Goal: Navigation & Orientation: Find specific page/section

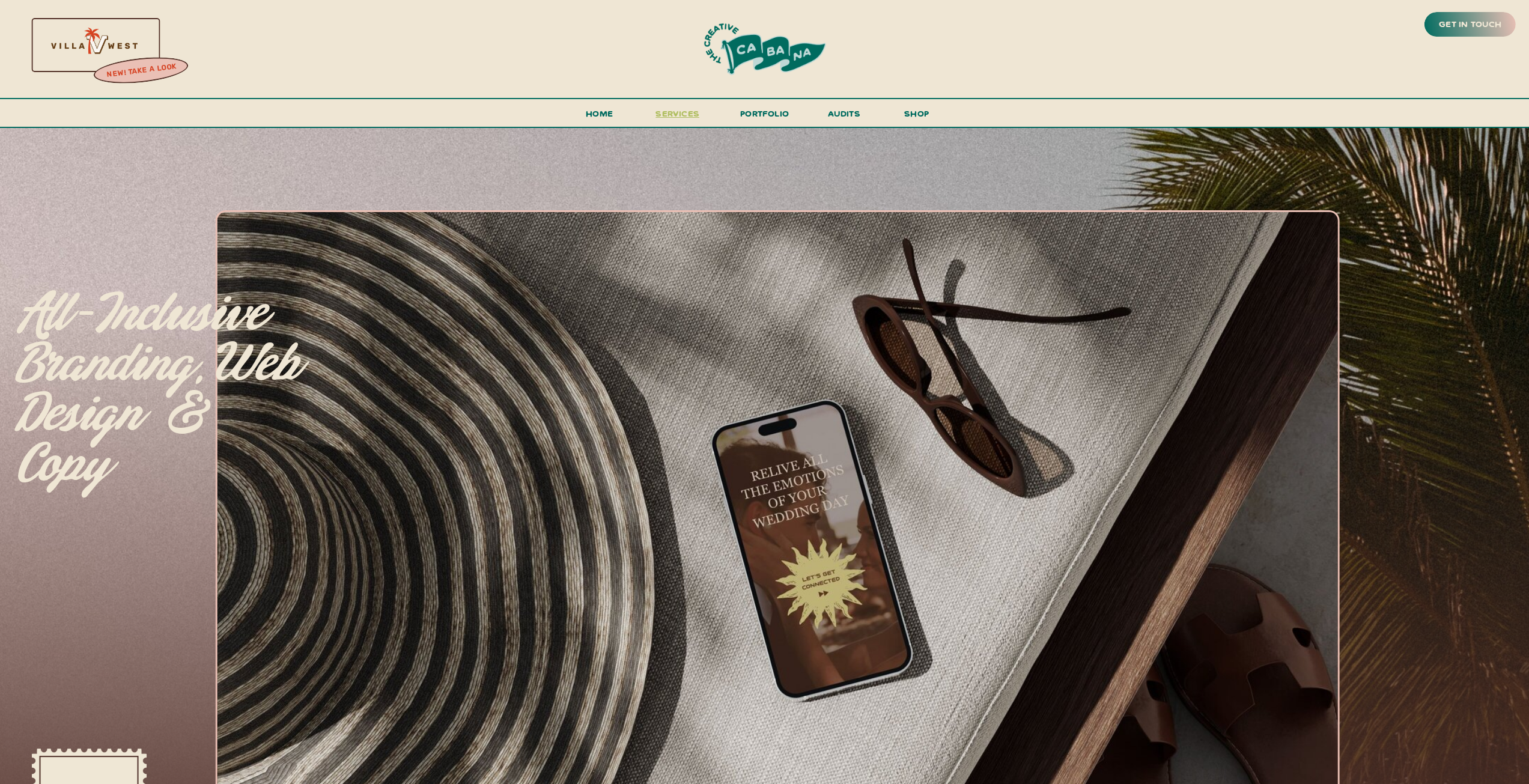
click at [689, 113] on span "services" at bounding box center [677, 113] width 44 height 12
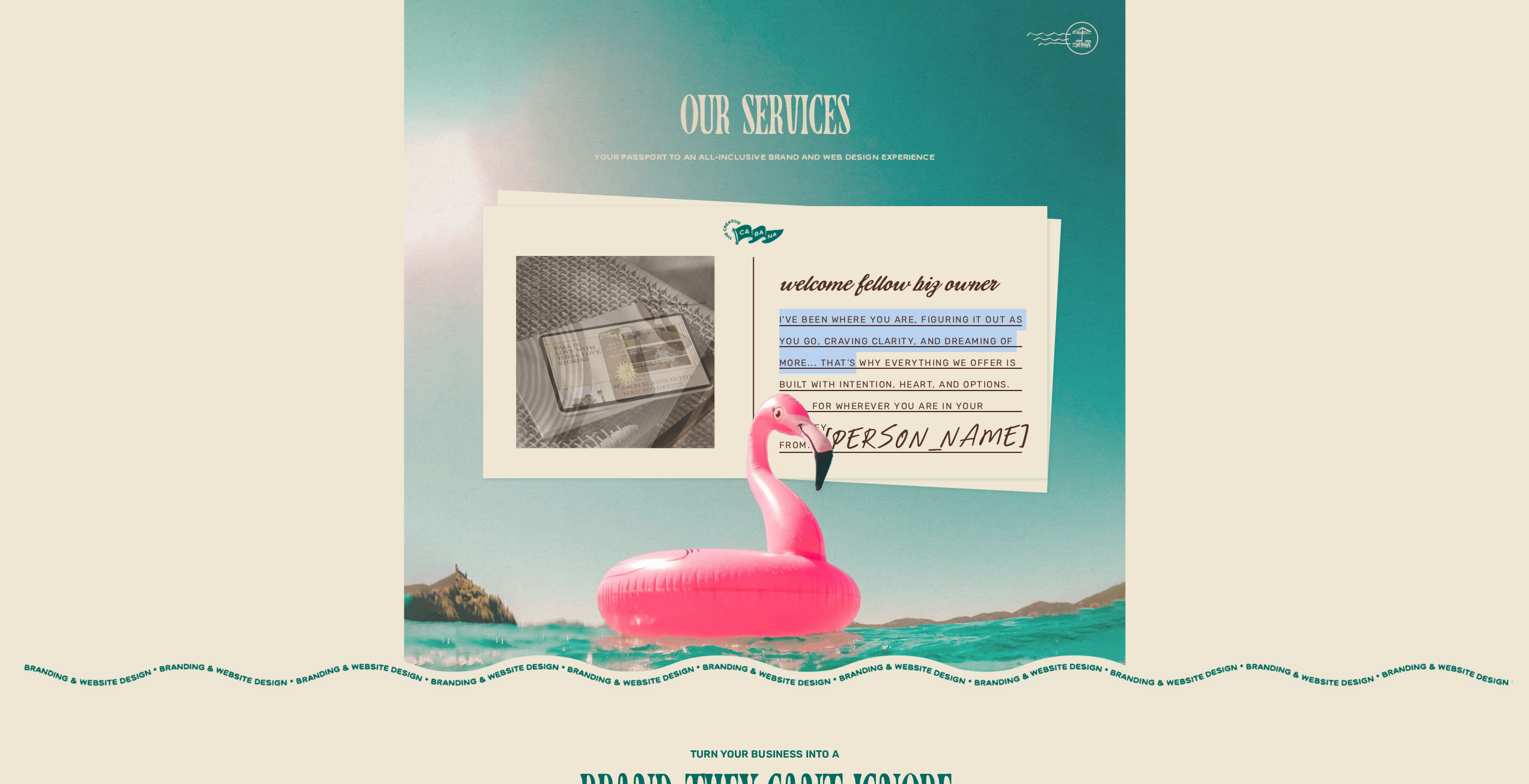
drag, startPoint x: 780, startPoint y: 321, endPoint x: 868, endPoint y: 355, distance: 94.3
click at [855, 355] on h1 "i've been where you are, figuring it out as you go, craving clarity, and dreami…" at bounding box center [902, 364] width 247 height 111
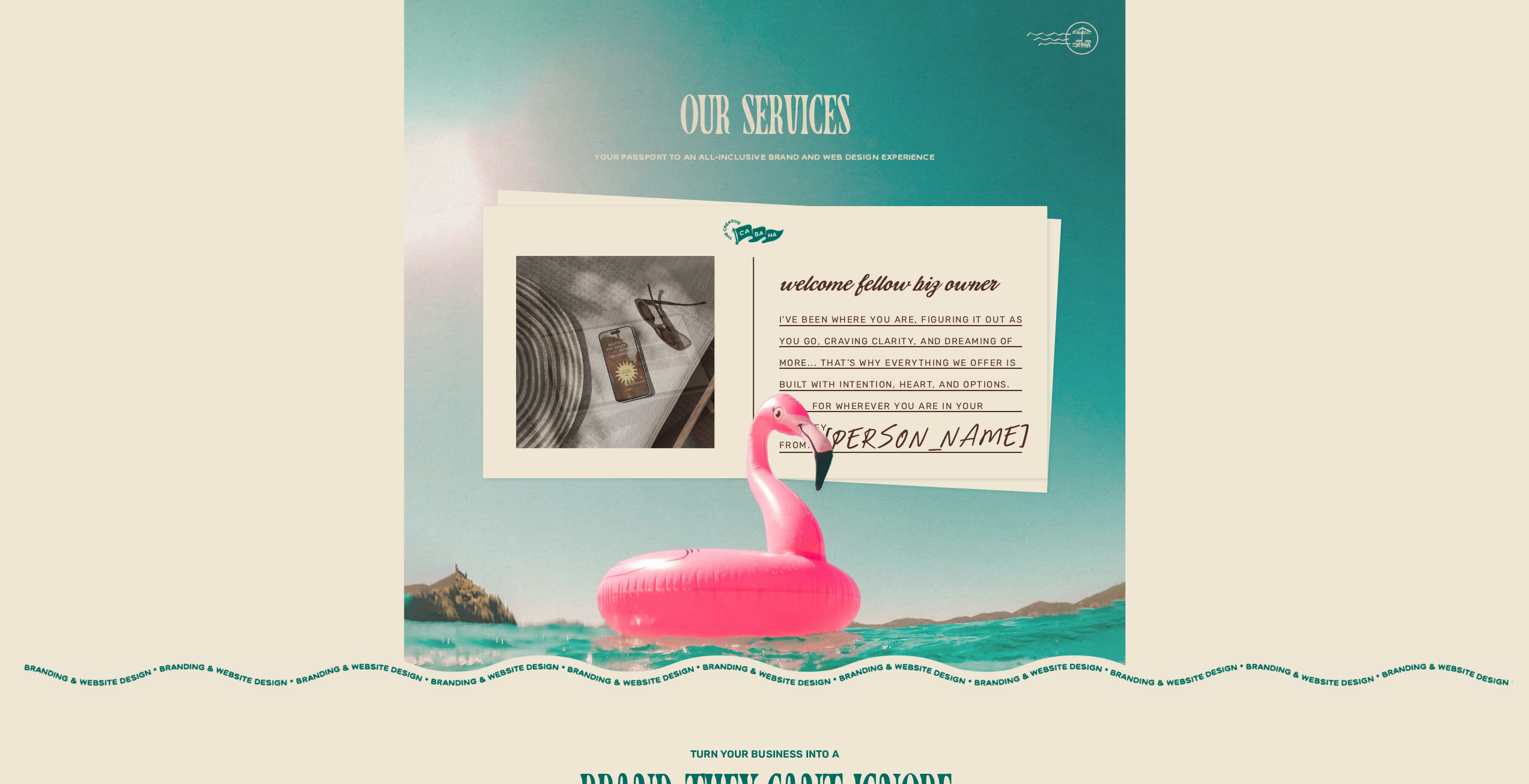
click at [855, 358] on h1 "i've been where you are, figuring it out as you go, craving clarity, and dreami…" at bounding box center [902, 364] width 247 height 111
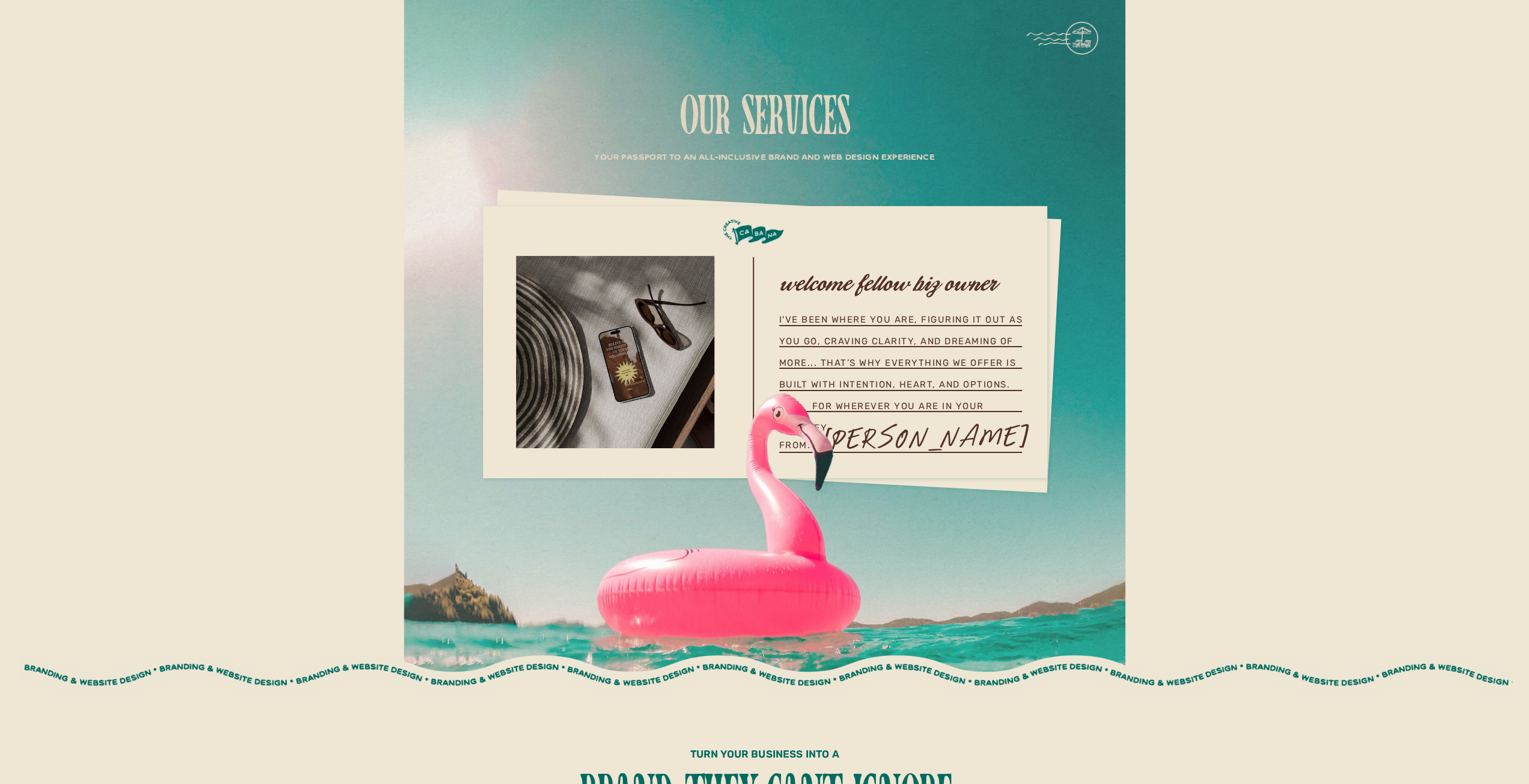
drag, startPoint x: 829, startPoint y: 387, endPoint x: 853, endPoint y: 385, distance: 24.1
click at [829, 387] on div at bounding box center [757, 557] width 534 height 343
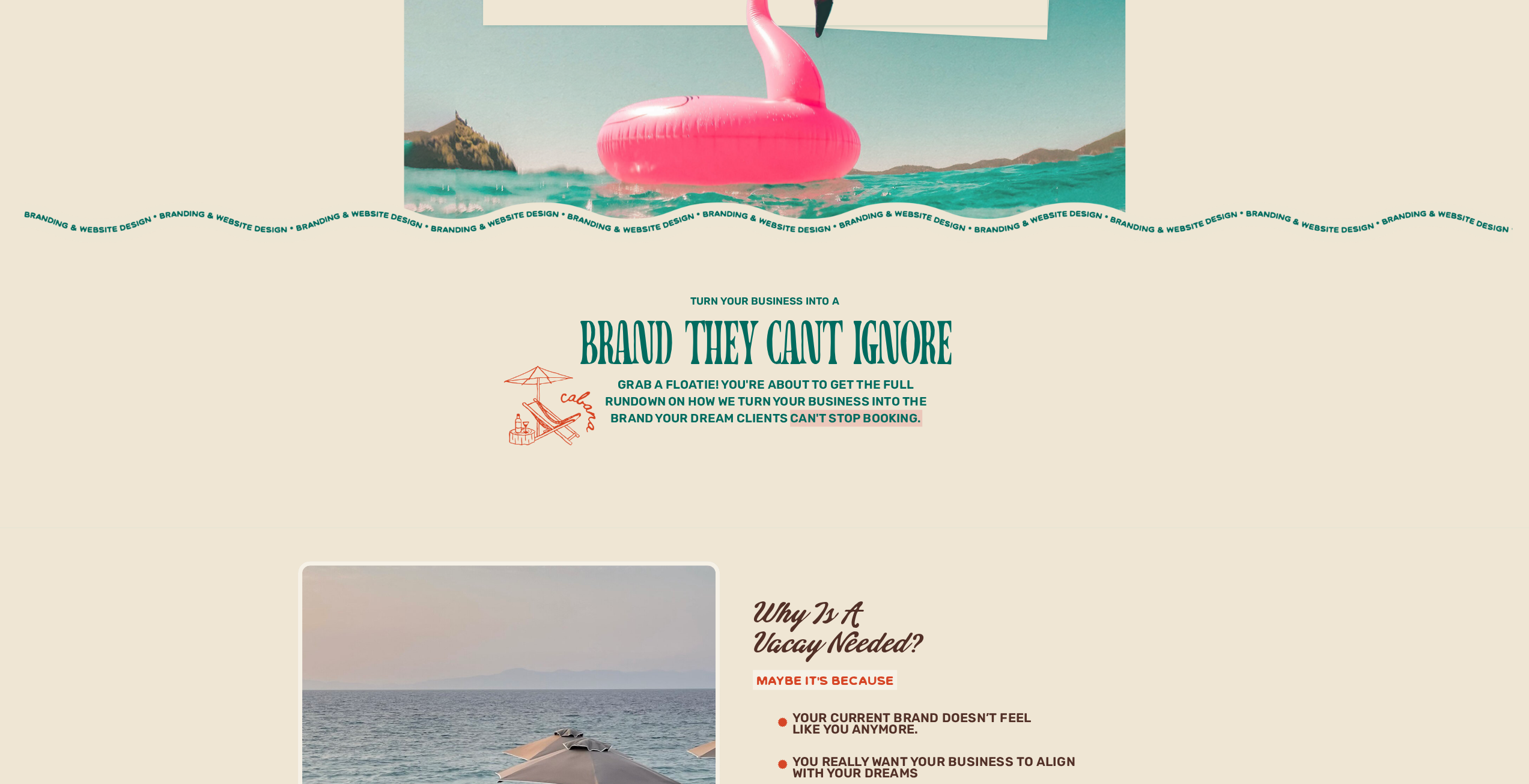
scroll to position [480, 0]
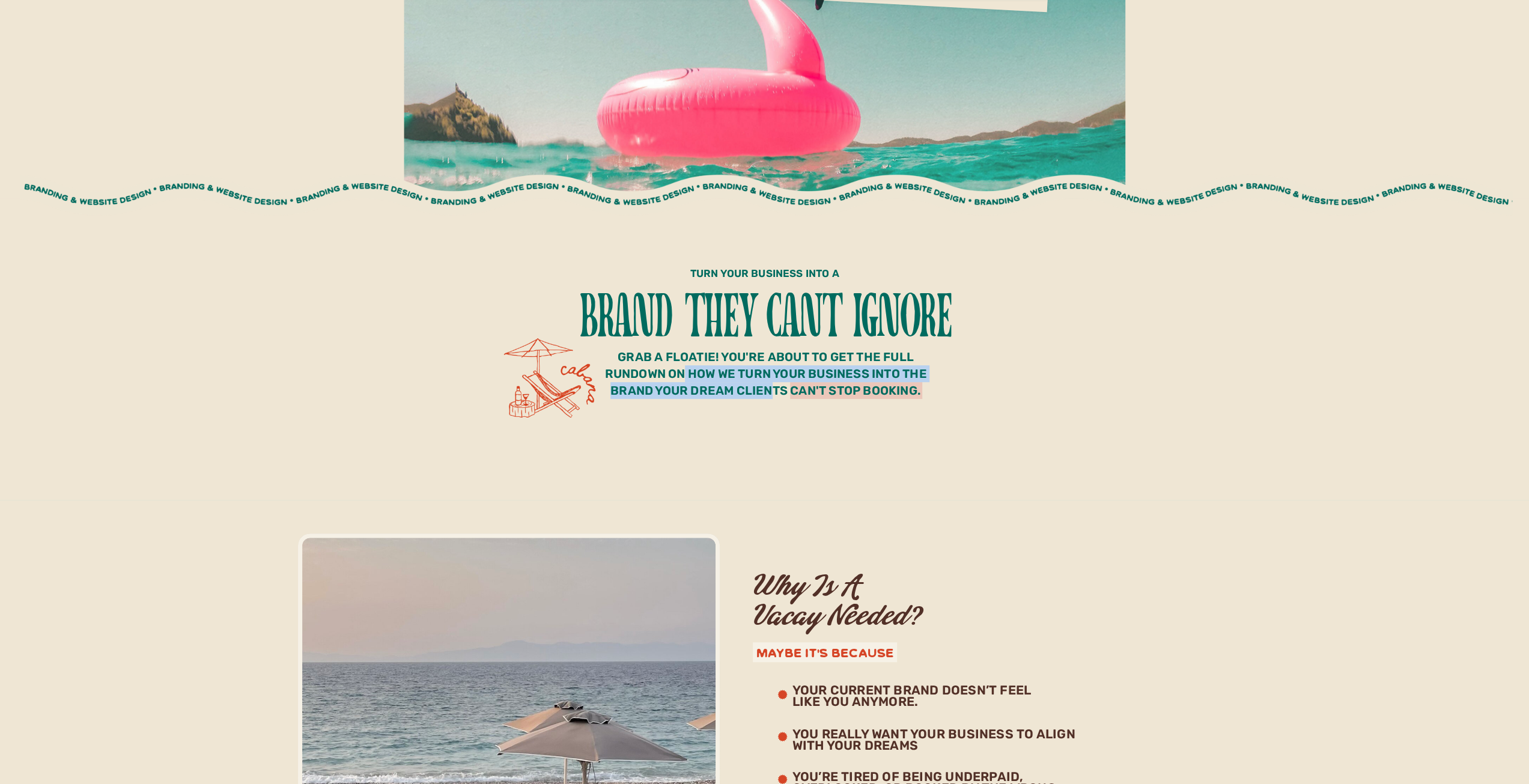
drag, startPoint x: 681, startPoint y: 376, endPoint x: 773, endPoint y: 391, distance: 93.2
click at [773, 391] on p "grab a floatie! you're about to get the full rundown on how we turn your busine…" at bounding box center [766, 381] width 328 height 64
click at [782, 392] on p "grab a floatie! you're about to get the full rundown on how we turn your busine…" at bounding box center [766, 381] width 328 height 64
click at [853, 394] on p "grab a floatie! you're about to get the full rundown on how we turn your busine…" at bounding box center [766, 381] width 328 height 64
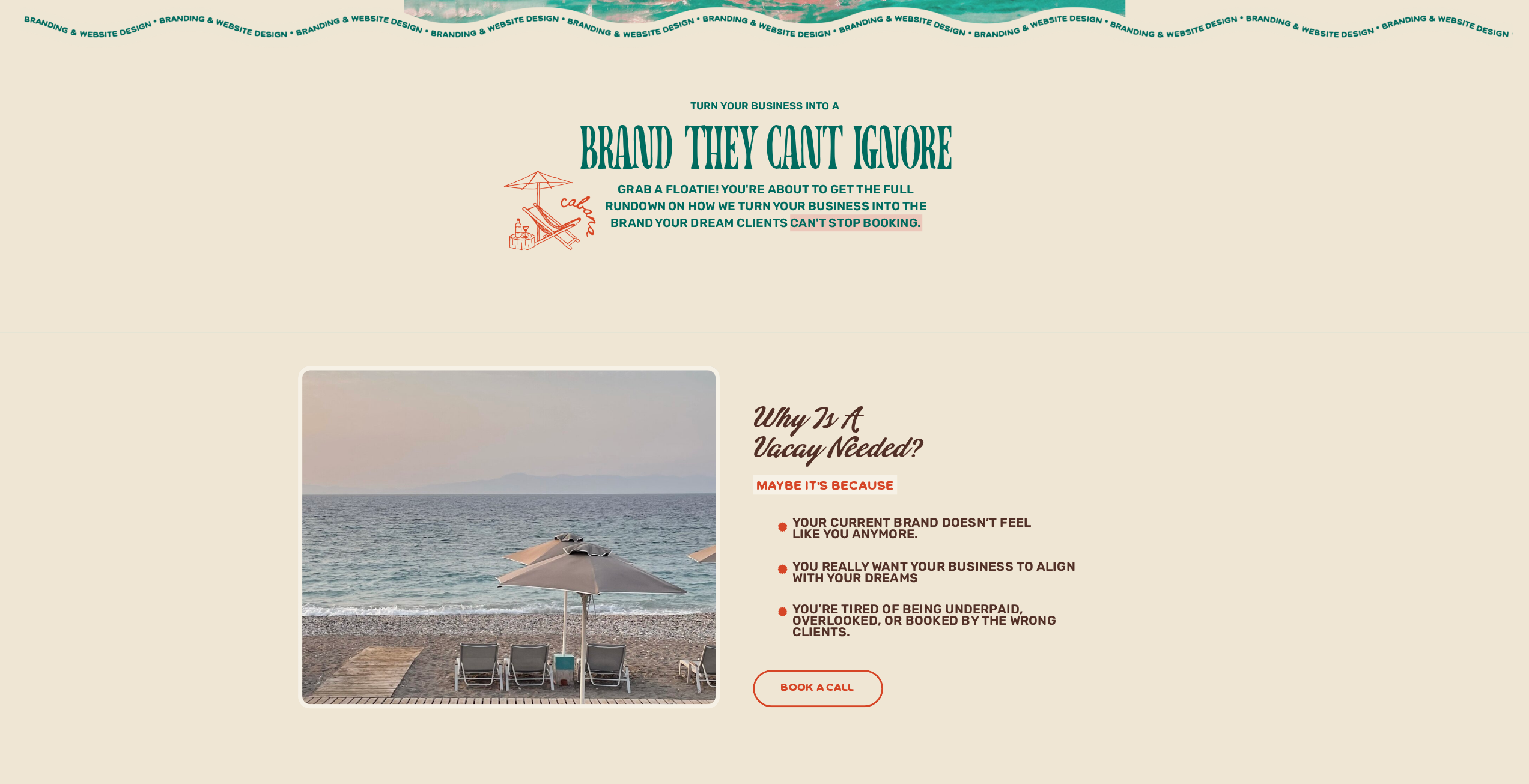
scroll to position [661, 0]
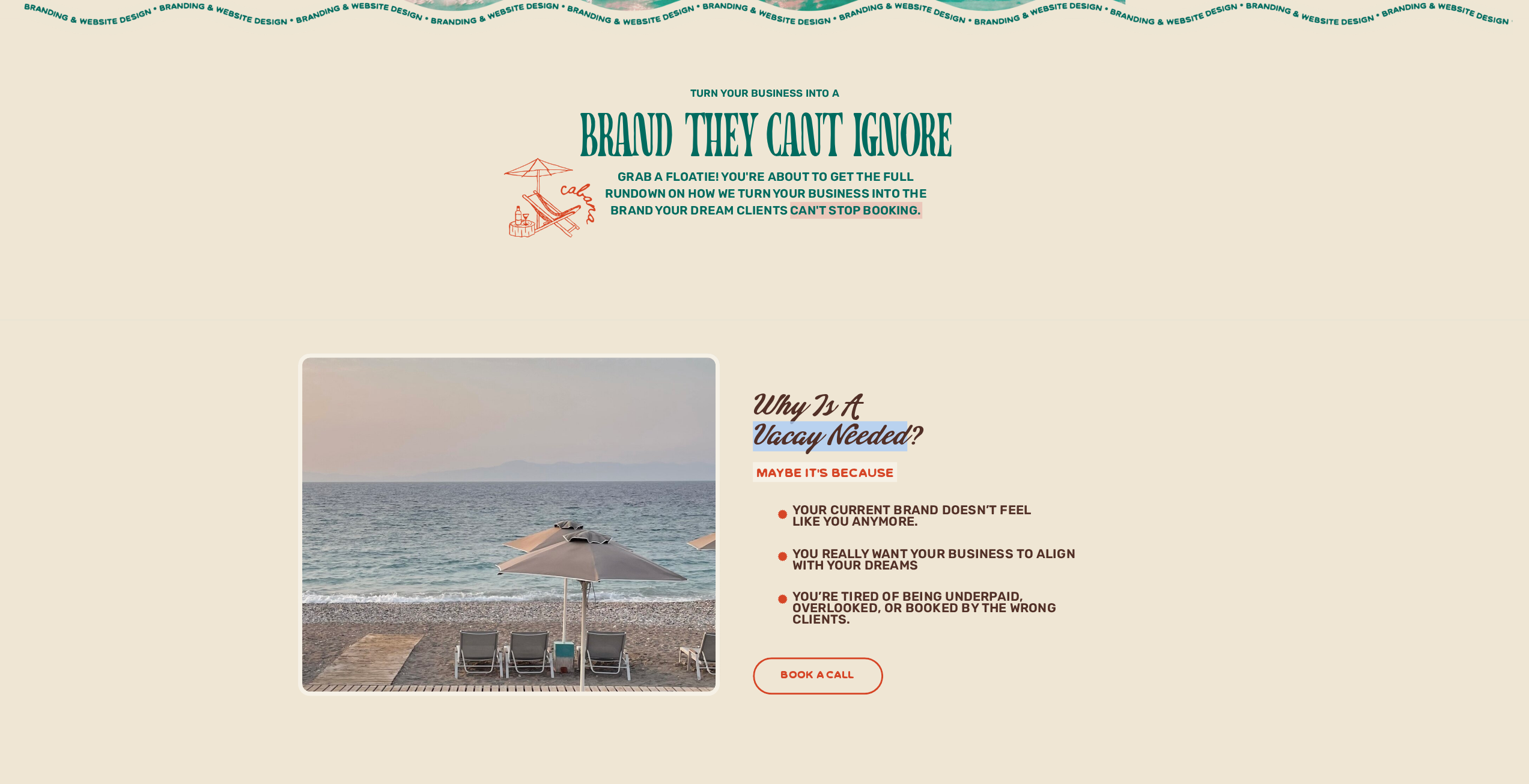
drag, startPoint x: 757, startPoint y: 429, endPoint x: 910, endPoint y: 440, distance: 153.4
click at [855, 440] on h3 "Why Is A Vacay Needed?" at bounding box center [986, 430] width 467 height 76
click at [855, 441] on h3 "Why Is A Vacay Needed?" at bounding box center [986, 430] width 467 height 76
drag, startPoint x: 797, startPoint y: 516, endPoint x: 932, endPoint y: 522, distance: 135.1
click at [855, 459] on h3 "Your current brand doesn’t feel like you anymore." at bounding box center [924, 515] width 263 height 21
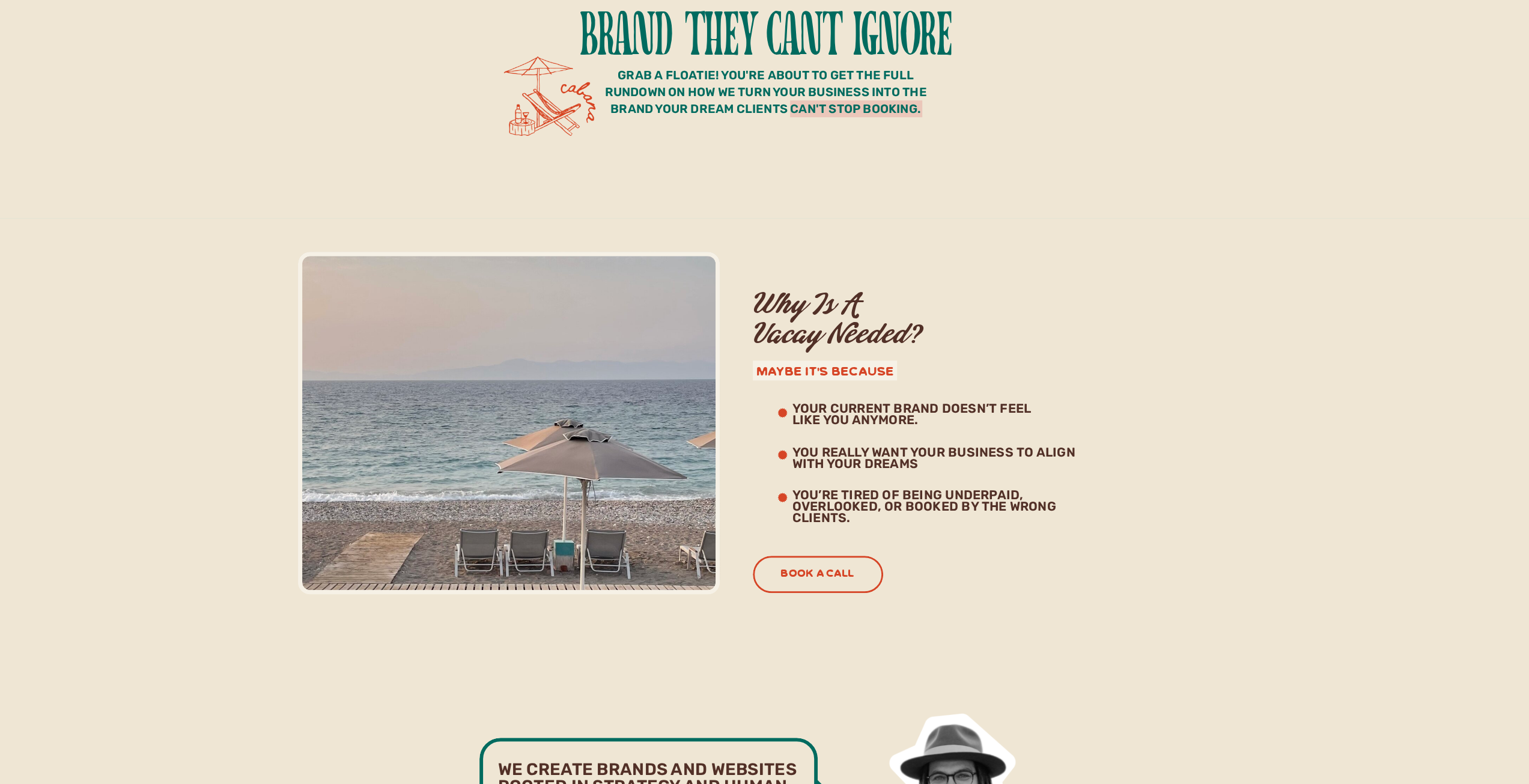
scroll to position [781, 0]
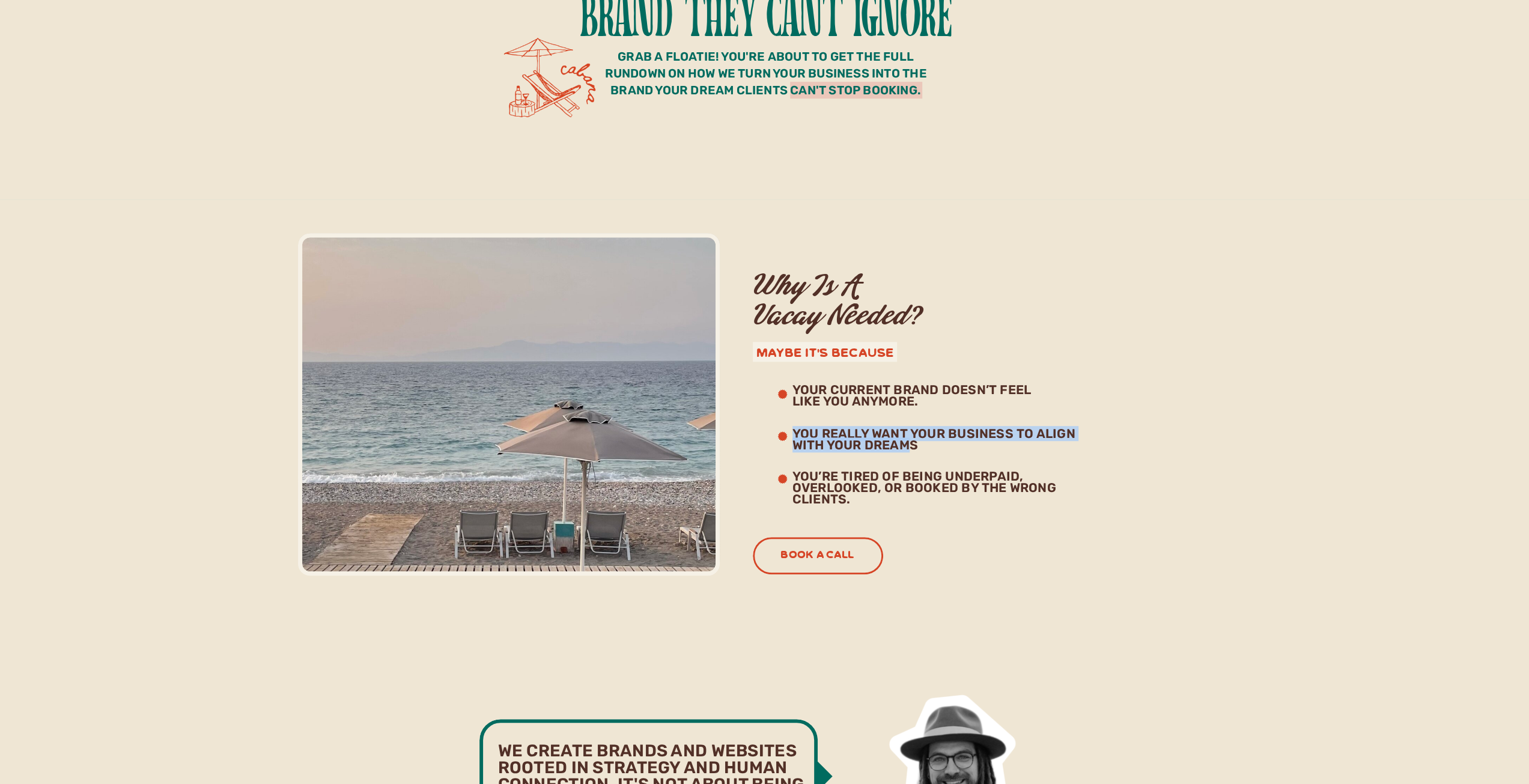
drag, startPoint x: 813, startPoint y: 438, endPoint x: 909, endPoint y: 450, distance: 96.7
click at [855, 450] on h3 "you really want your business to align with your dreams" at bounding box center [948, 443] width 311 height 30
click at [855, 451] on h3 "you really want your business to align with your dreams" at bounding box center [948, 443] width 311 height 30
click at [855, 459] on h3 "You’re tired of being underpaid, overlooked, or booked by the wrong clients." at bounding box center [935, 496] width 286 height 51
click at [855, 451] on h3 "you really want your business to align with your dreams" at bounding box center [948, 443] width 311 height 30
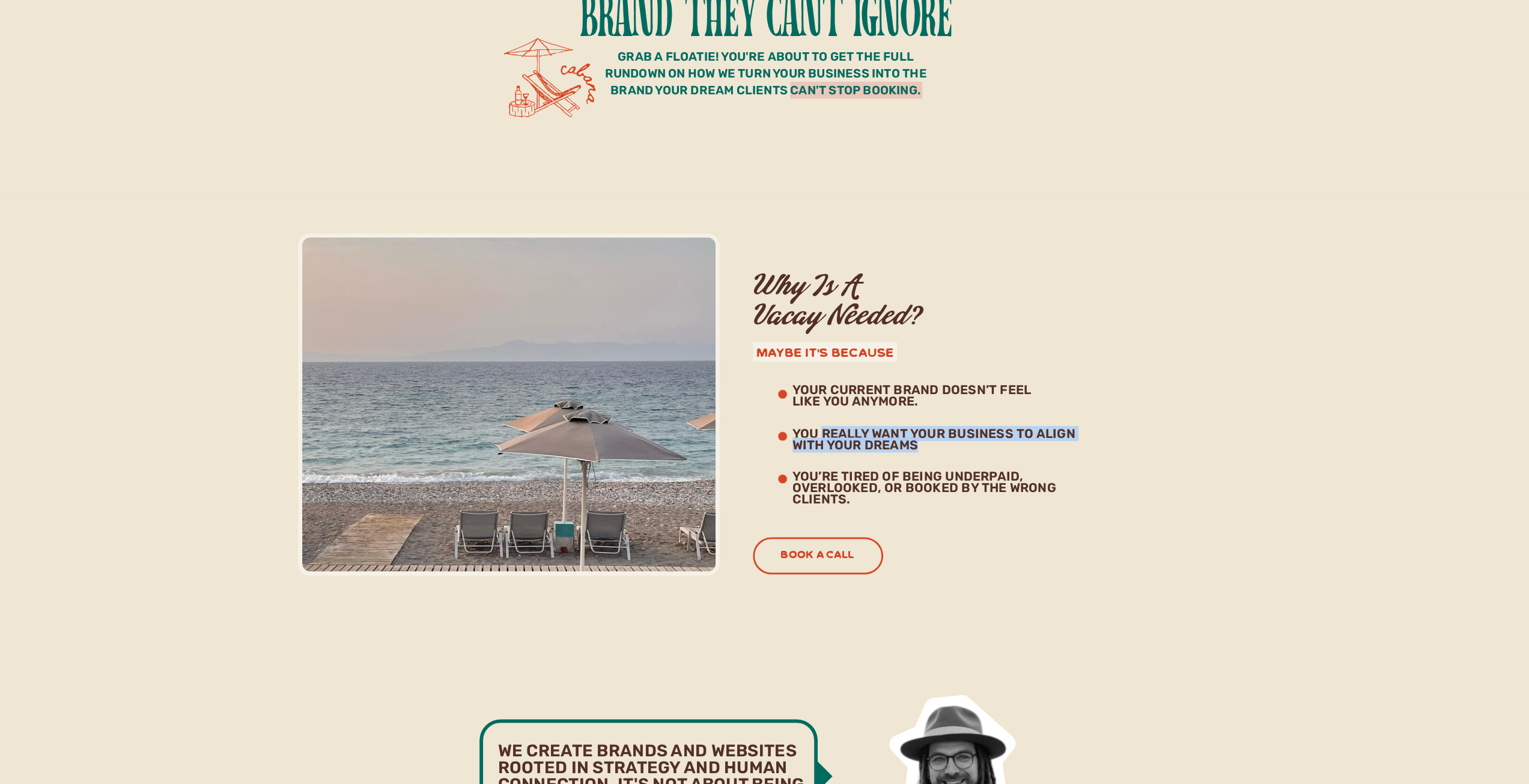
drag, startPoint x: 930, startPoint y: 451, endPoint x: 821, endPoint y: 430, distance: 111.0
click at [821, 430] on h3 "you really want your business to align with your dreams" at bounding box center [948, 443] width 311 height 30
click at [840, 450] on h3 "you really want your business to align with your dreams" at bounding box center [948, 443] width 311 height 30
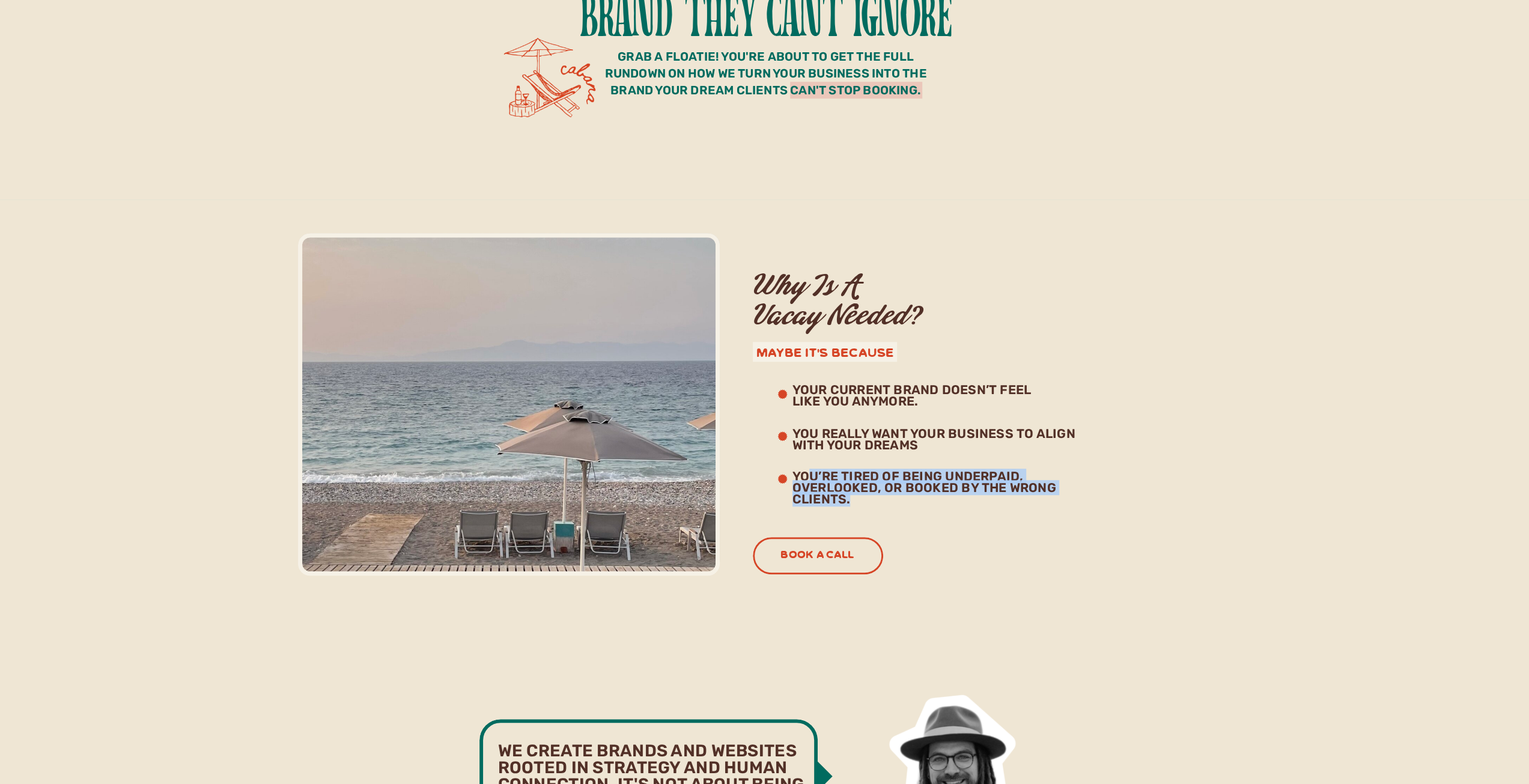
drag, startPoint x: 808, startPoint y: 477, endPoint x: 900, endPoint y: 499, distance: 94.6
click at [855, 459] on h3 "You’re tired of being underpaid, overlooked, or booked by the wrong clients." at bounding box center [935, 496] width 286 height 51
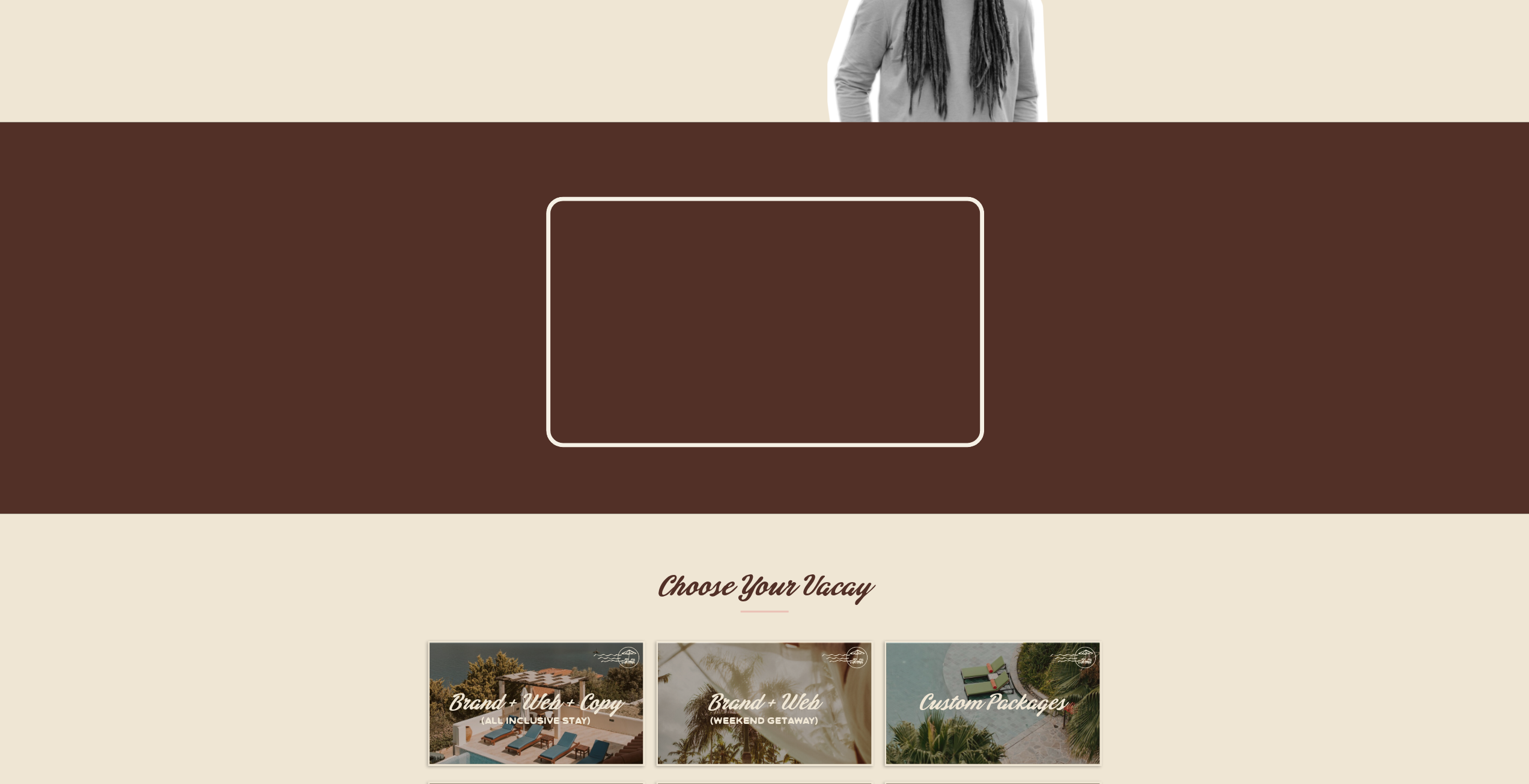
scroll to position [1922, 0]
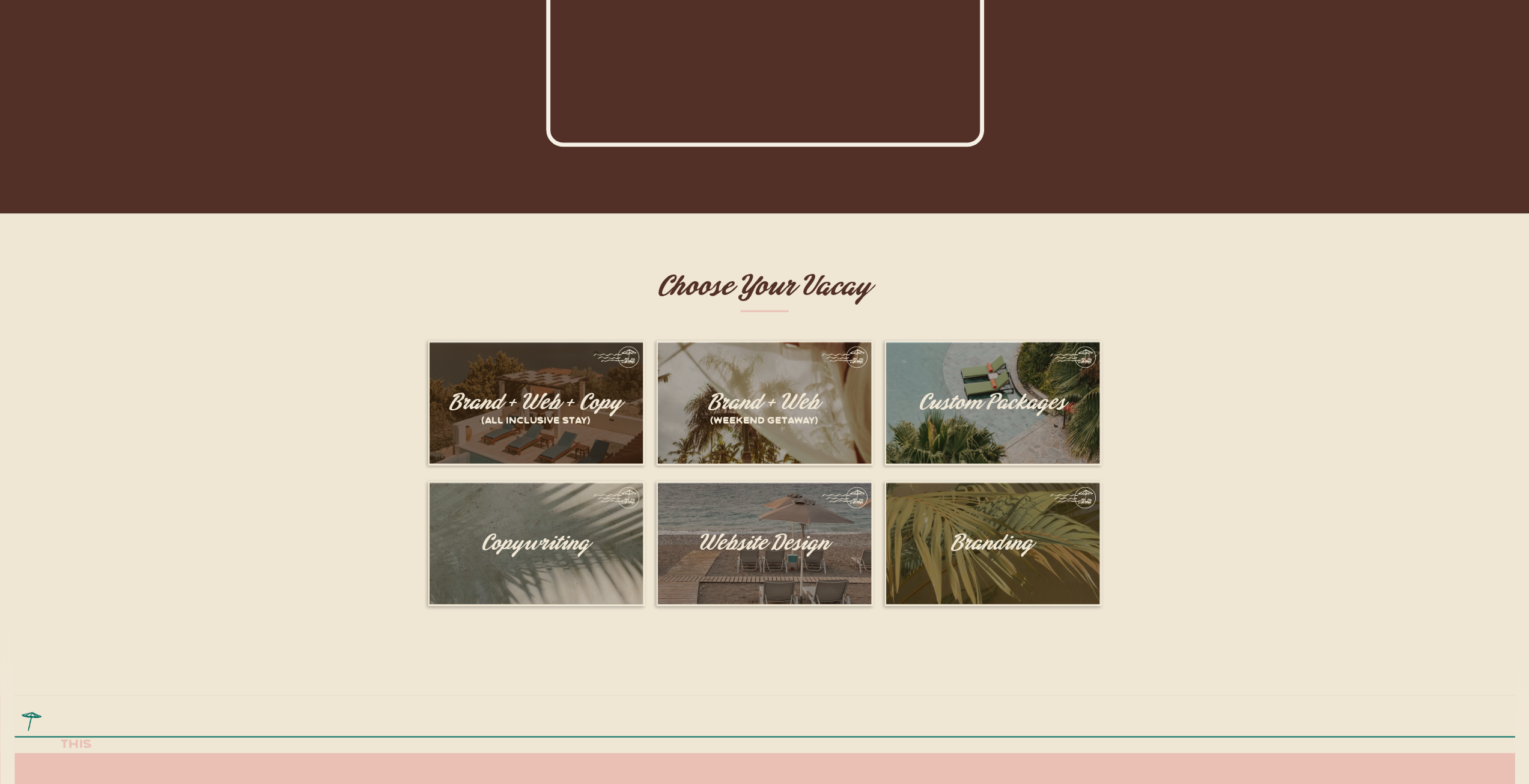
click at [599, 452] on div at bounding box center [536, 402] width 213 height 121
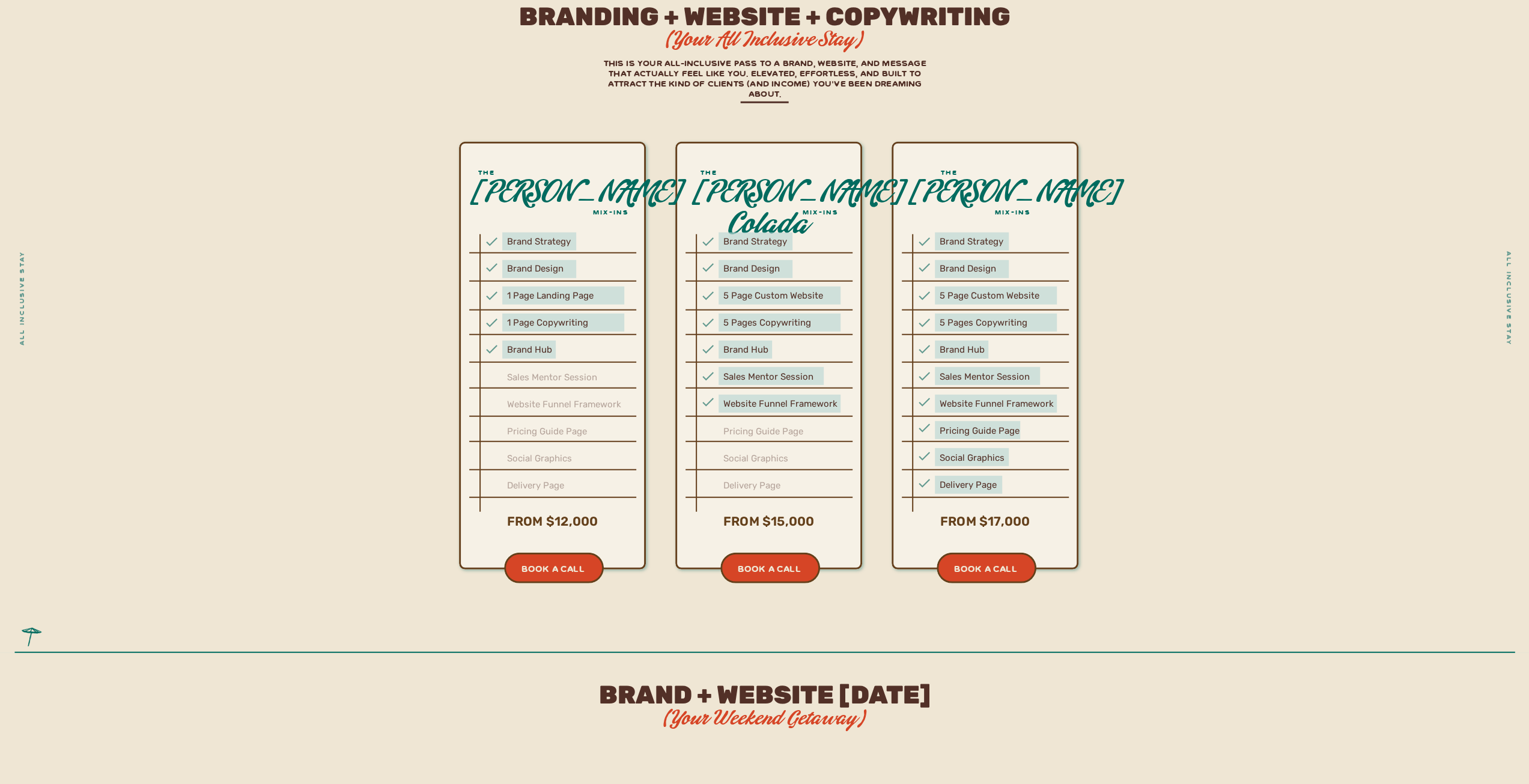
scroll to position [3370, 0]
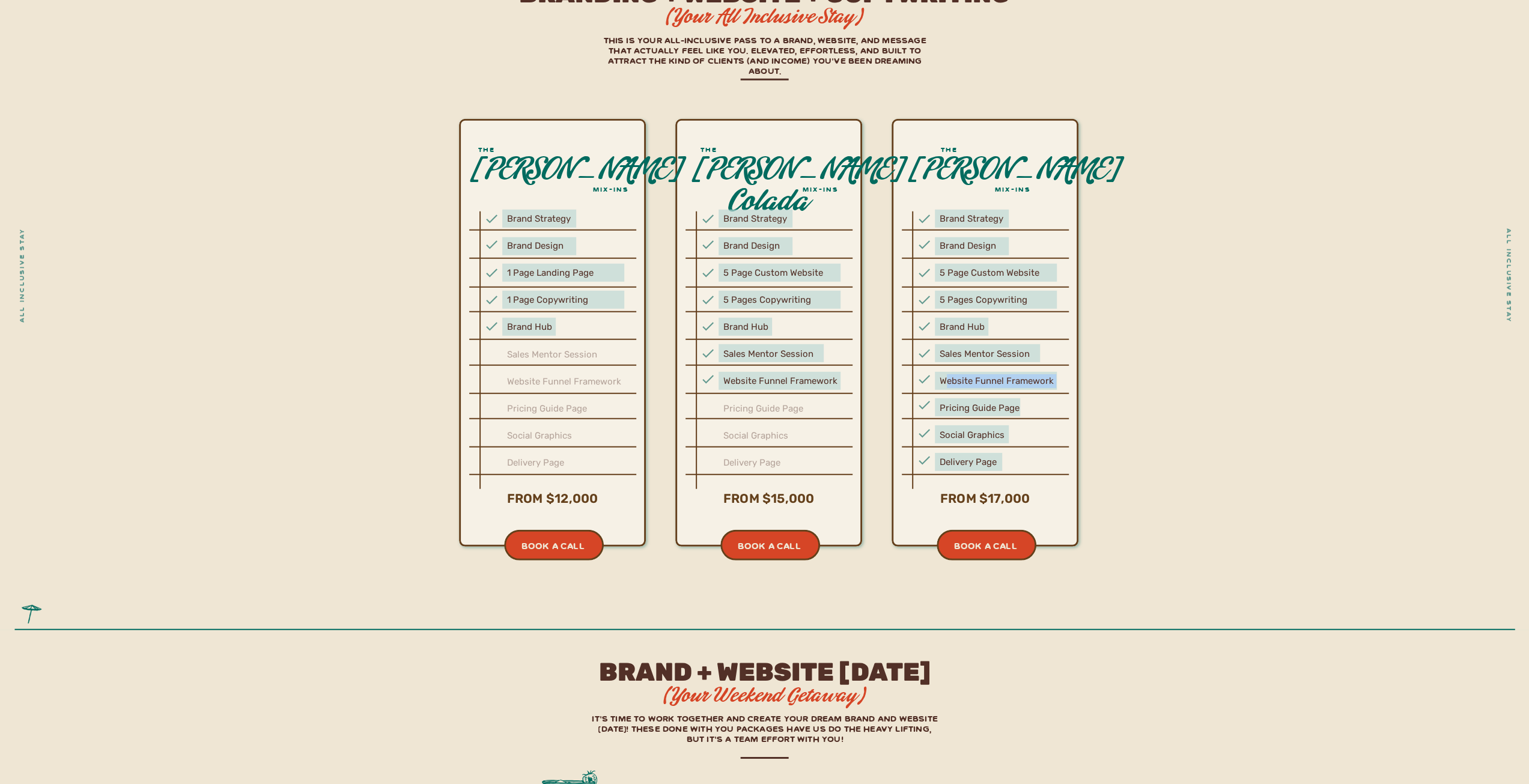
drag, startPoint x: 947, startPoint y: 381, endPoint x: 1047, endPoint y: 387, distance: 100.2
click at [855, 390] on div "Brand Strategy Brand Design 5 Page Custom Website 5 Pages Copywriting Brand Hub…" at bounding box center [998, 340] width 117 height 257
click at [855, 387] on div "Brand Strategy Brand Design 5 Page Custom Website 5 Pages Copywriting Brand Hub…" at bounding box center [998, 340] width 117 height 257
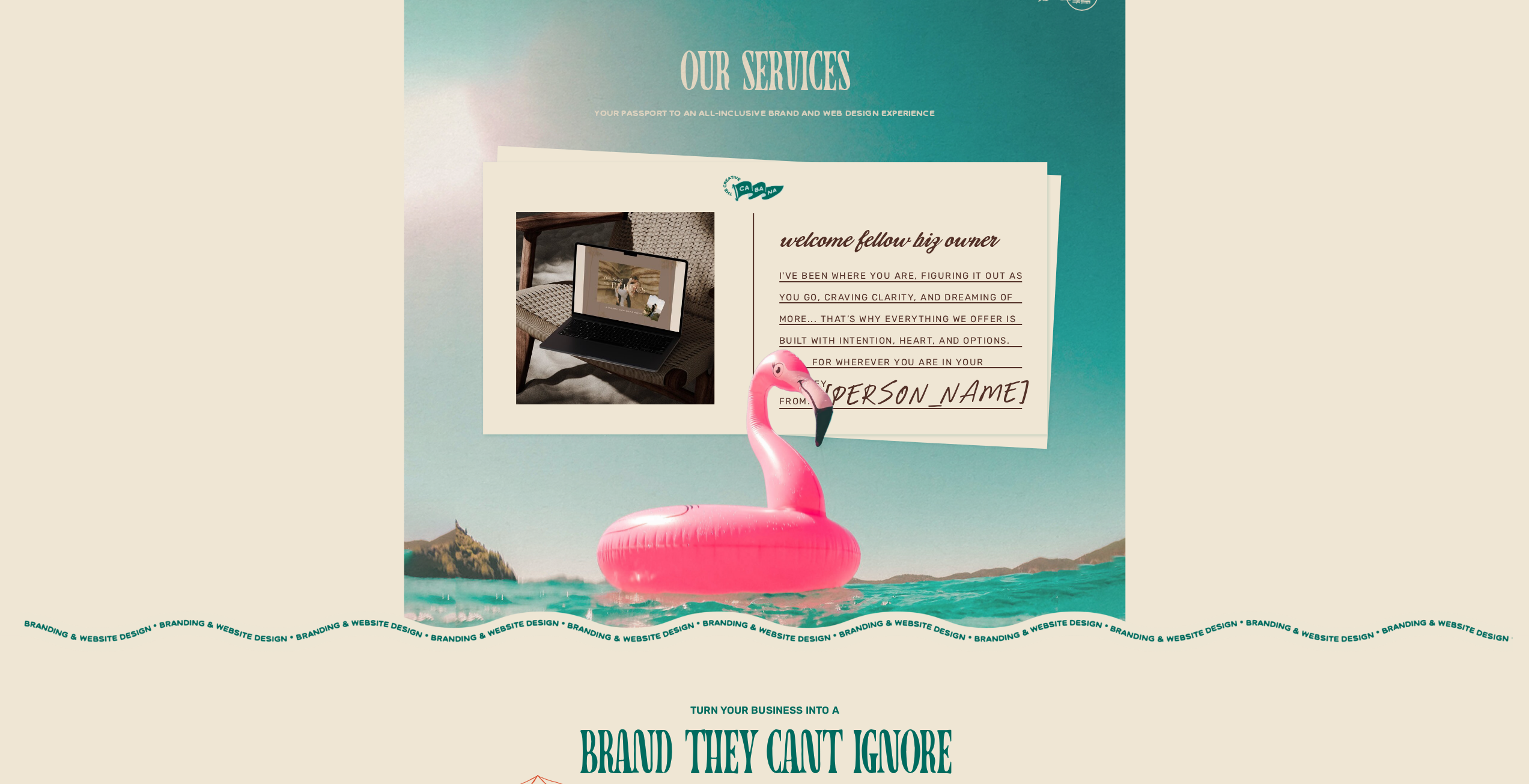
scroll to position [61, 0]
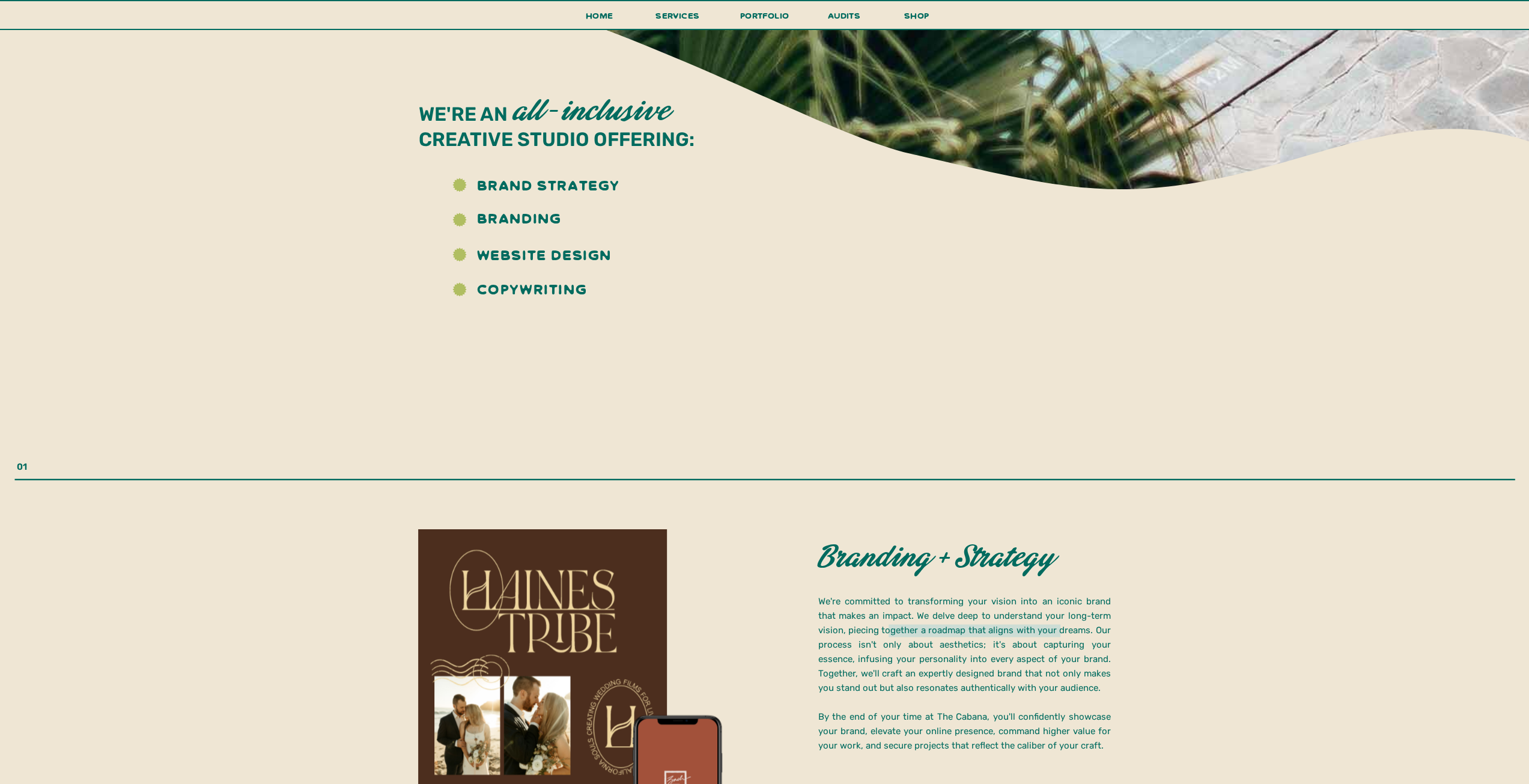
scroll to position [1442, 0]
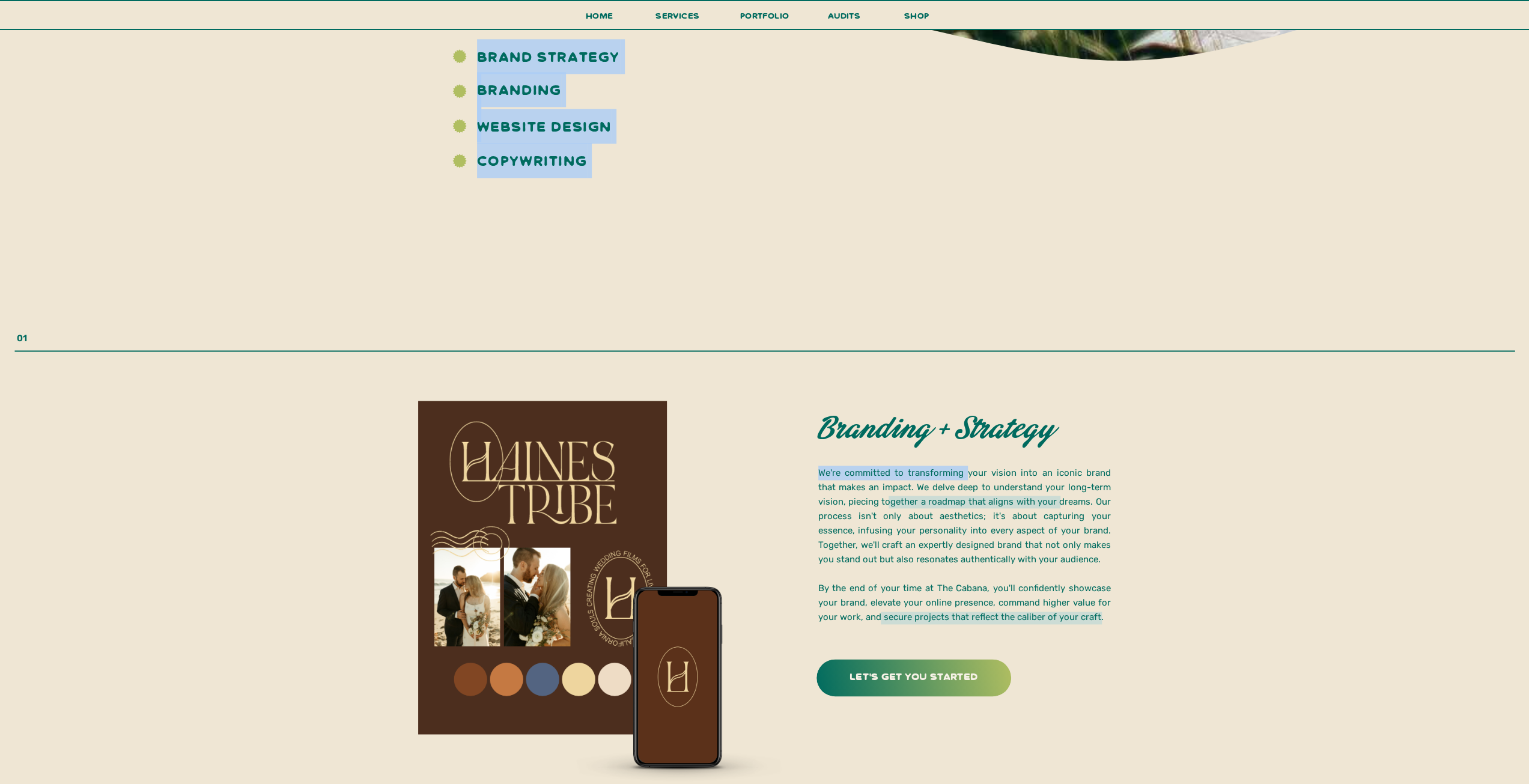
drag, startPoint x: 817, startPoint y: 475, endPoint x: 1092, endPoint y: 493, distance: 275.6
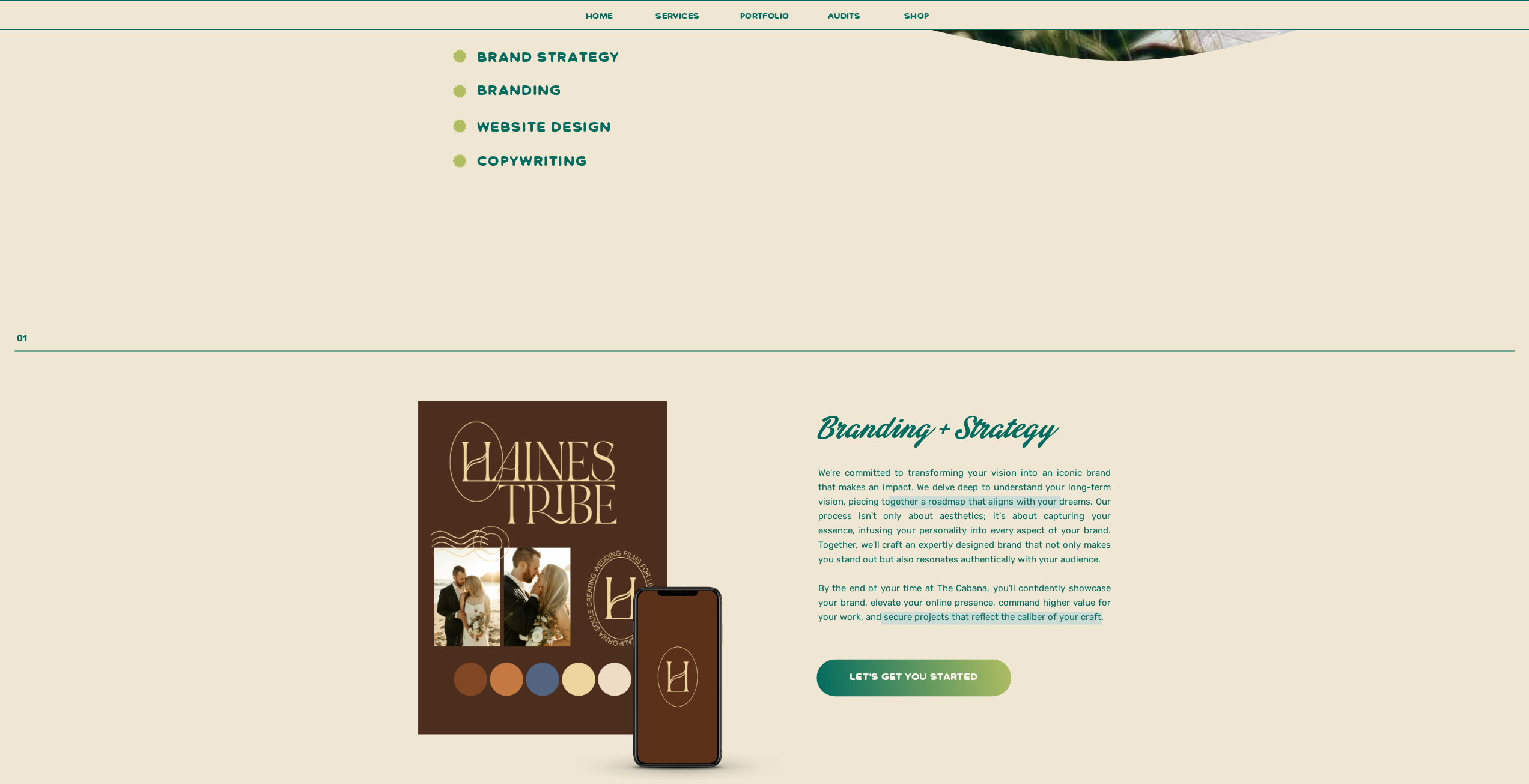
click at [1092, 493] on p "We're committed to transforming your vision into an iconic brand that makes an …" at bounding box center [965, 546] width 293 height 161
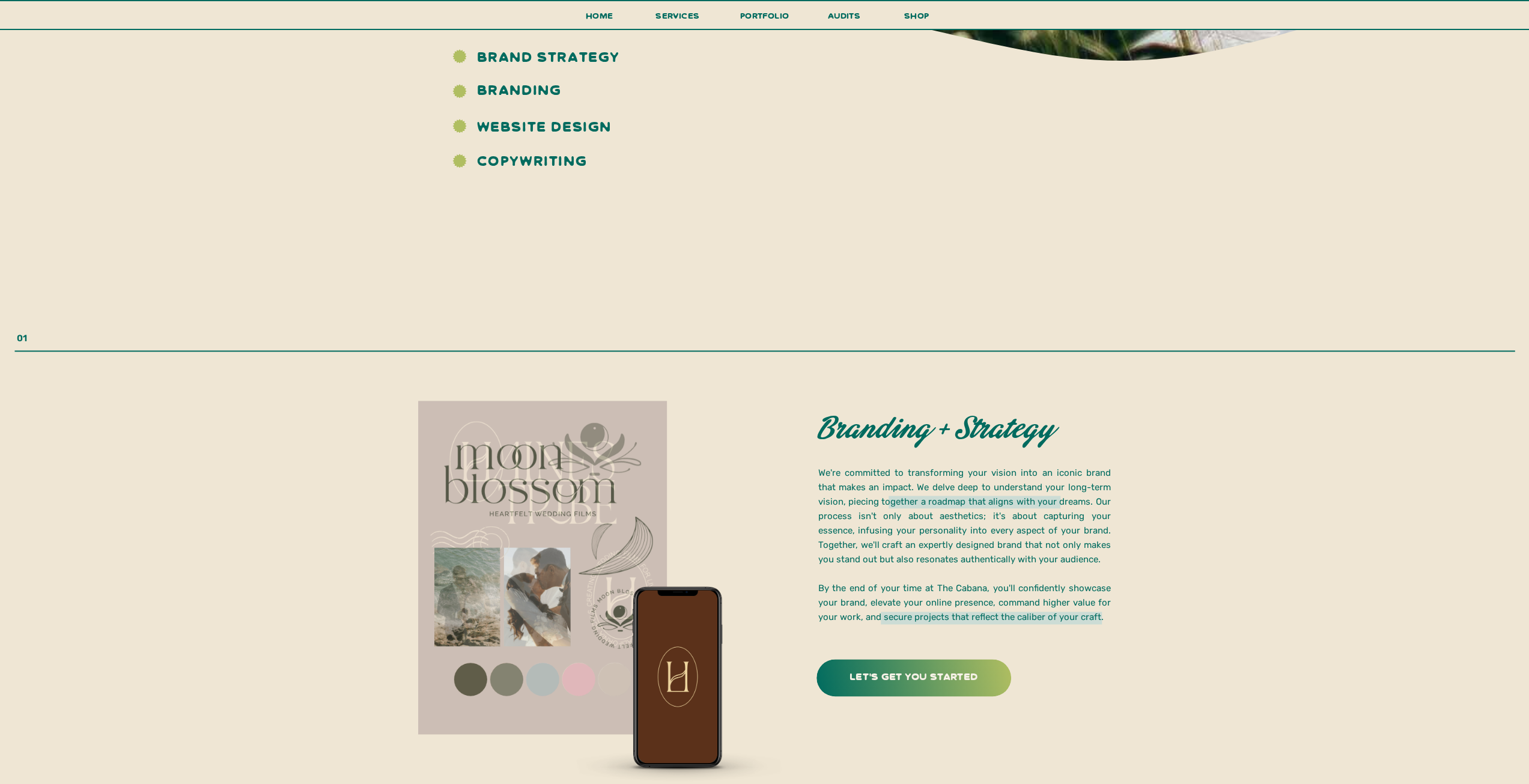
click at [1065, 473] on p "We're committed to transforming your vision into an iconic brand that makes an …" at bounding box center [965, 546] width 293 height 161
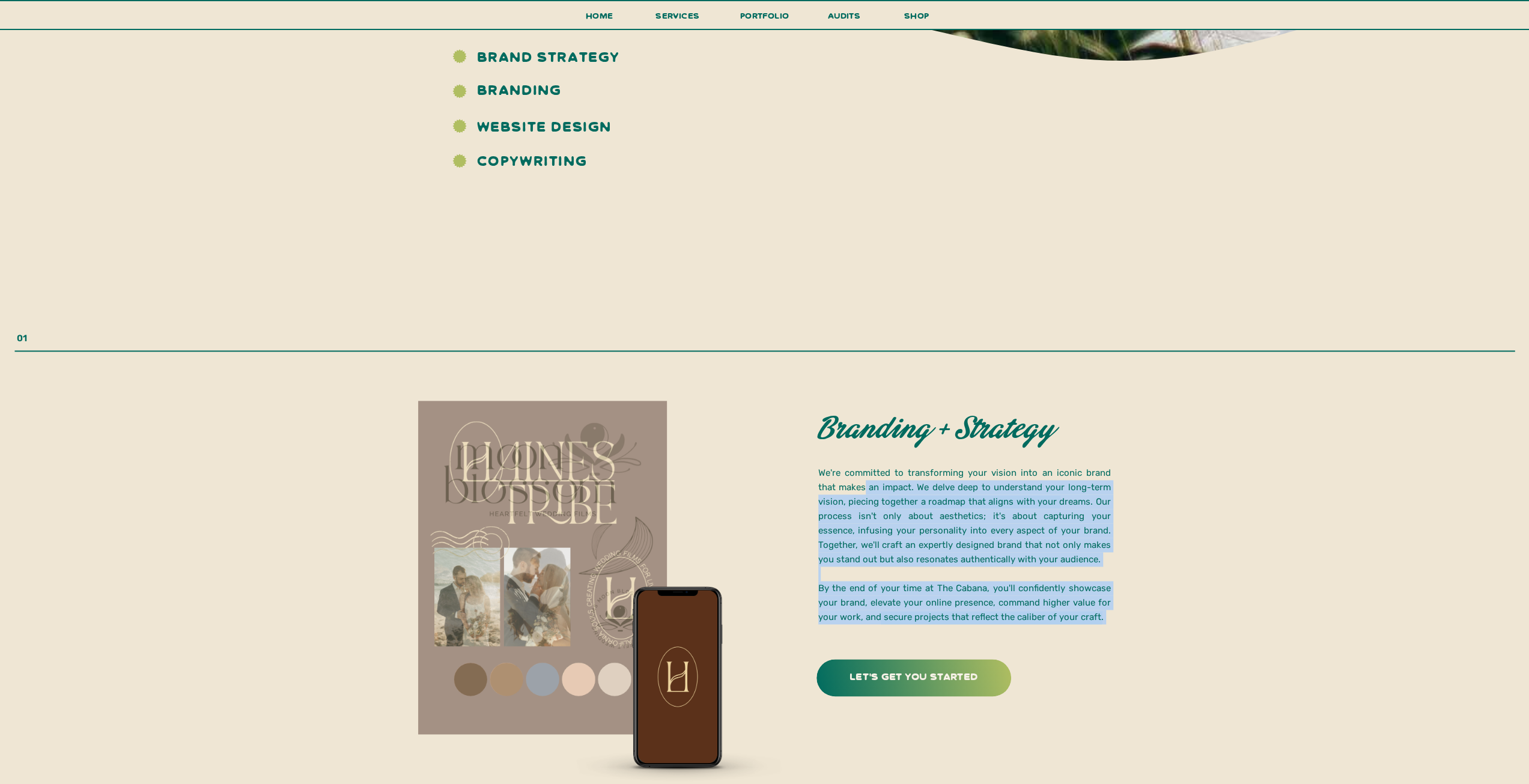
drag, startPoint x: 843, startPoint y: 490, endPoint x: 1107, endPoint y: 626, distance: 297.0
click at [1107, 626] on p "We're committed to transforming your vision into an iconic brand that makes an …" at bounding box center [965, 546] width 293 height 161
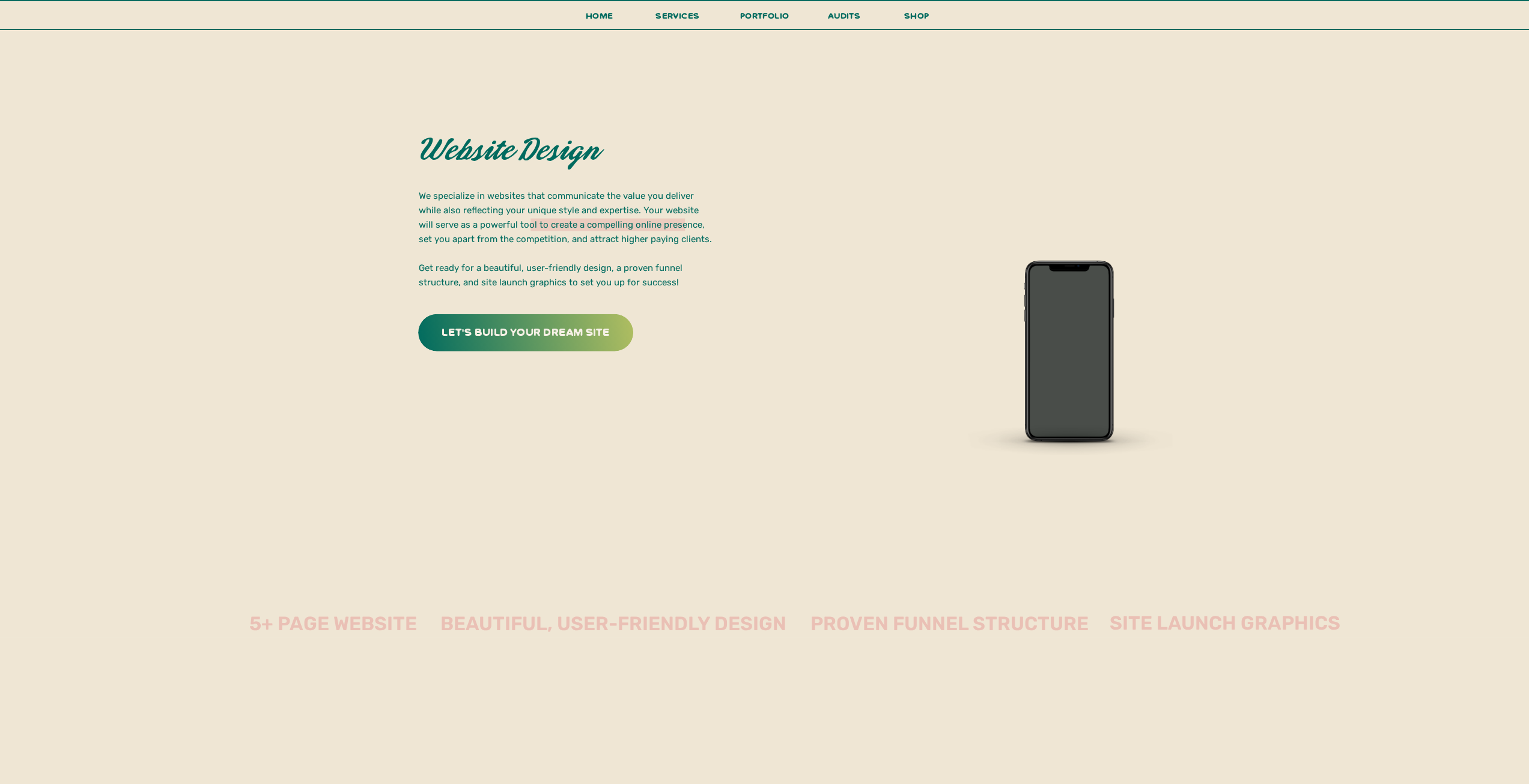
scroll to position [2524, 0]
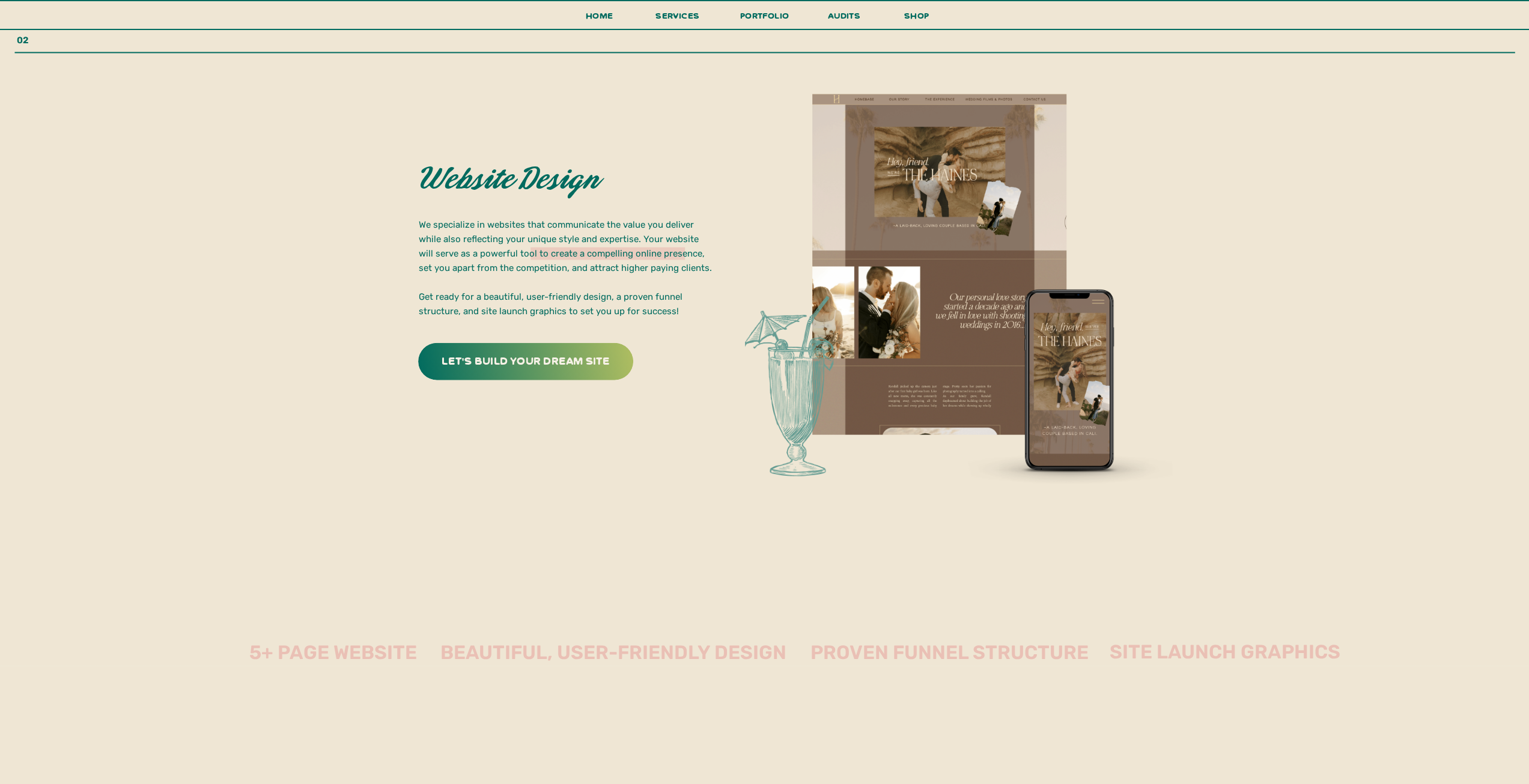
click at [537, 365] on h3 "let's build your dream site" at bounding box center [525, 359] width 188 height 19
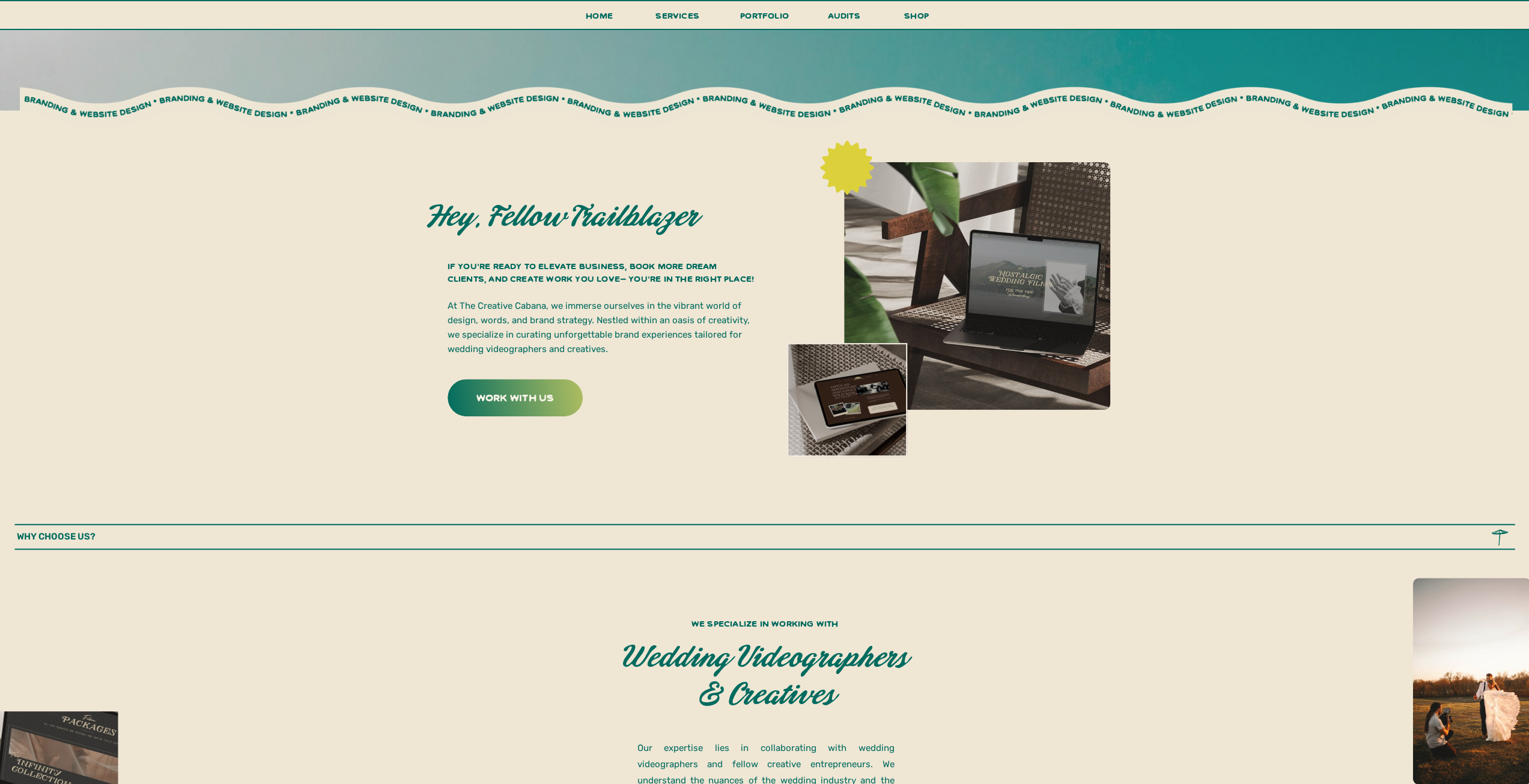
scroll to position [0, 0]
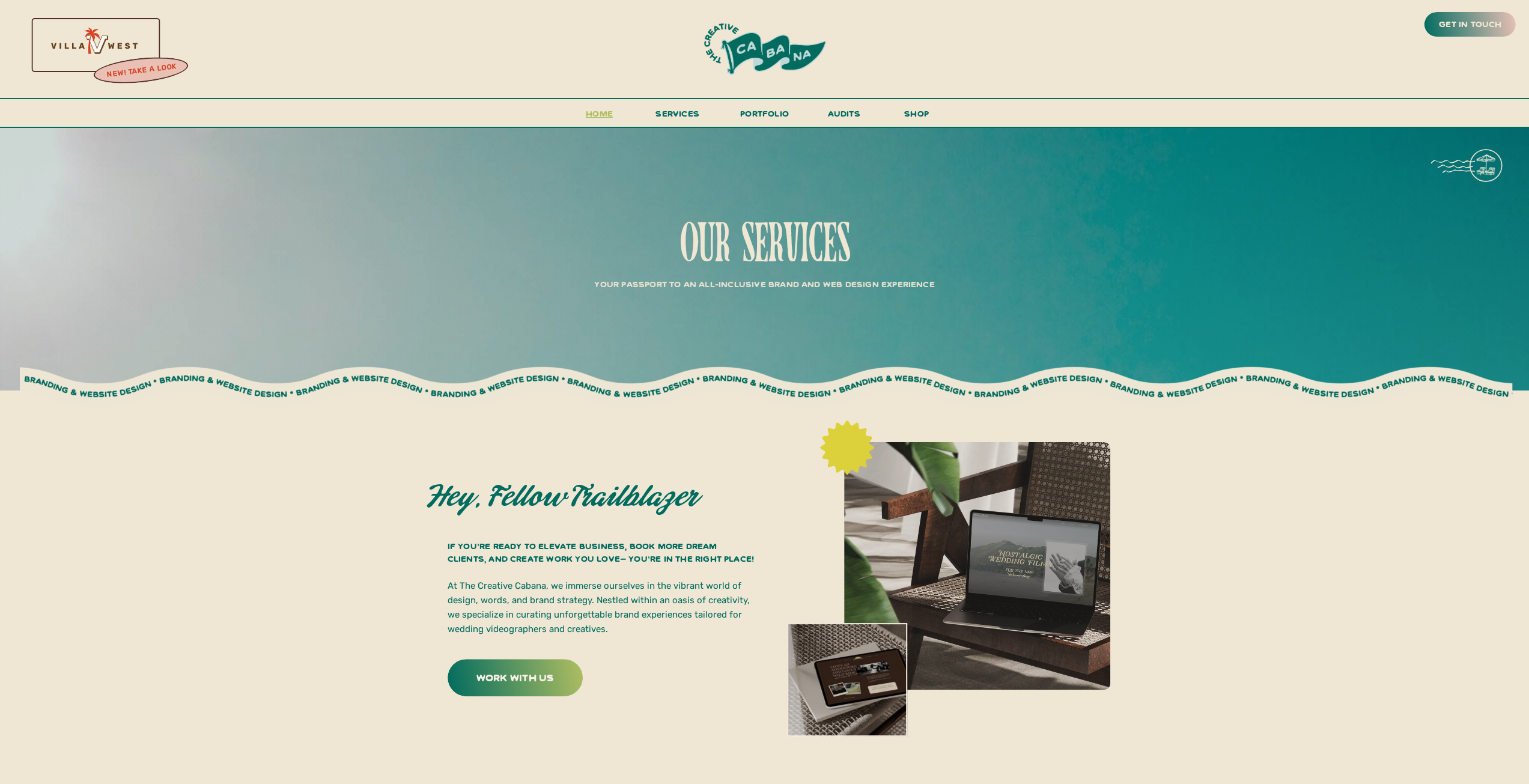
click at [590, 115] on h3 "Home" at bounding box center [599, 116] width 37 height 22
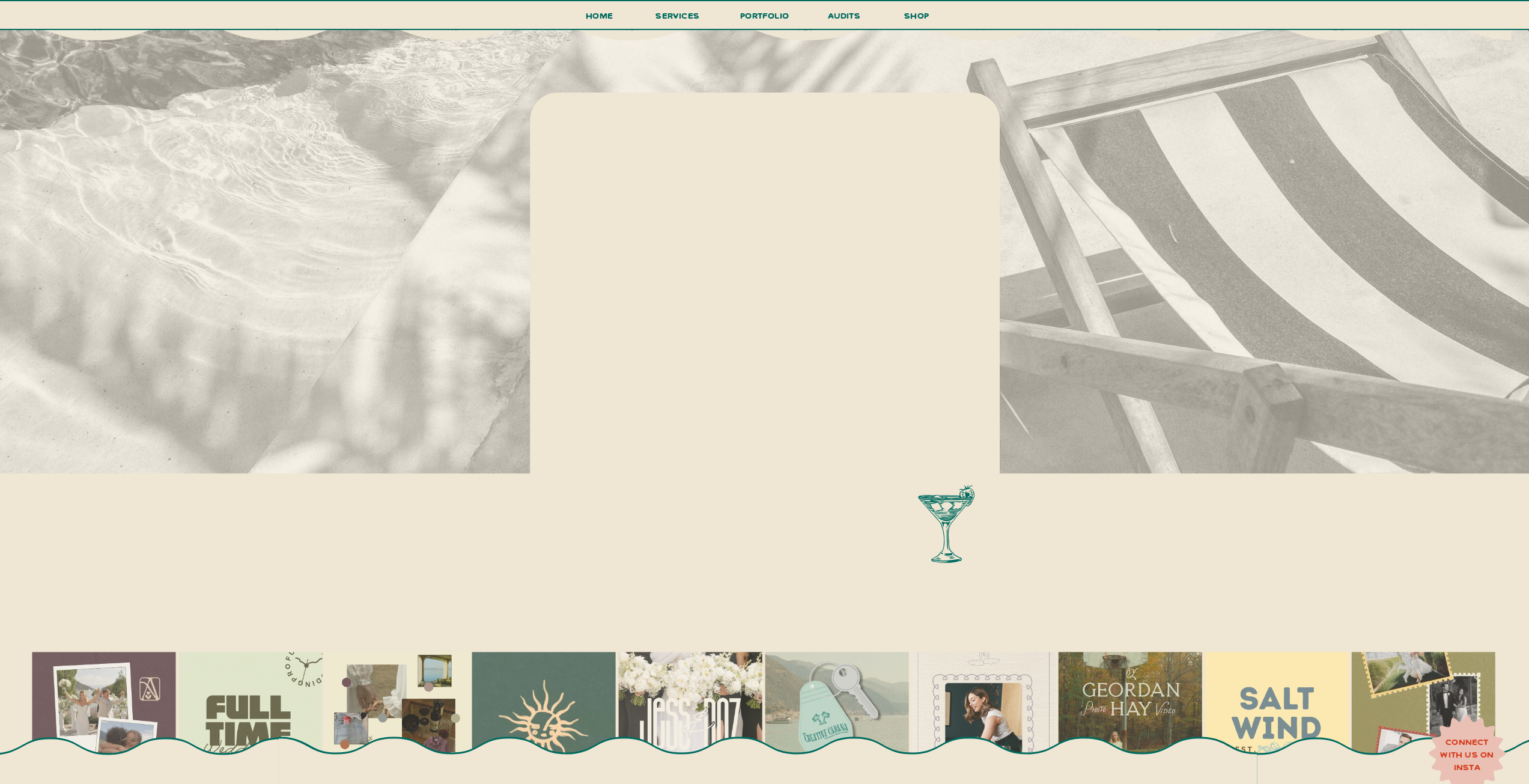
scroll to position [479, 0]
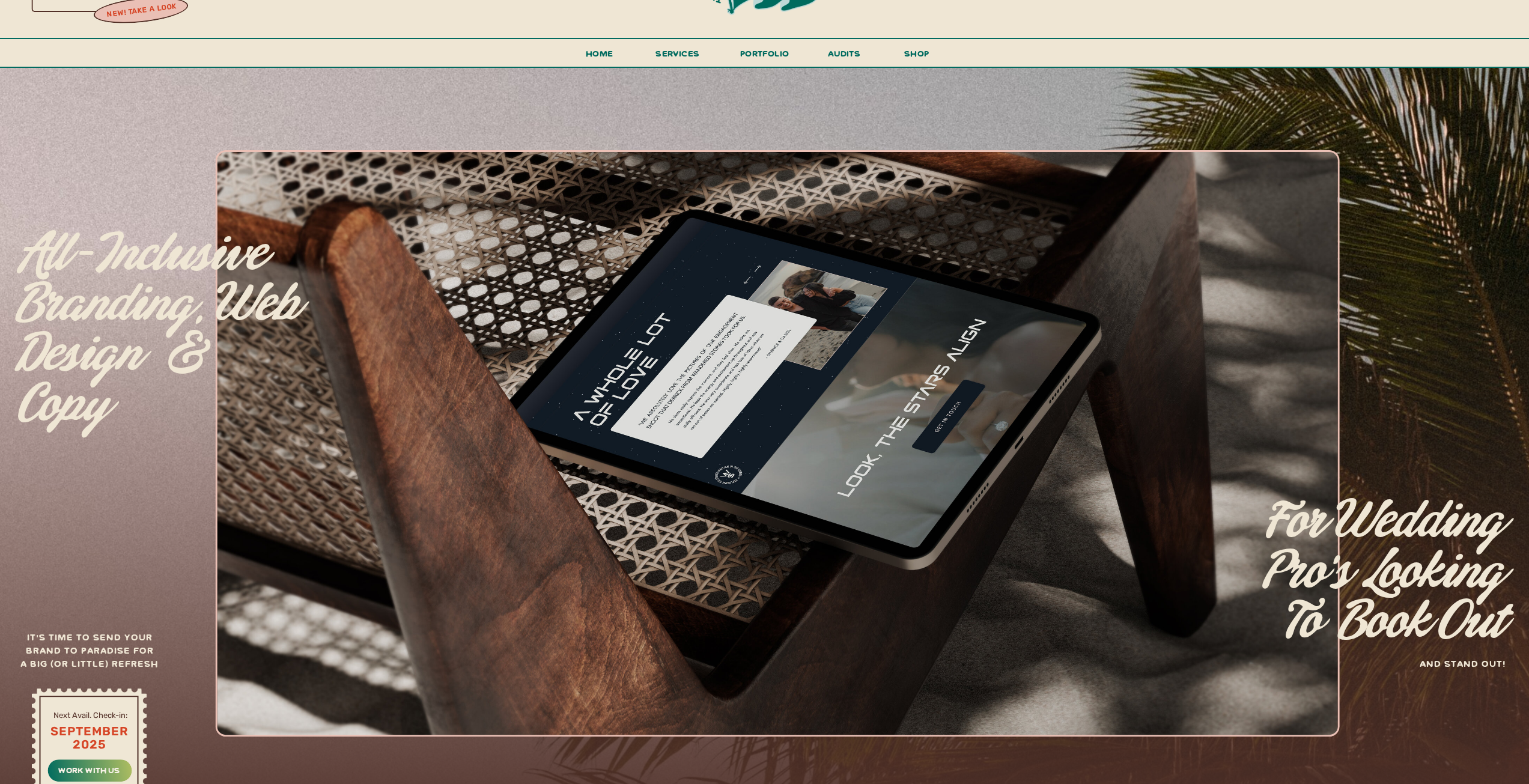
scroll to position [120, 0]
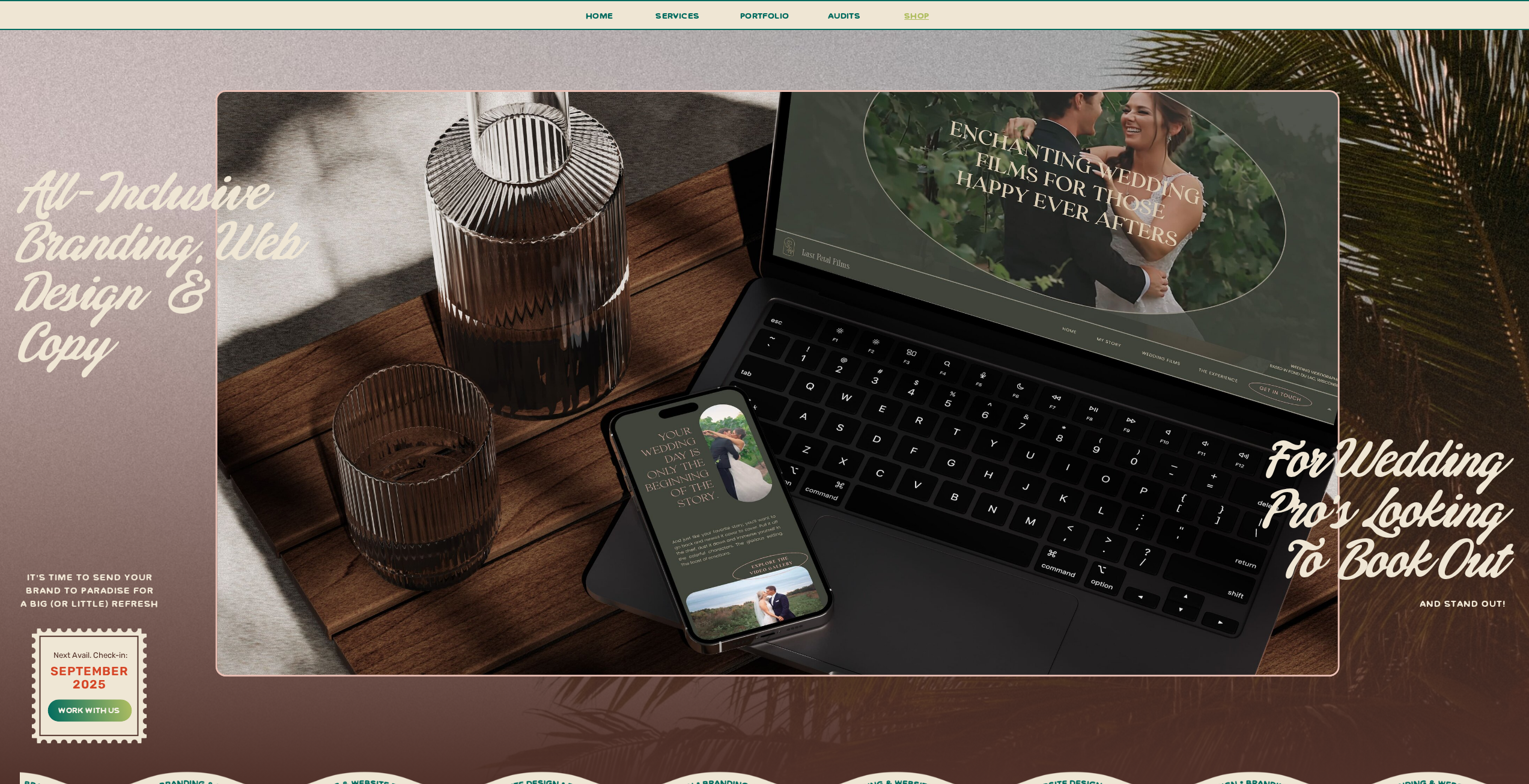
click at [908, 17] on h3 "shop" at bounding box center [917, 19] width 58 height 21
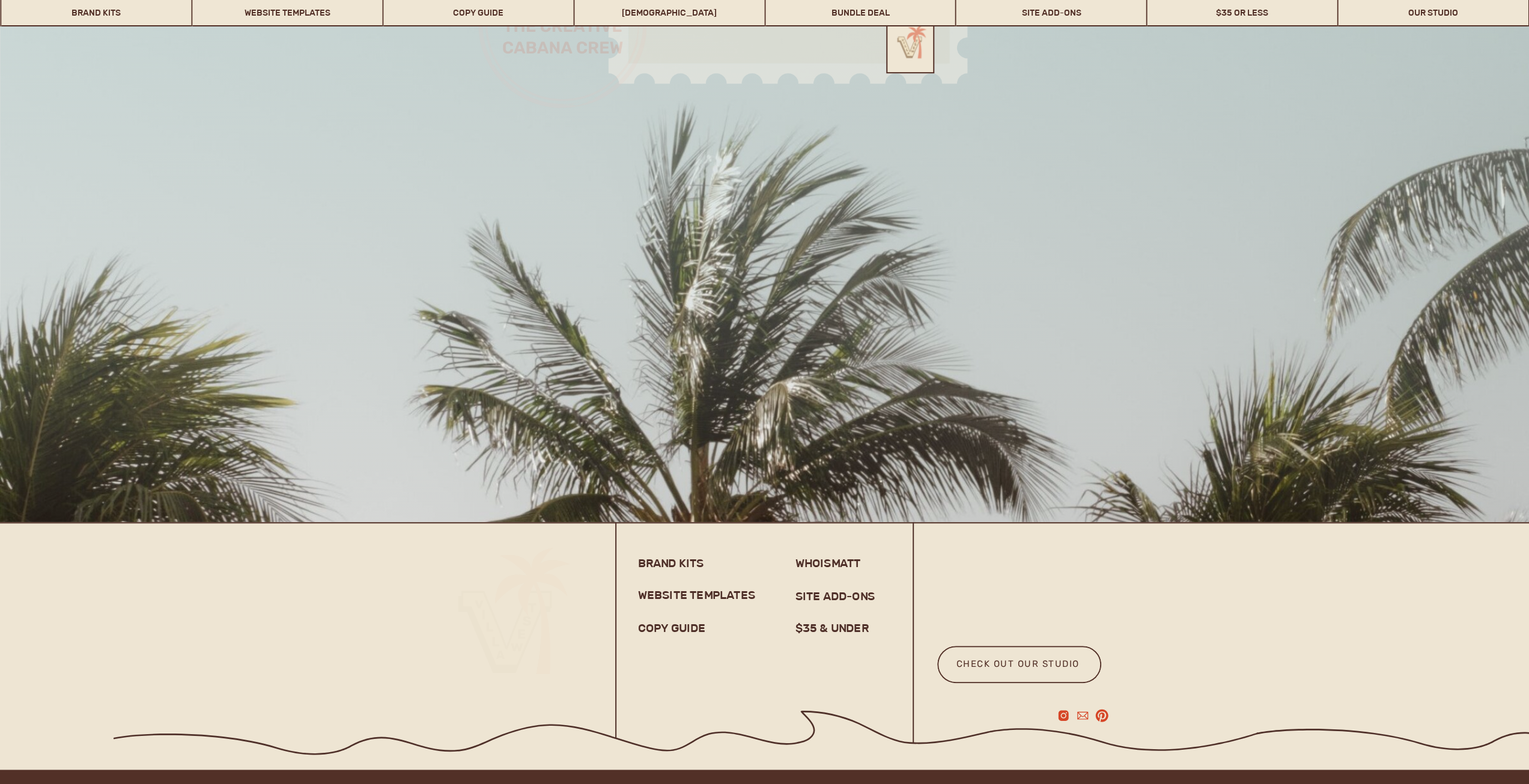
scroll to position [9518, 0]
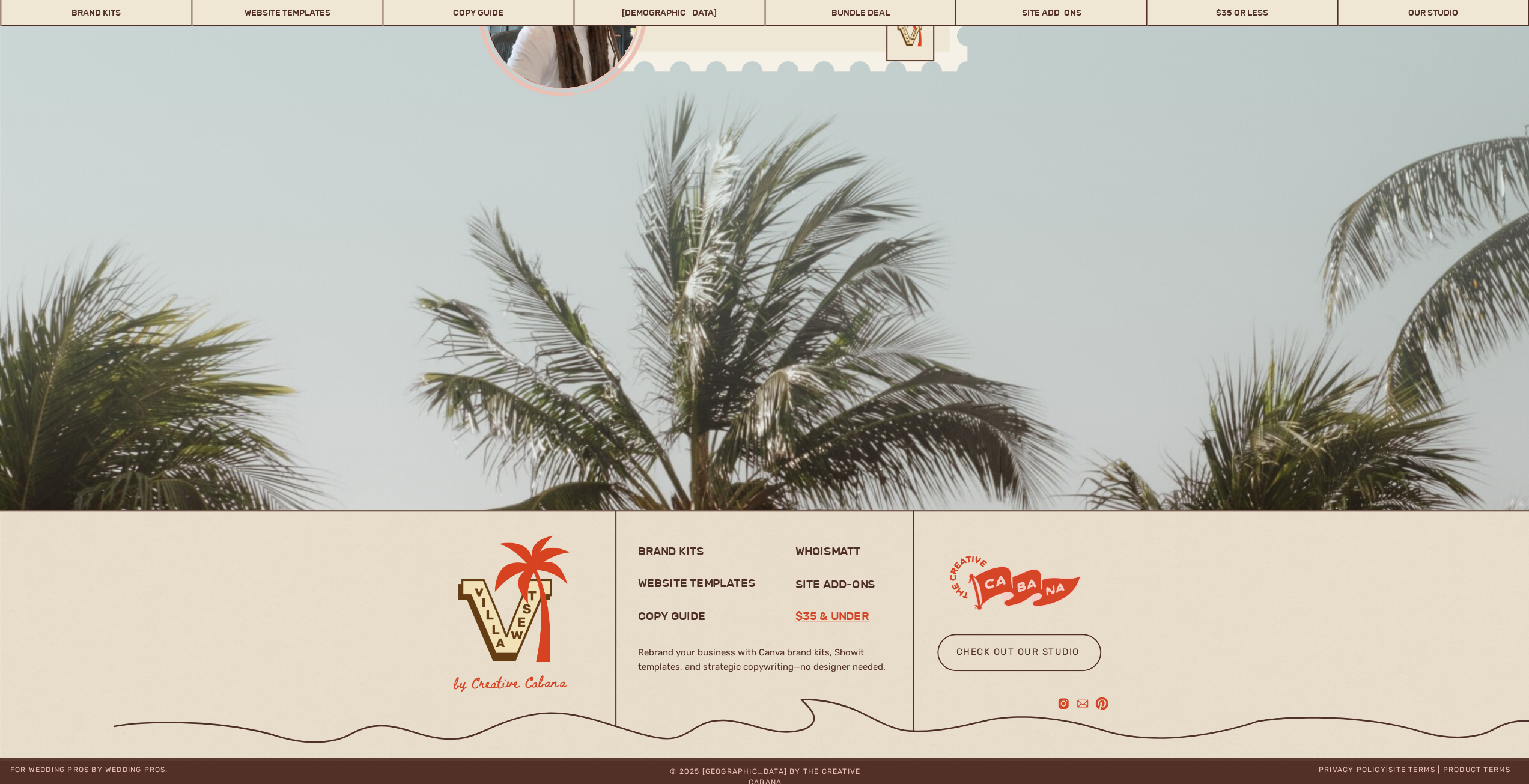
click at [840, 623] on h3 "$35 & under" at bounding box center [838, 615] width 85 height 15
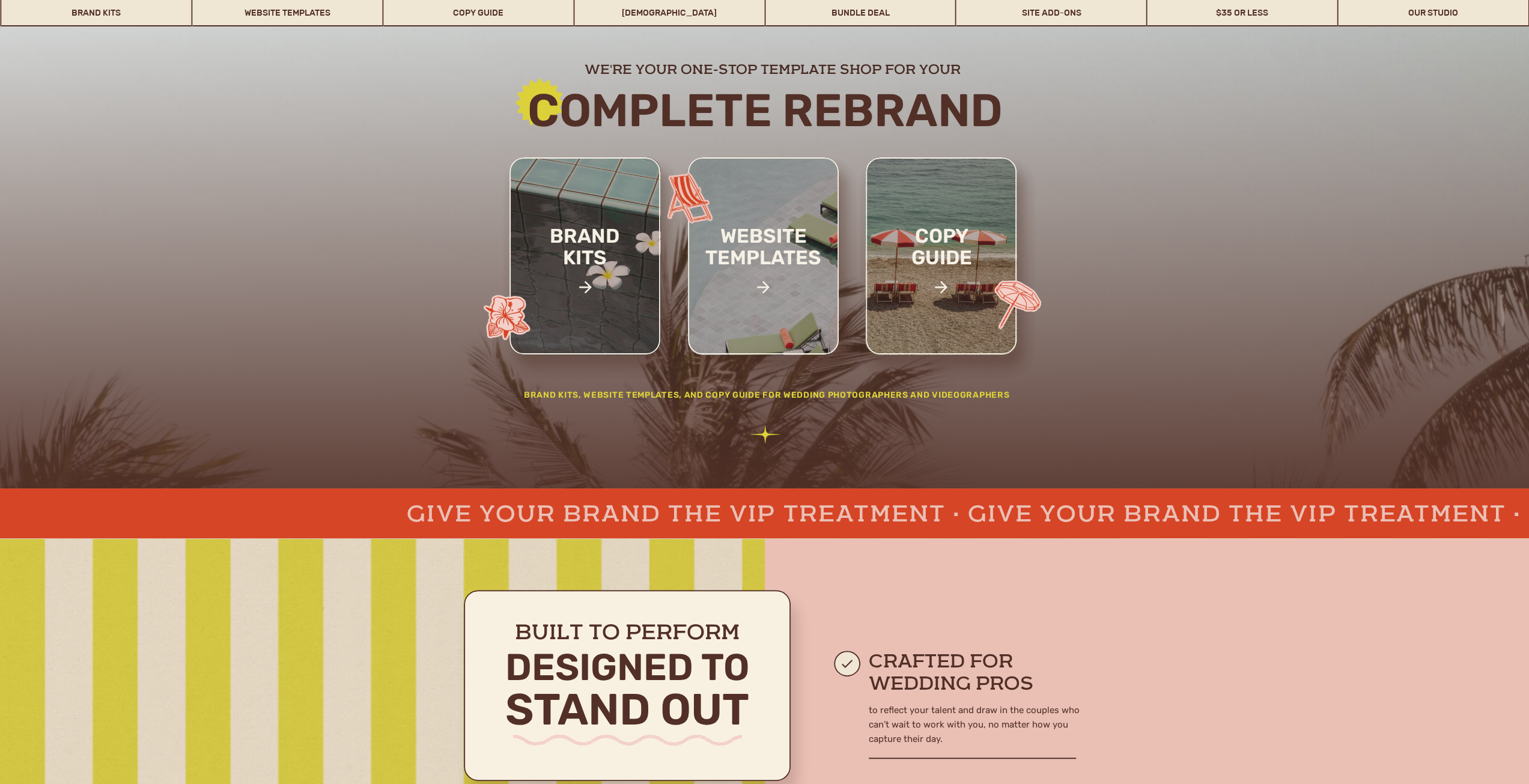
scroll to position [0, 0]
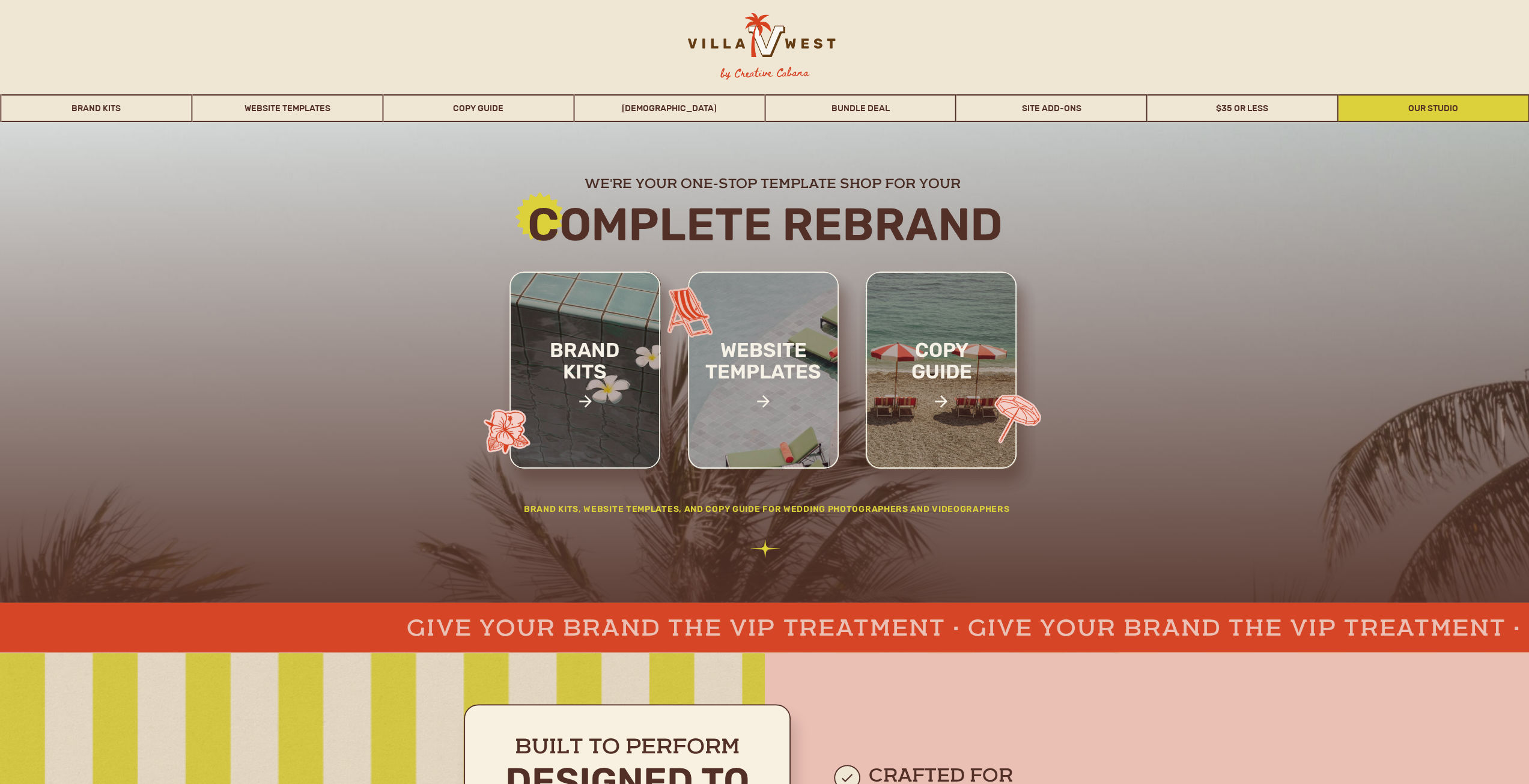
click at [1433, 111] on link "Our Studio" at bounding box center [1433, 108] width 189 height 27
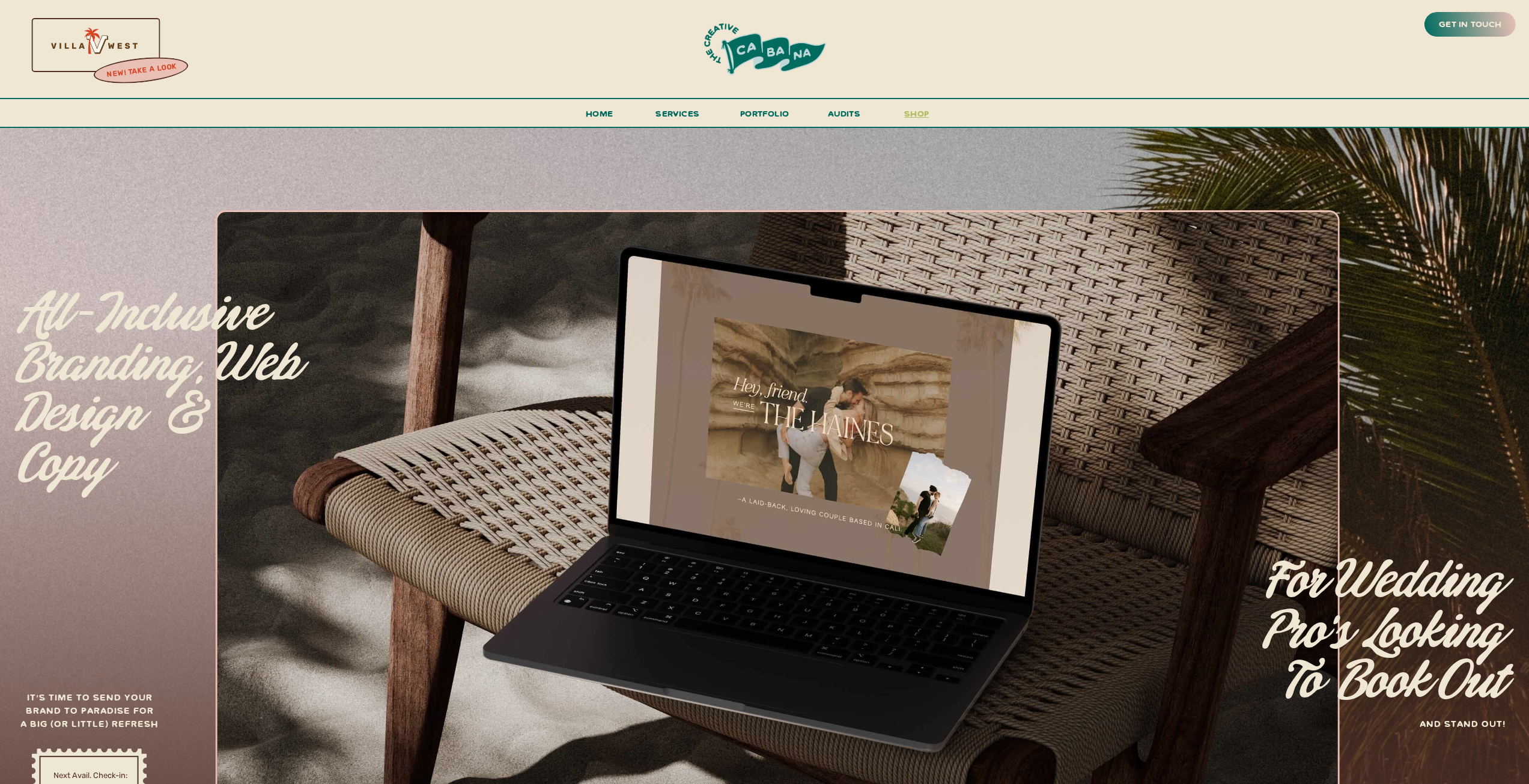
click at [913, 115] on h3 "shop" at bounding box center [917, 116] width 58 height 21
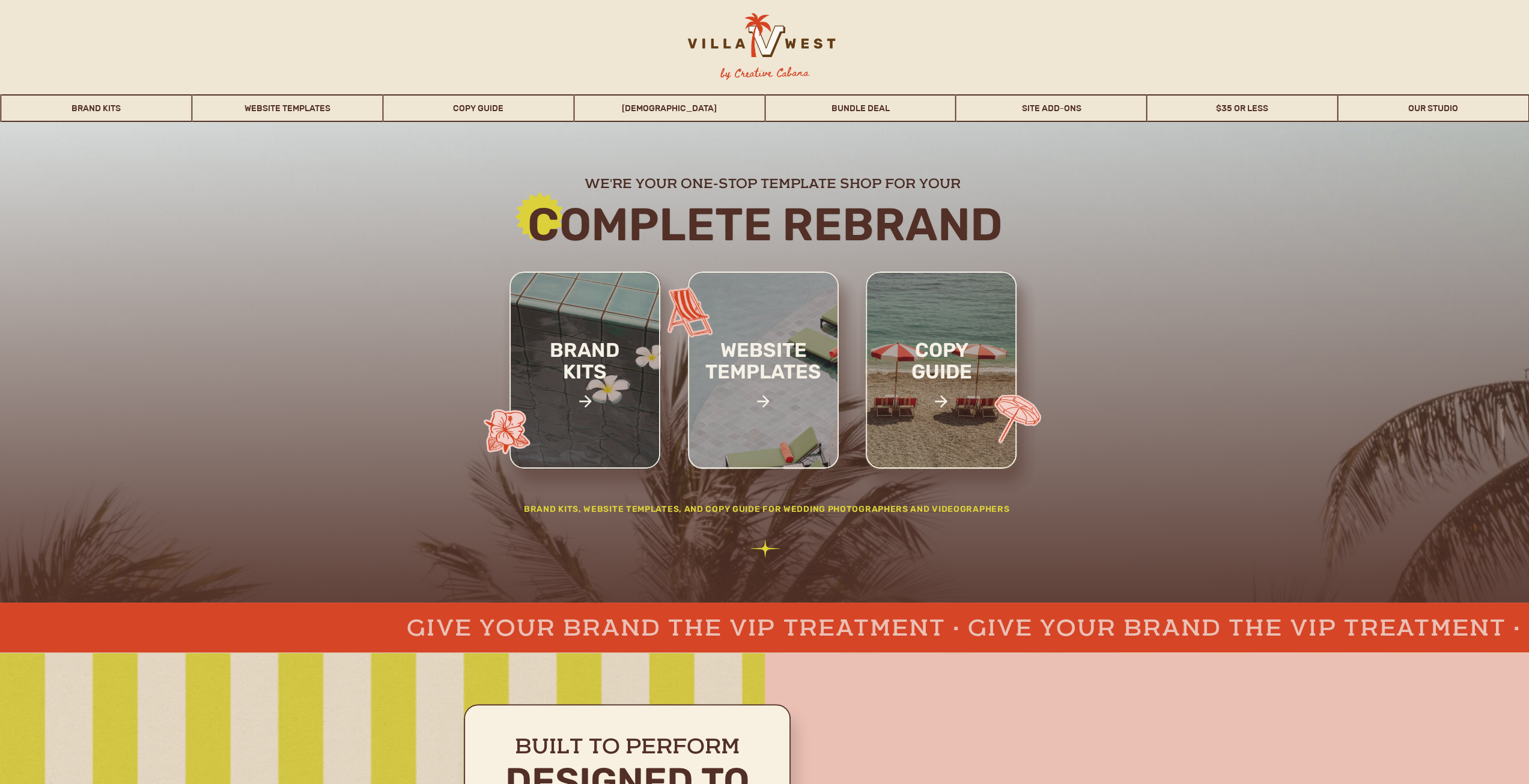
click at [797, 325] on div at bounding box center [764, 370] width 150 height 197
click at [755, 399] on icon at bounding box center [763, 401] width 19 height 24
click at [760, 403] on icon at bounding box center [763, 401] width 19 height 24
click at [775, 352] on h2 "website templates" at bounding box center [764, 374] width 157 height 69
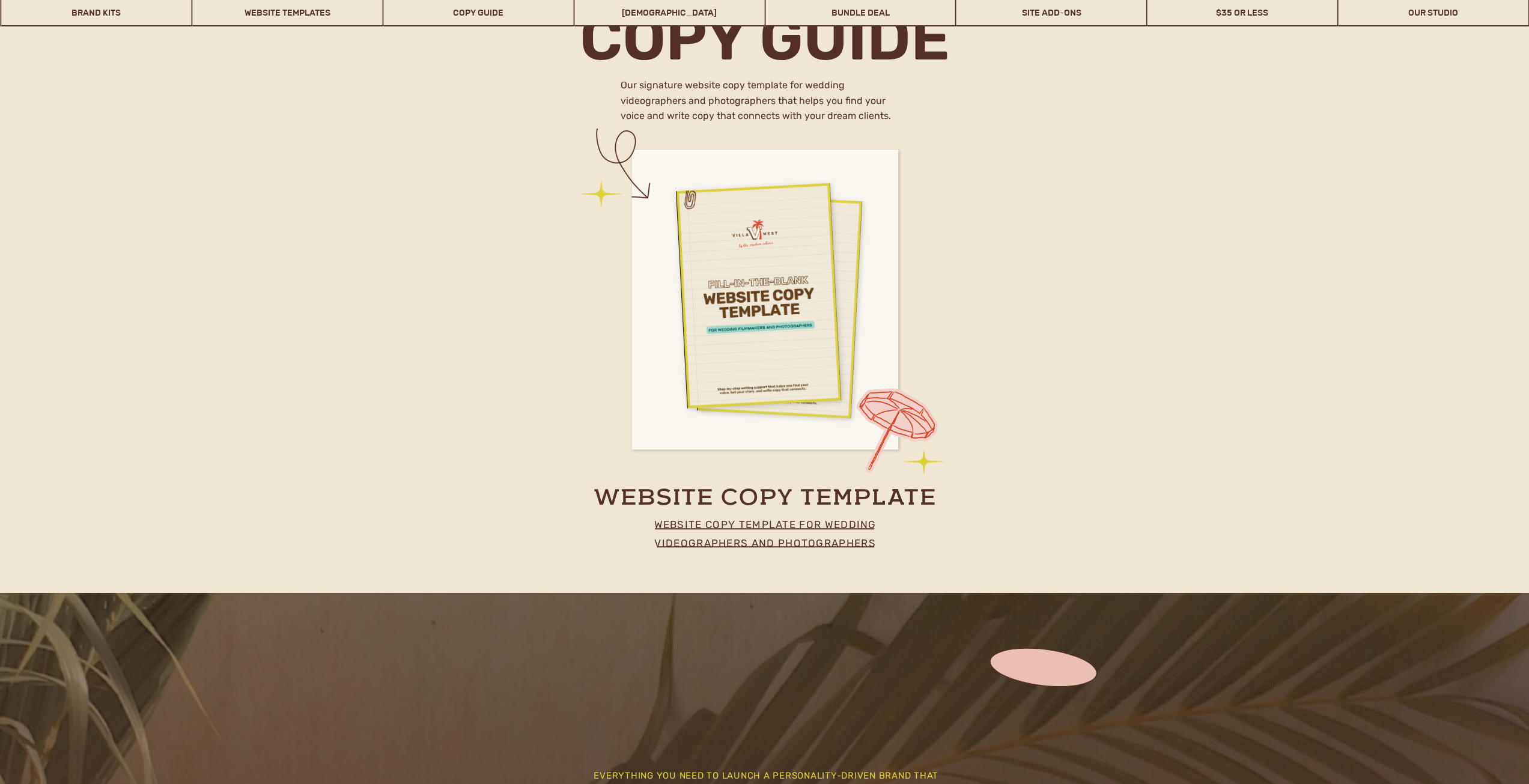
scroll to position [5801, 0]
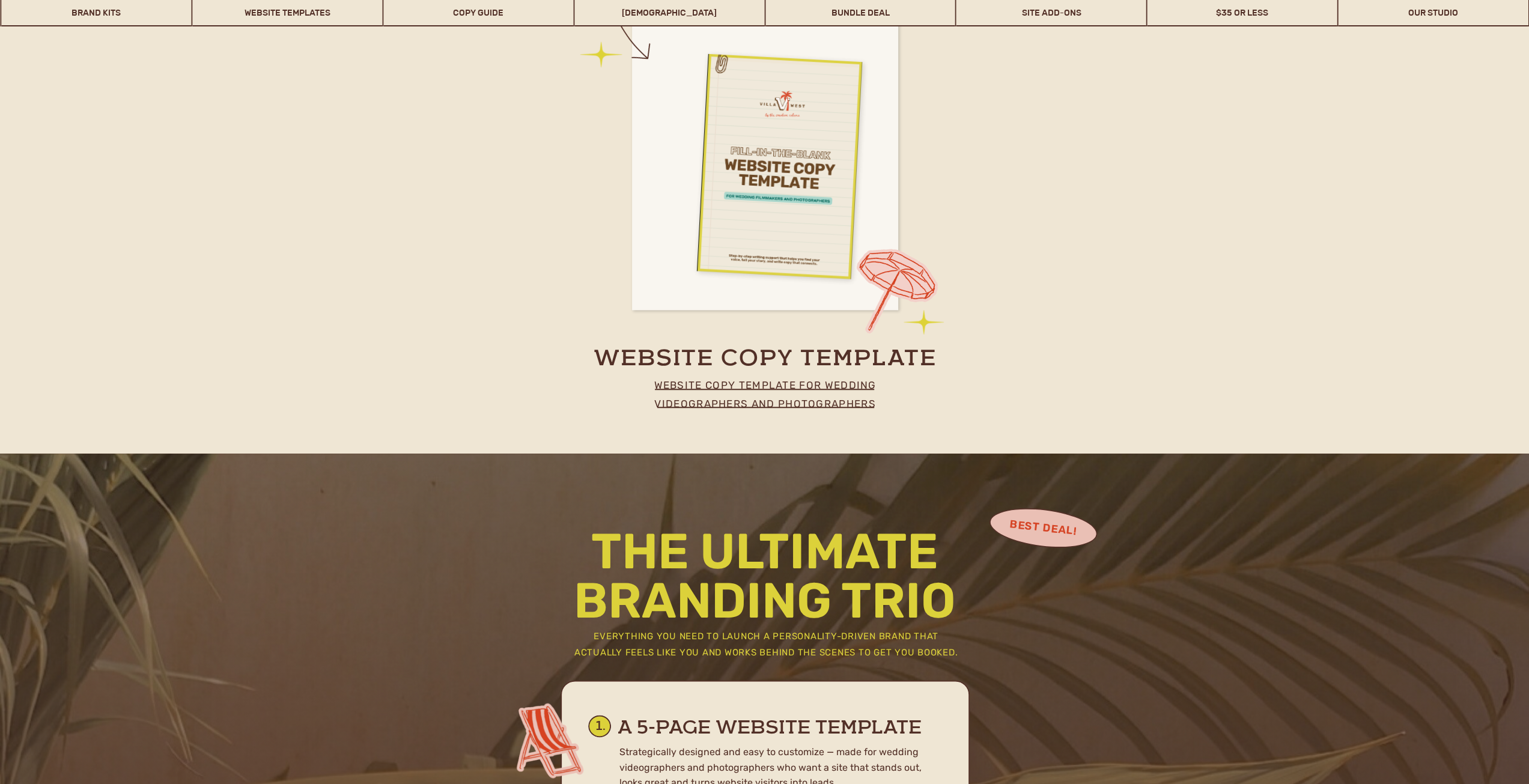
click at [693, 154] on div at bounding box center [759, 156] width 166 height 227
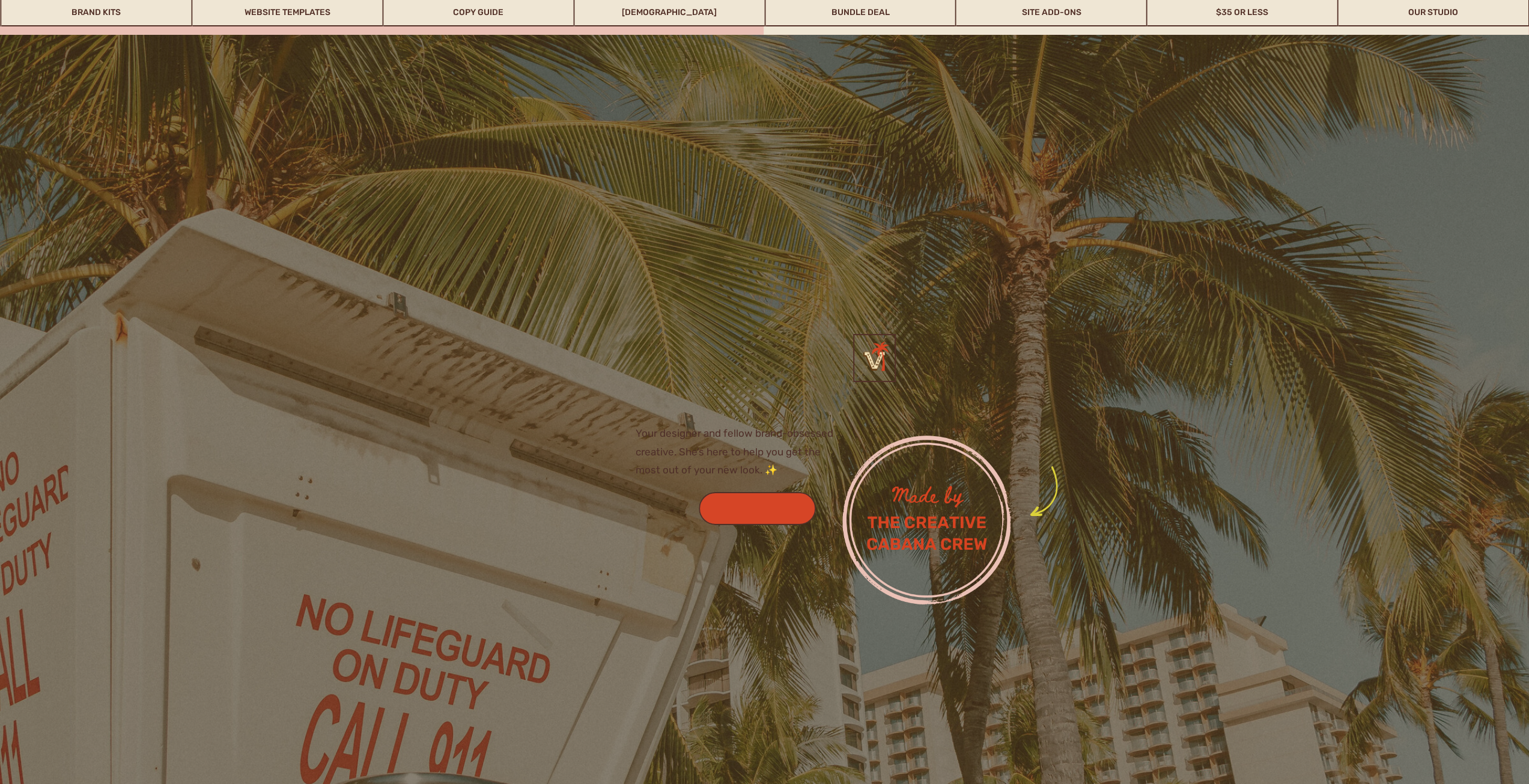
scroll to position [4599, 0]
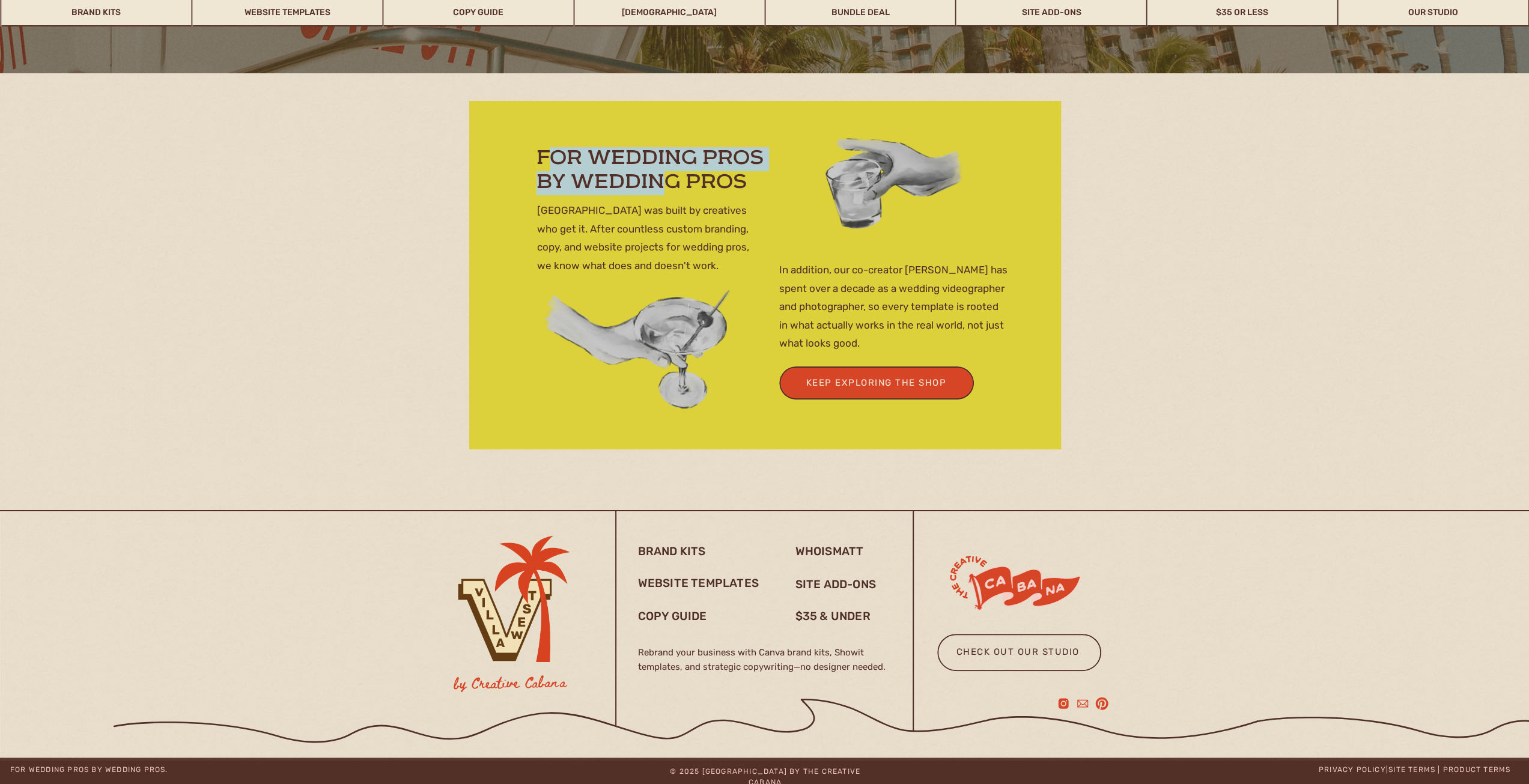
drag, startPoint x: 545, startPoint y: 158, endPoint x: 661, endPoint y: 175, distance: 117.2
click at [661, 175] on h2 "for wedding pros by wedding pros" at bounding box center [660, 170] width 246 height 45
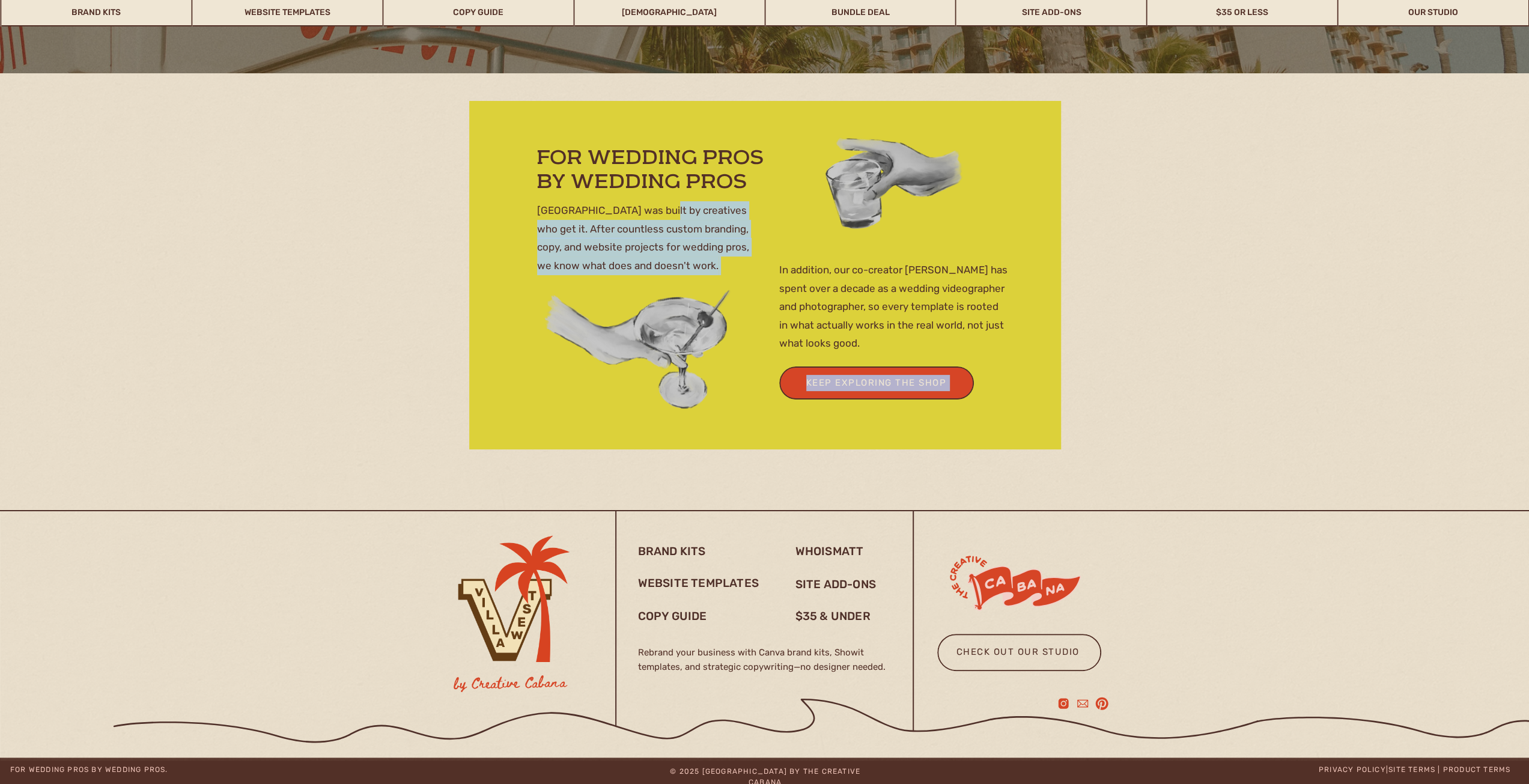
drag, startPoint x: 568, startPoint y: 170, endPoint x: 649, endPoint y: 205, distance: 88.2
click at [649, 205] on div "[GEOGRAPHIC_DATA] was built by creatives who get it. After countless custom bra…" at bounding box center [764, 291] width 721 height 436
click at [643, 225] on p "[GEOGRAPHIC_DATA] was built by creatives who get it. After countless custom bra…" at bounding box center [651, 237] width 228 height 72
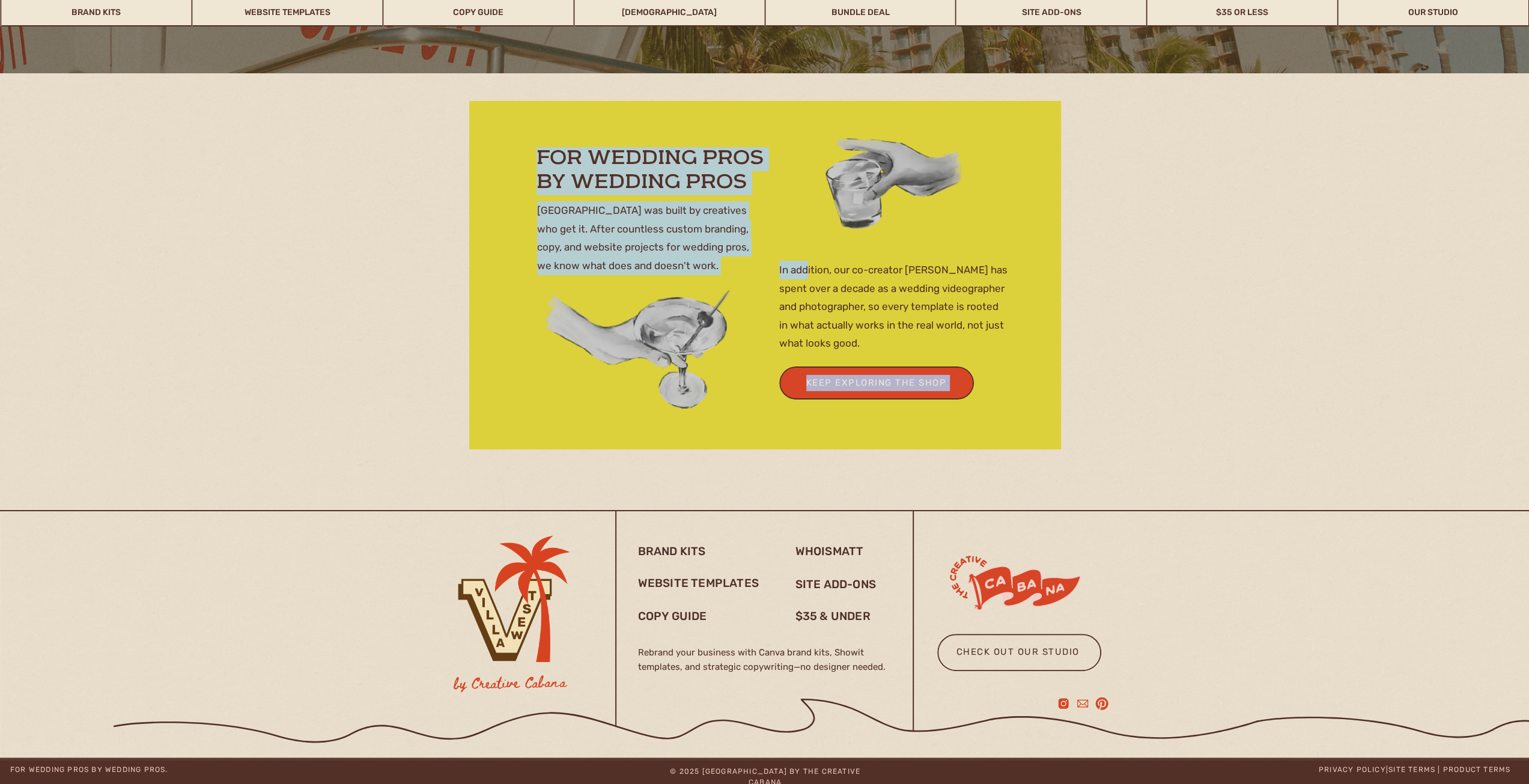
drag, startPoint x: 771, startPoint y: 264, endPoint x: 808, endPoint y: 279, distance: 39.9
click at [808, 279] on div "[GEOGRAPHIC_DATA] was built by creatives who get it. After countless custom bra…" at bounding box center [764, 291] width 721 height 436
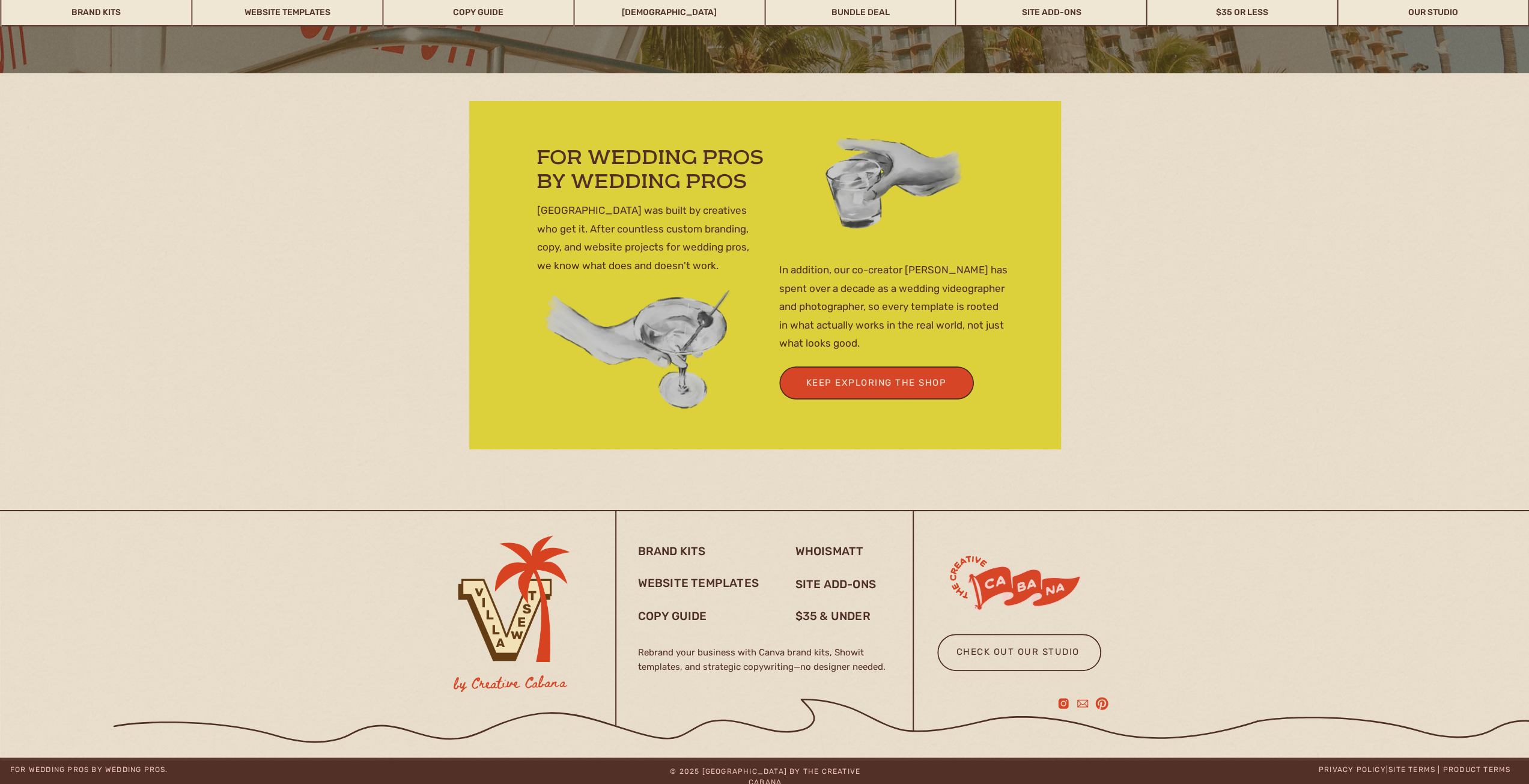
click at [837, 288] on p "In addition, our co-creator [PERSON_NAME] has spent over a decade as a wedding …" at bounding box center [893, 307] width 228 height 93
click at [842, 290] on p "In addition, our co-creator [PERSON_NAME] has spent over a decade as a wedding …" at bounding box center [893, 307] width 228 height 93
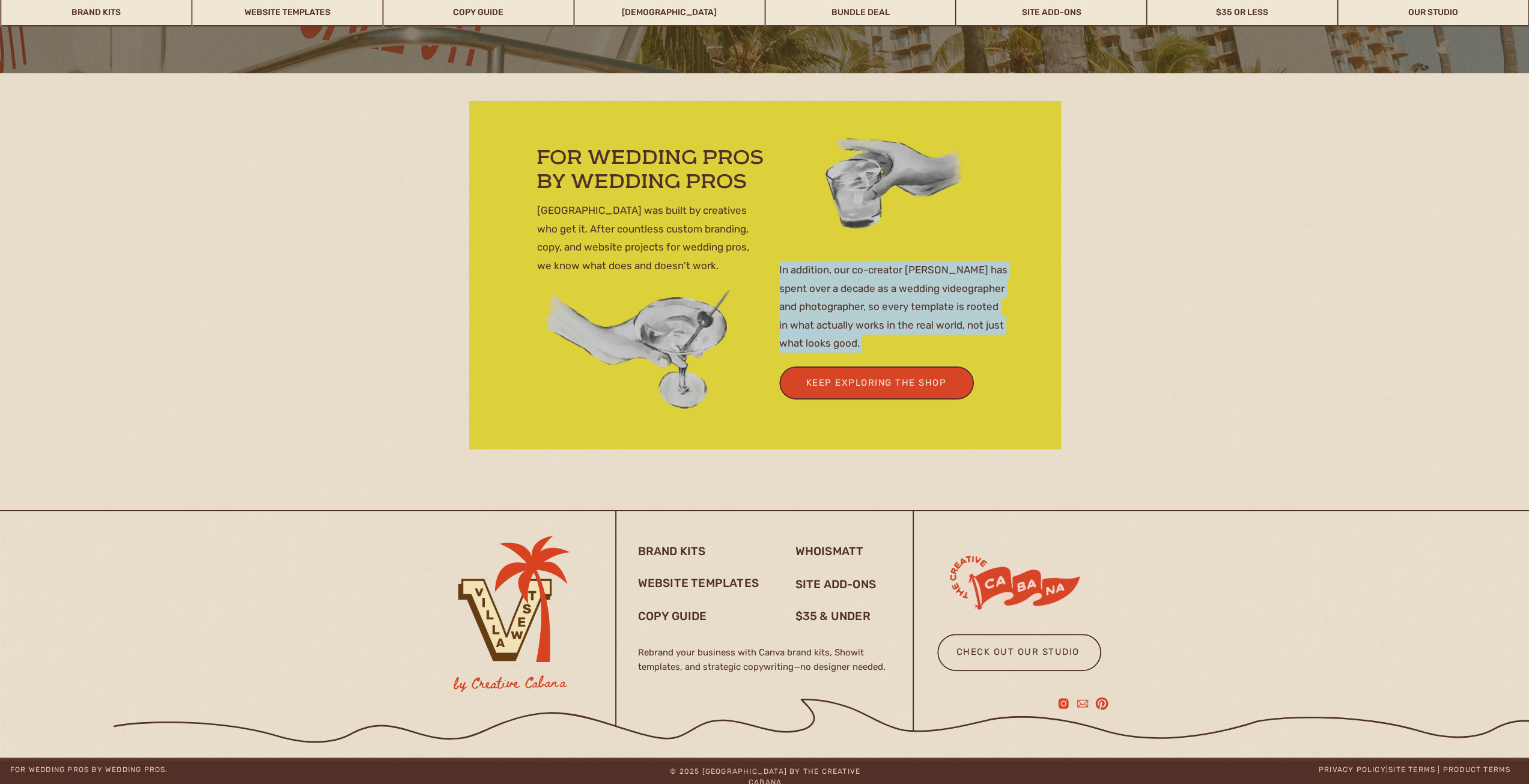
click at [842, 290] on p "In addition, our co-creator [PERSON_NAME] has spent over a decade as a wedding …" at bounding box center [893, 307] width 228 height 93
copy p "In addition, our co-creator [PERSON_NAME] has spent over a decade as a wedding …"
click at [854, 304] on p "In addition, our co-creator Austin has spent over a decade as a wedding videogr…" at bounding box center [893, 307] width 228 height 93
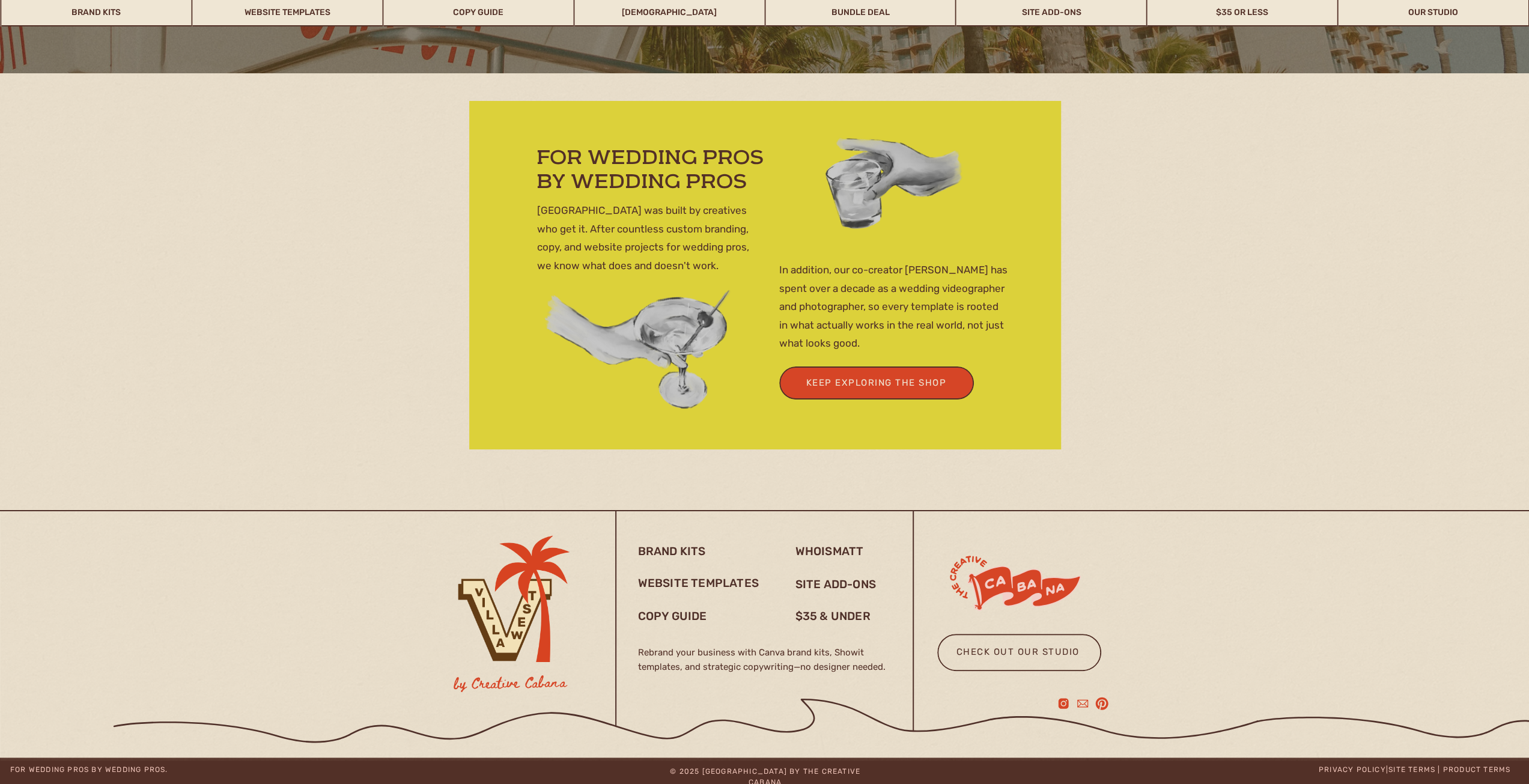
click at [834, 307] on p "In addition, our co-creator Austin has spent over a decade as a wedding videogr…" at bounding box center [893, 307] width 228 height 93
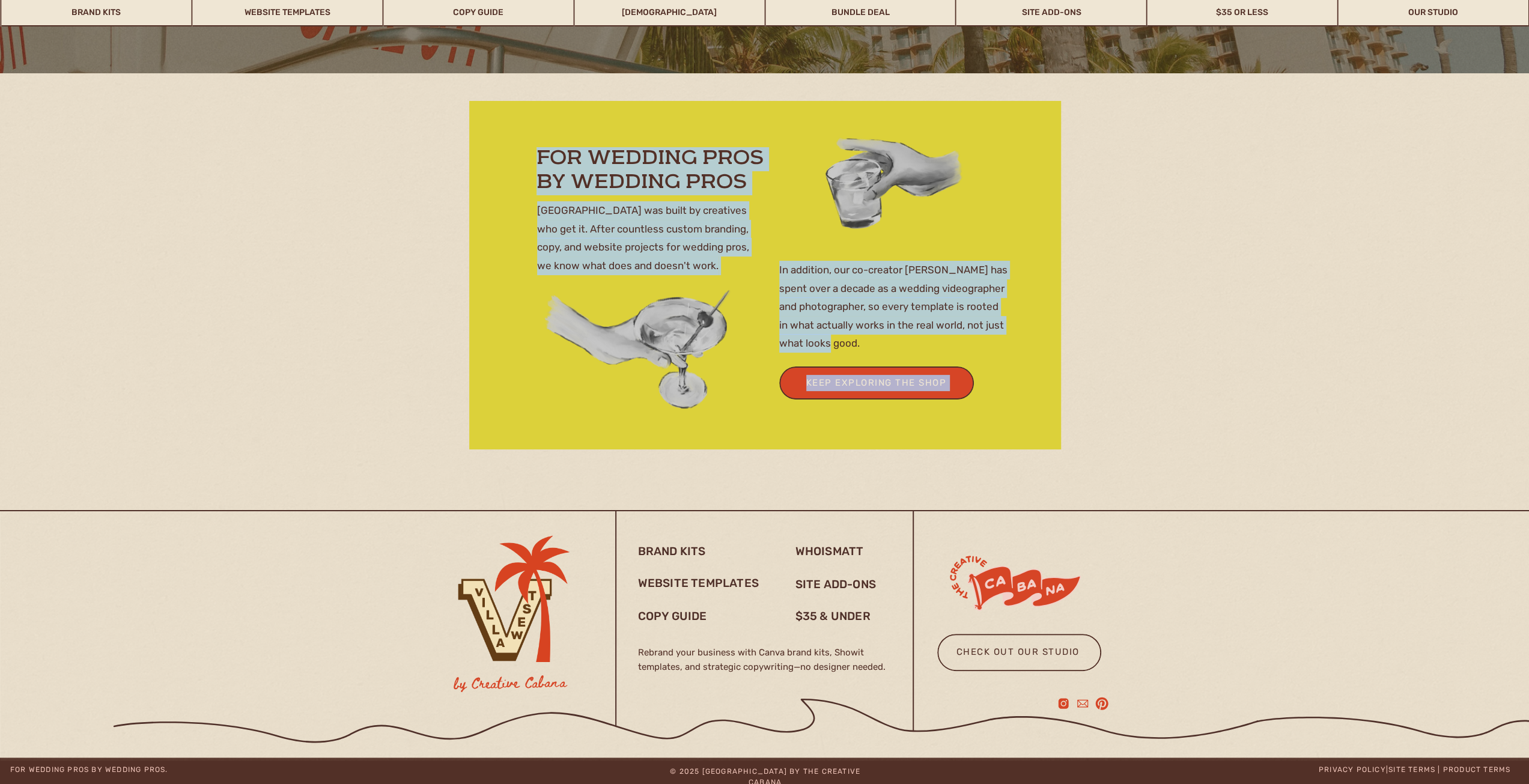
drag, startPoint x: 869, startPoint y: 346, endPoint x: 778, endPoint y: 274, distance: 116.0
click at [778, 274] on div "Villa West was built by creatives who get it. After countless custom branding, …" at bounding box center [764, 291] width 721 height 436
click at [790, 285] on p "In addition, our co-creator Austin has spent over a decade as a wedding videogr…" at bounding box center [893, 307] width 228 height 93
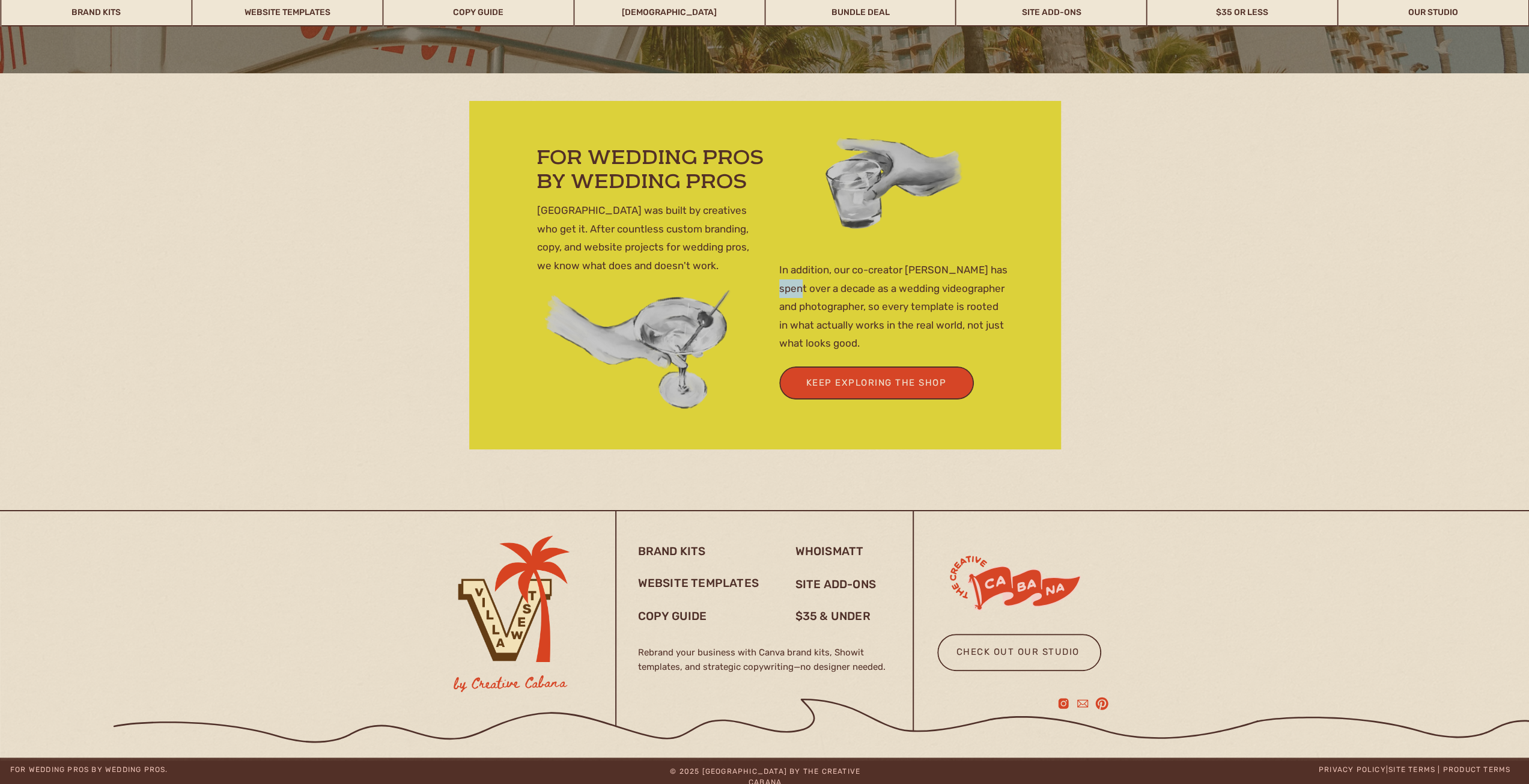
click at [790, 285] on p "In addition, our co-creator Austin has spent over a decade as a wedding videogr…" at bounding box center [893, 307] width 228 height 93
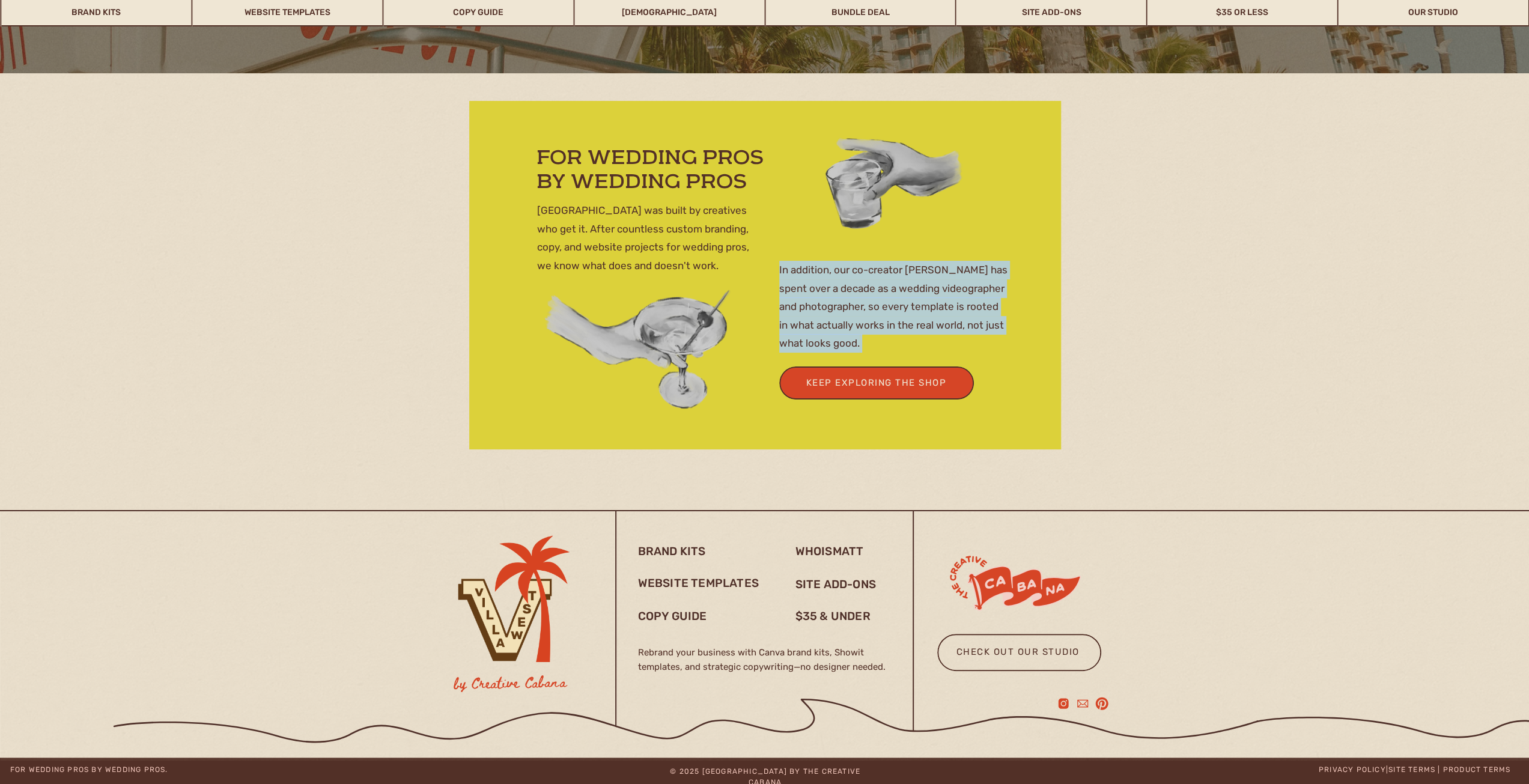
click at [790, 285] on p "In addition, our co-creator Austin has spent over a decade as a wedding videogr…" at bounding box center [893, 307] width 228 height 93
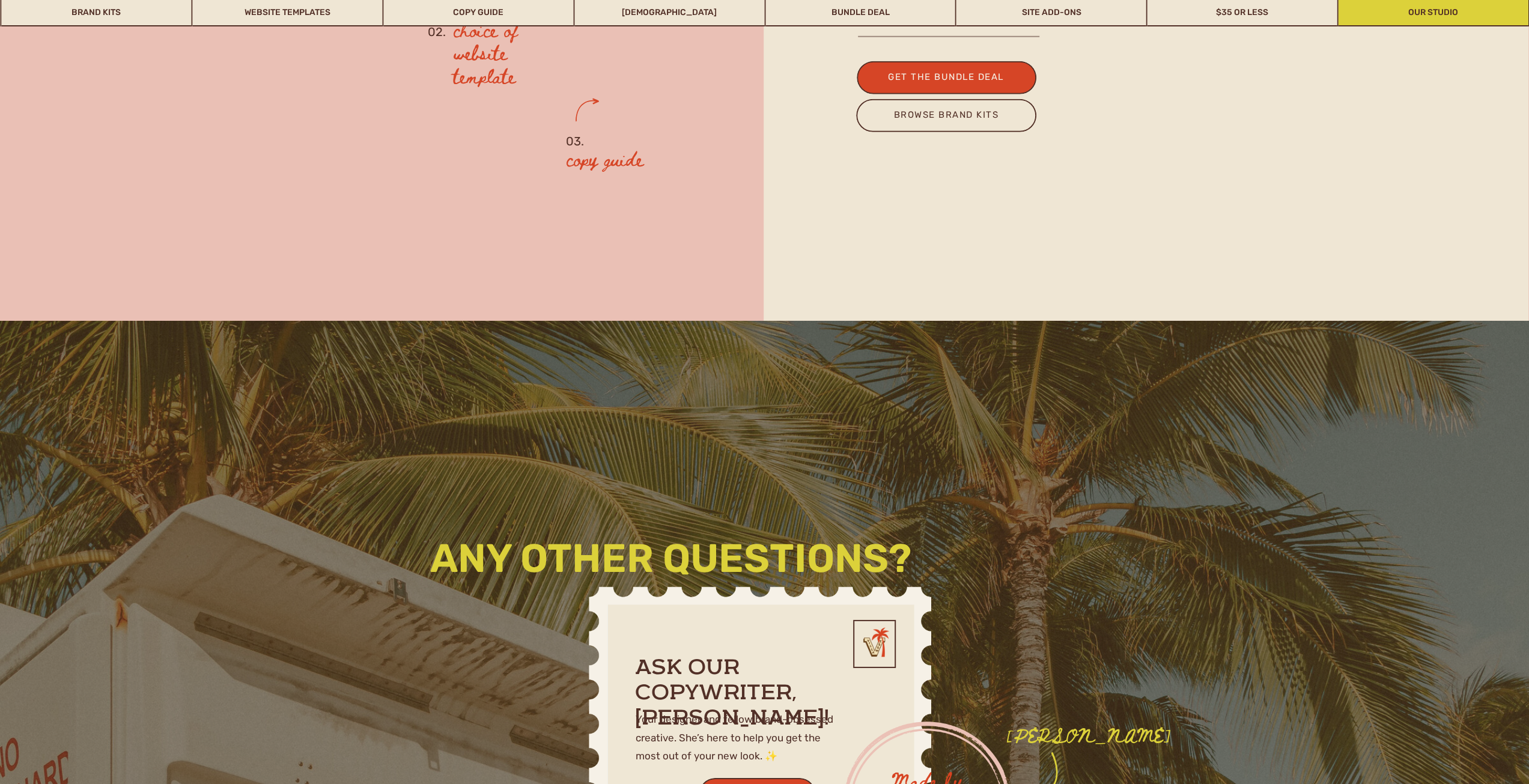
click at [1401, 15] on link "Our Studio" at bounding box center [1433, 13] width 189 height 27
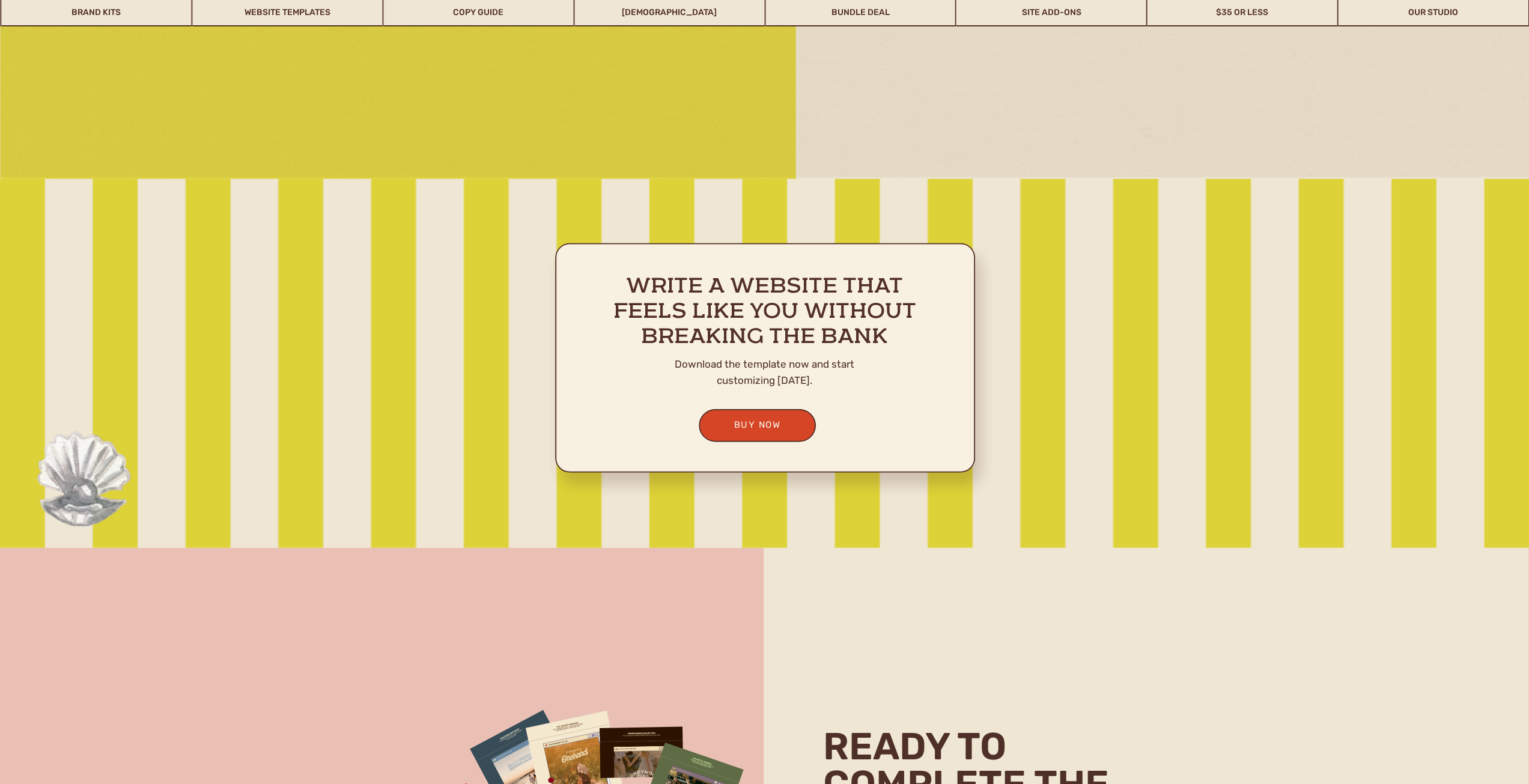
scroll to position [2556, 0]
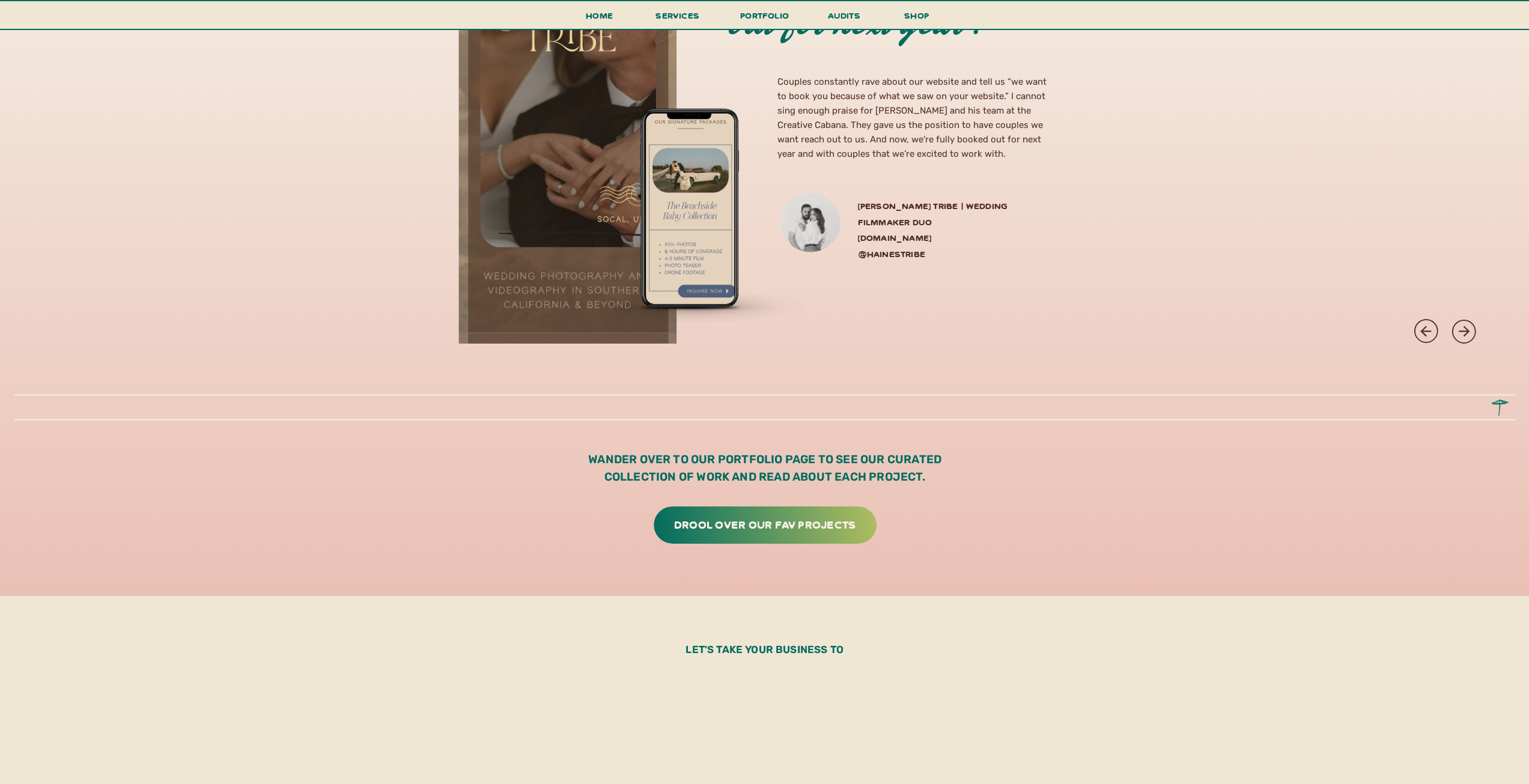
scroll to position [3845, 0]
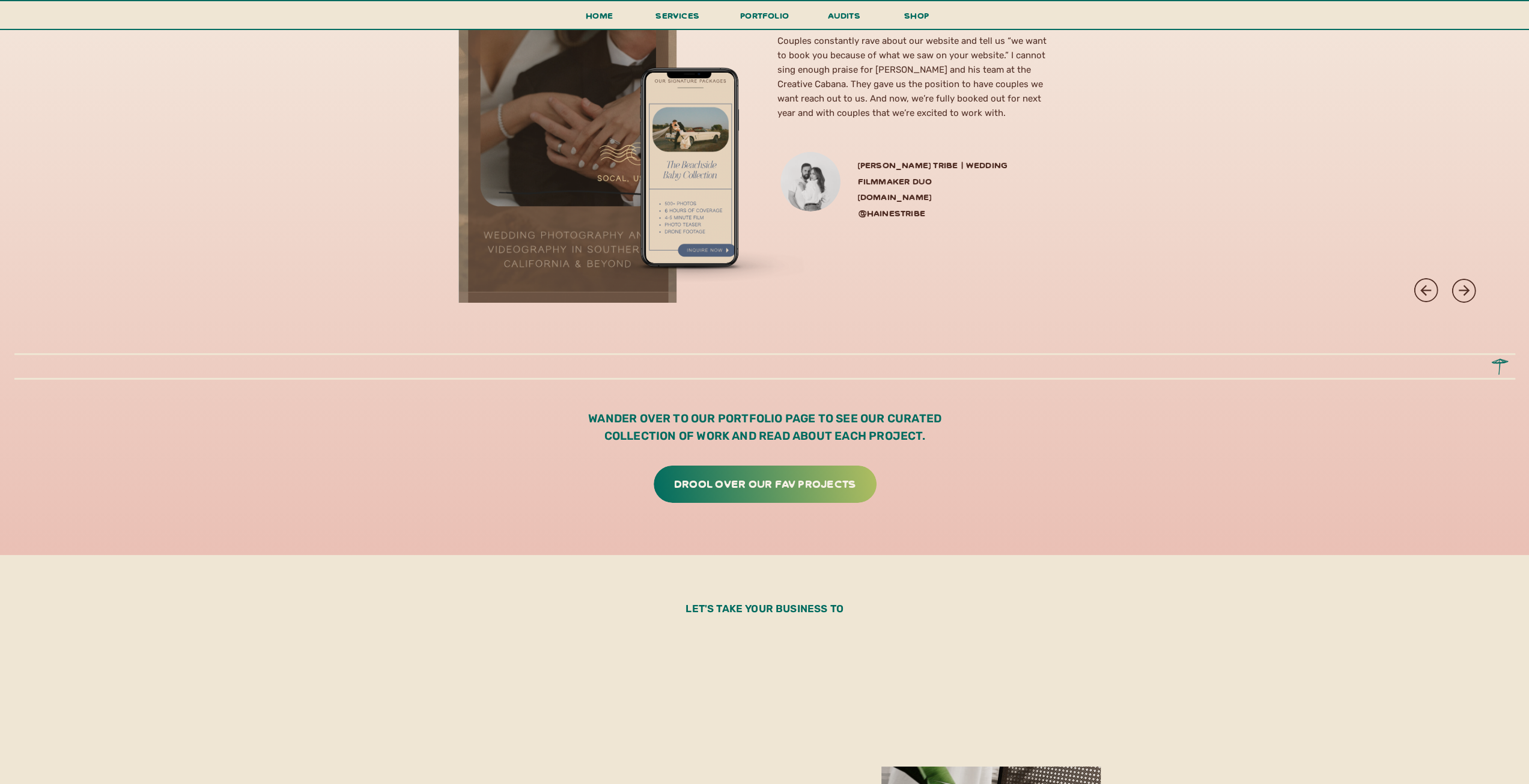
click at [790, 494] on div at bounding box center [765, 484] width 223 height 37
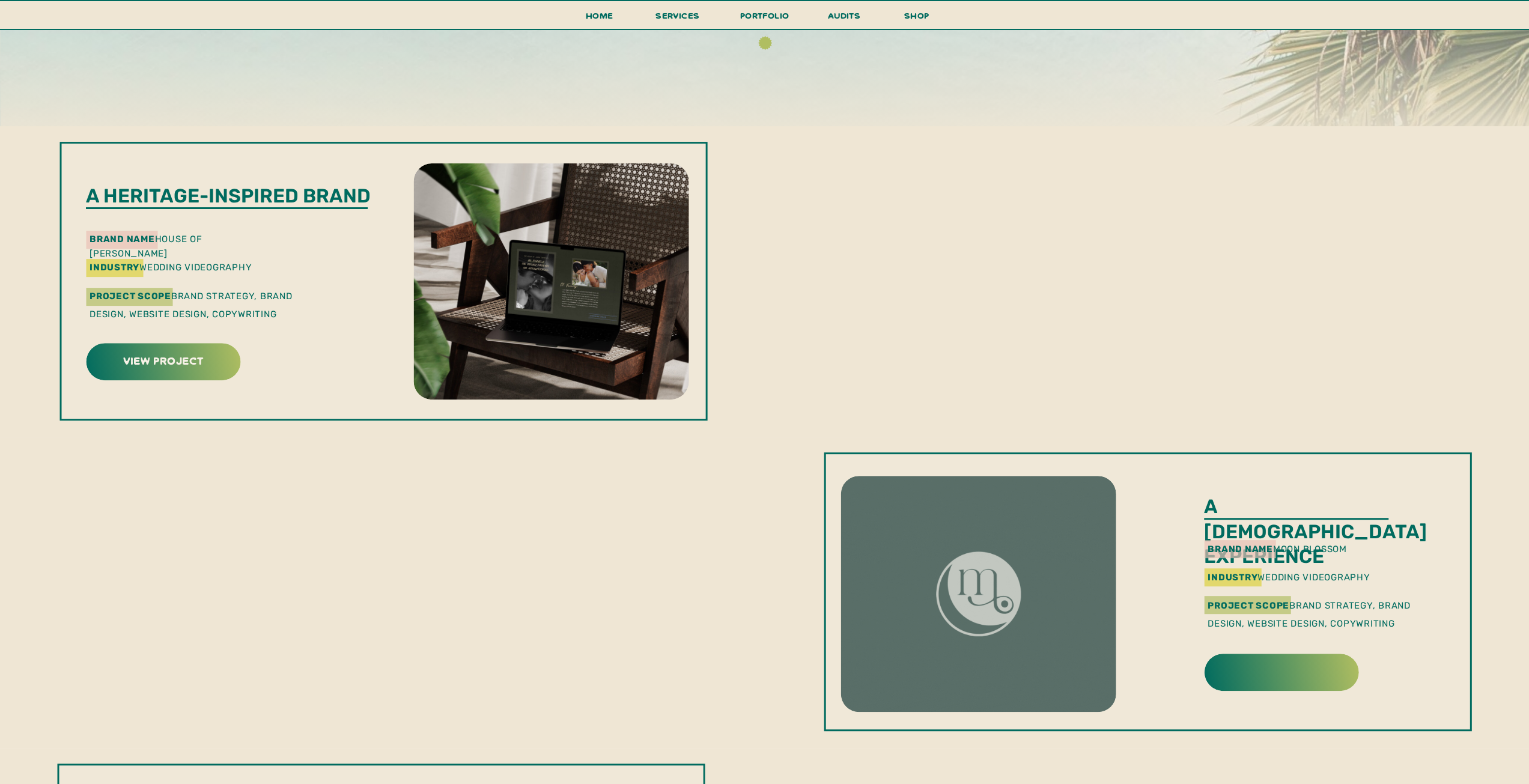
scroll to position [360, 0]
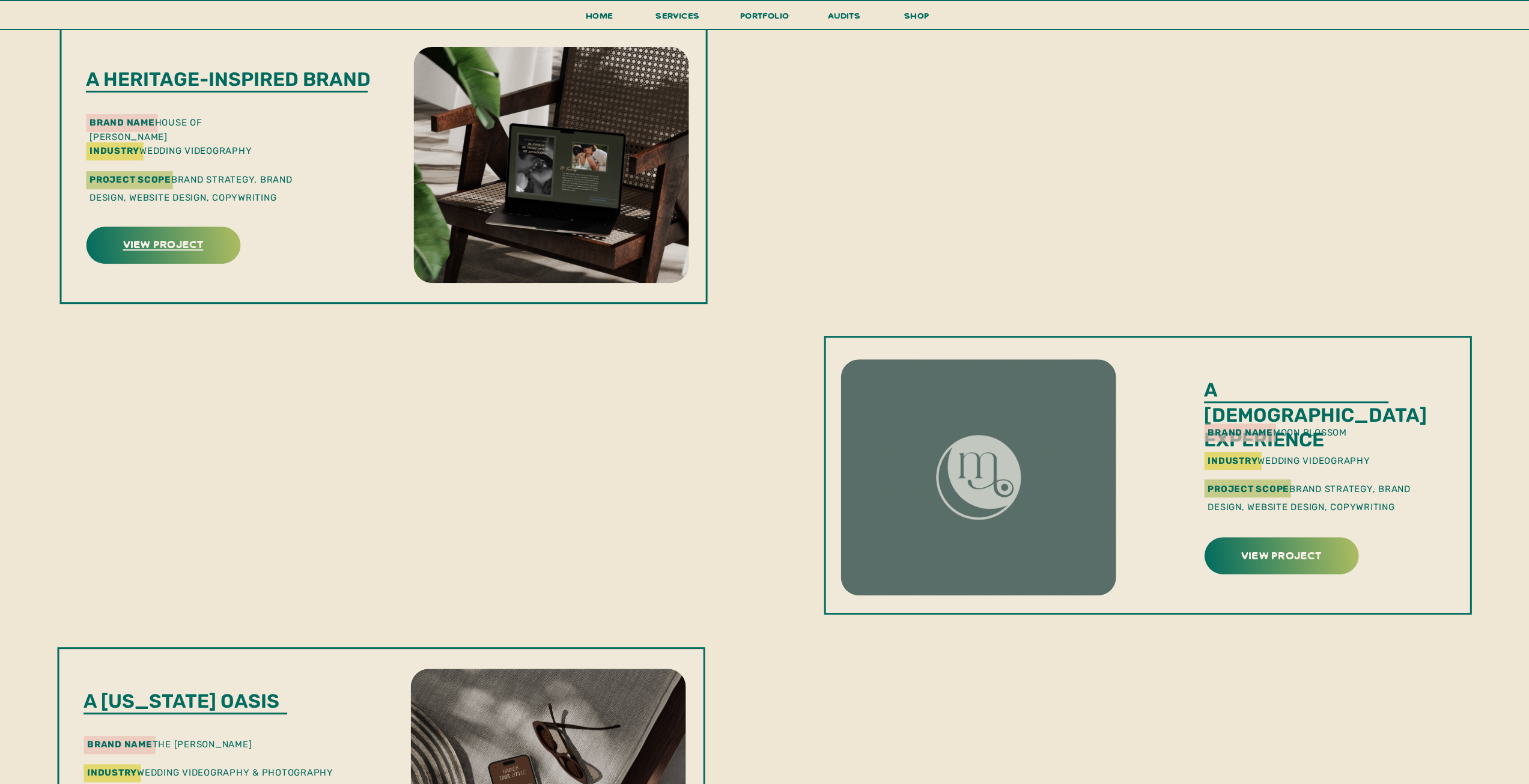
click at [186, 247] on h3 "view project" at bounding box center [163, 243] width 150 height 19
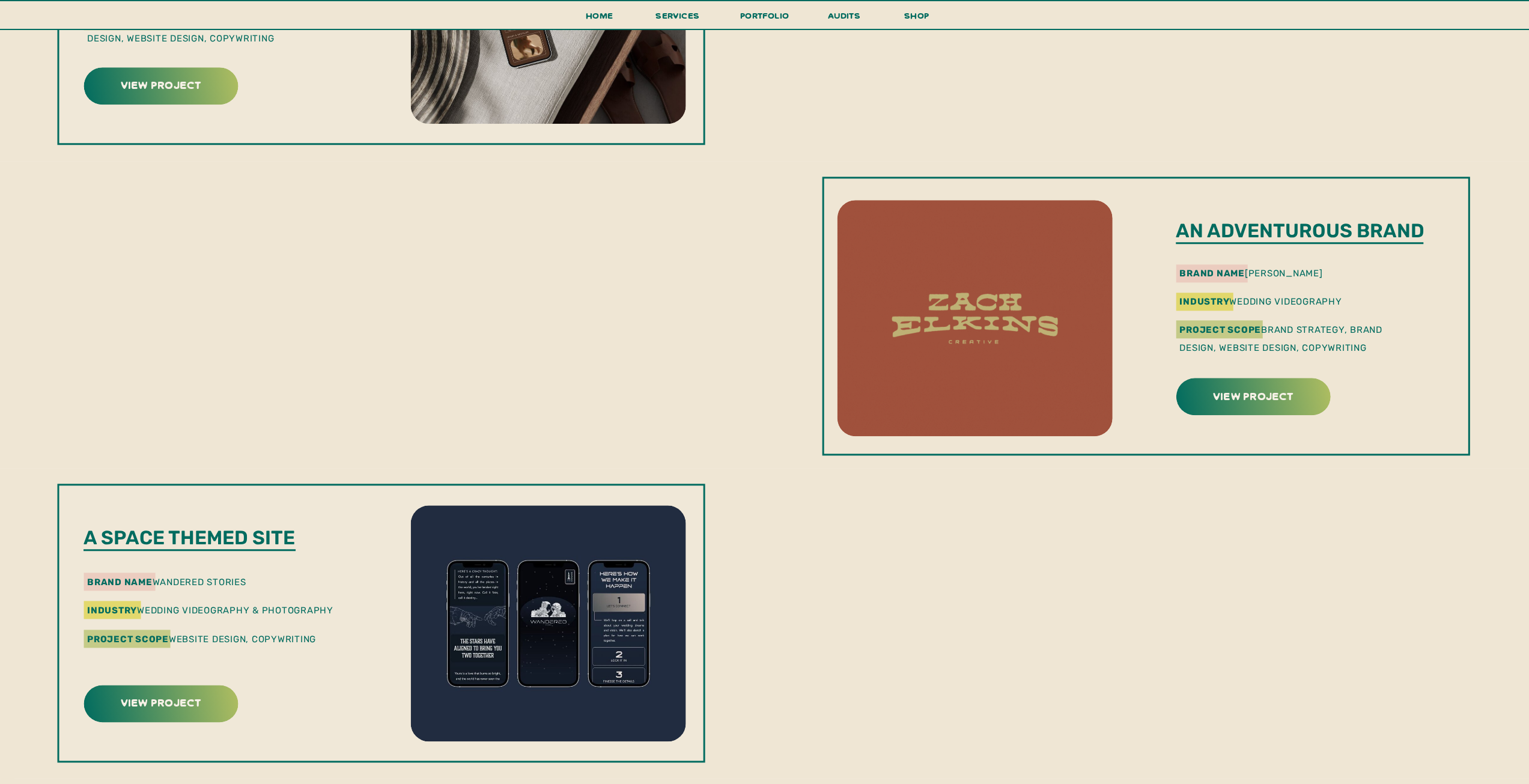
scroll to position [1123, 0]
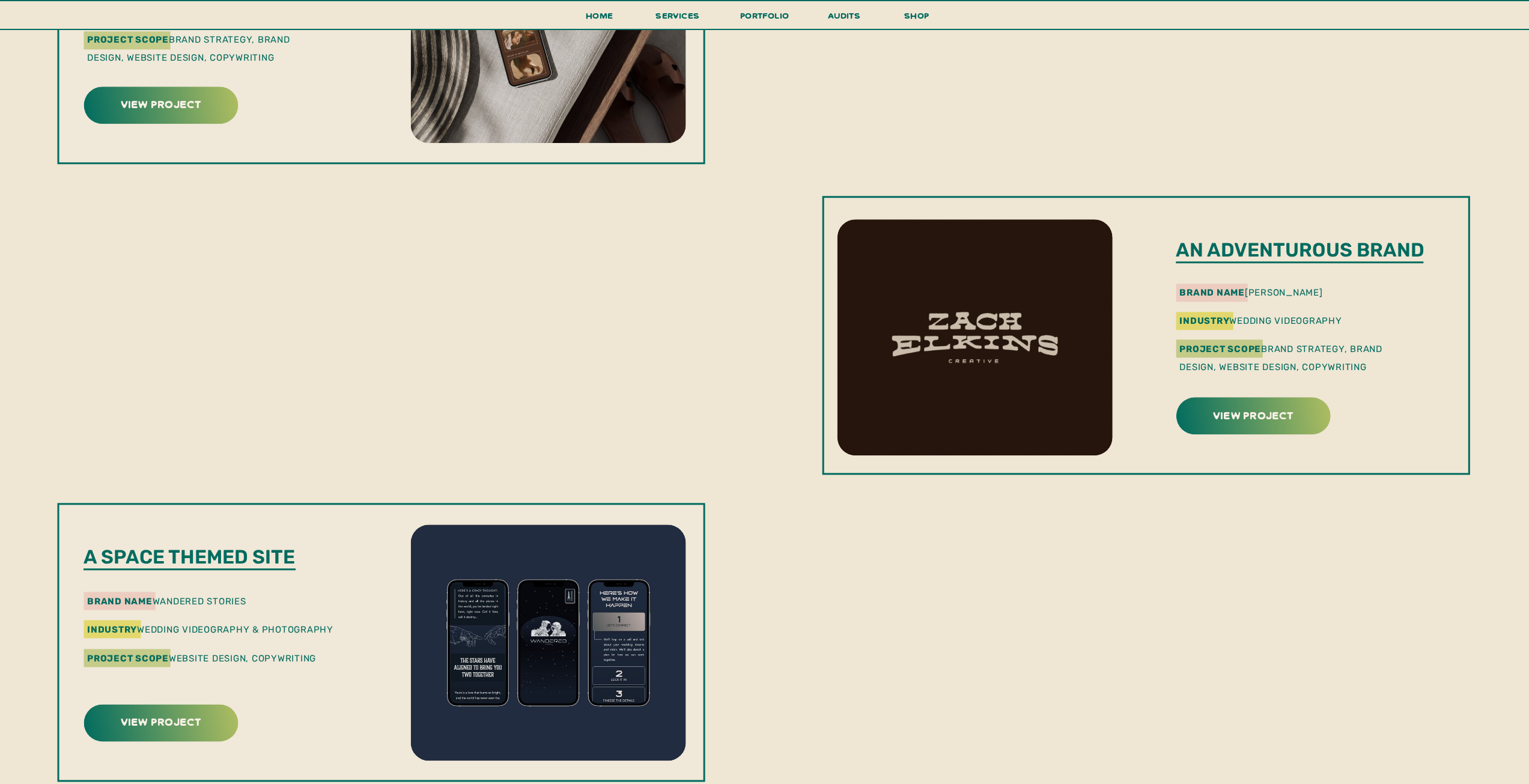
click at [1237, 432] on div at bounding box center [1253, 416] width 154 height 37
click at [1238, 420] on h3 "view project" at bounding box center [1253, 414] width 150 height 19
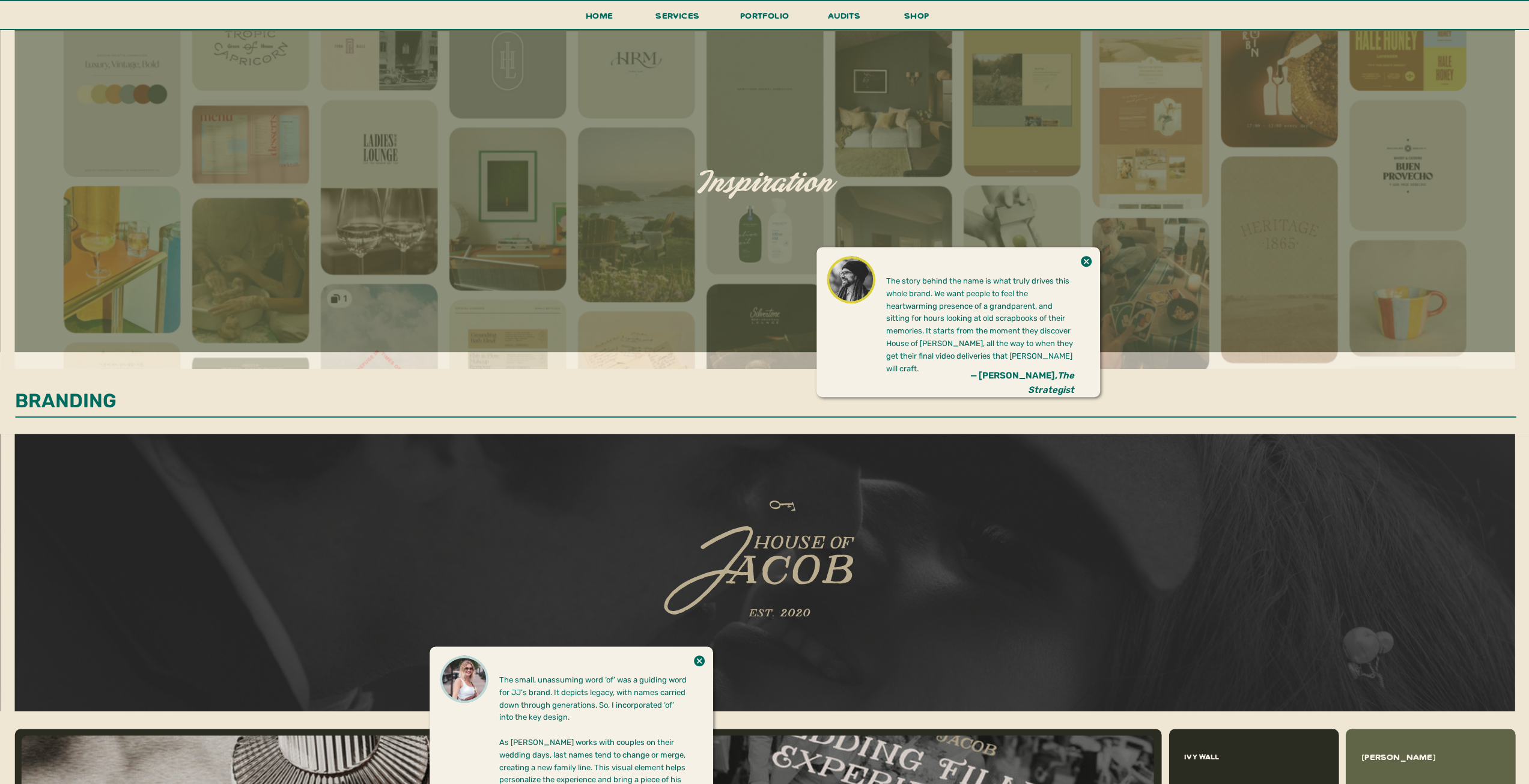
scroll to position [541, 0]
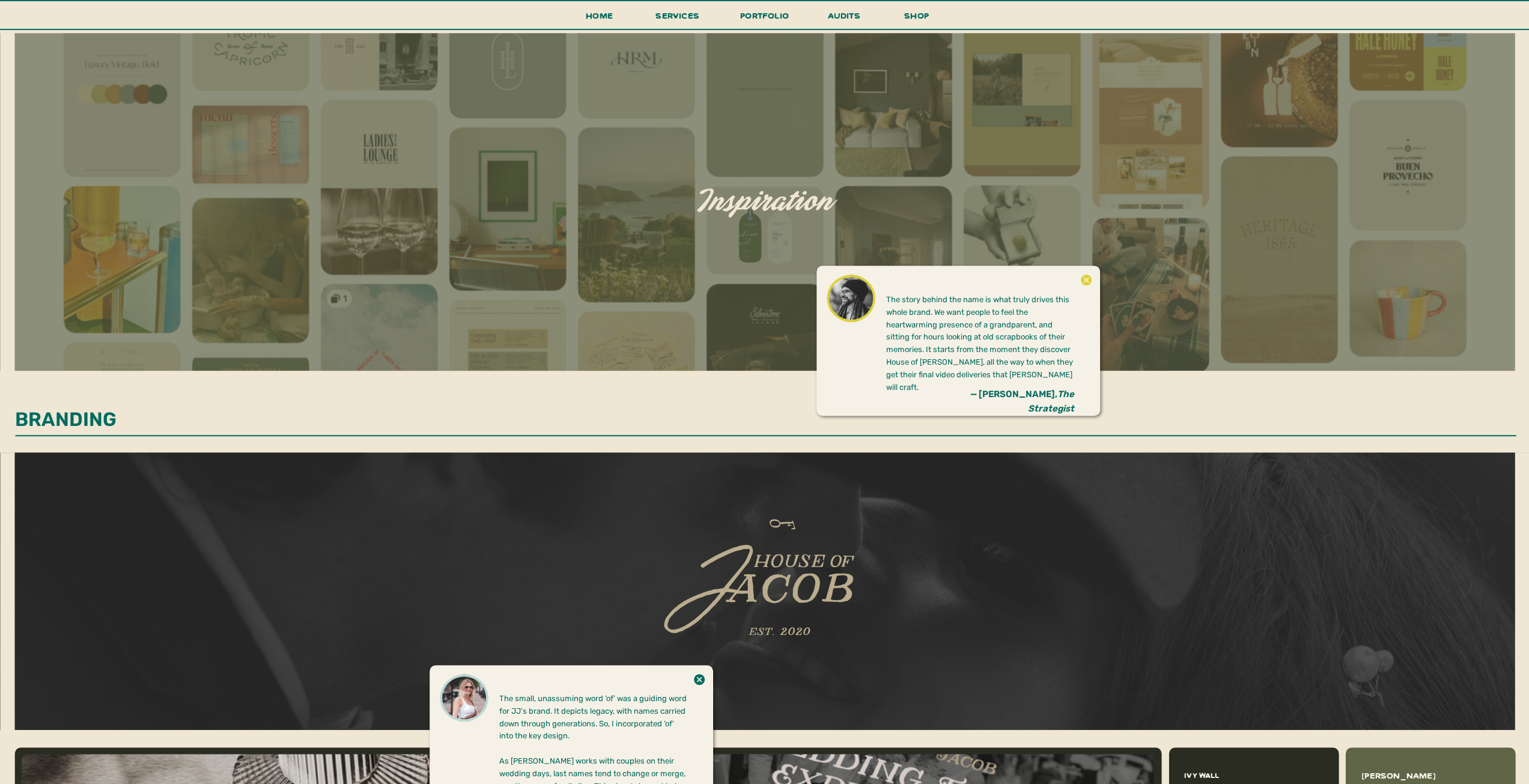
click at [1088, 280] on icon at bounding box center [1087, 279] width 14 height 24
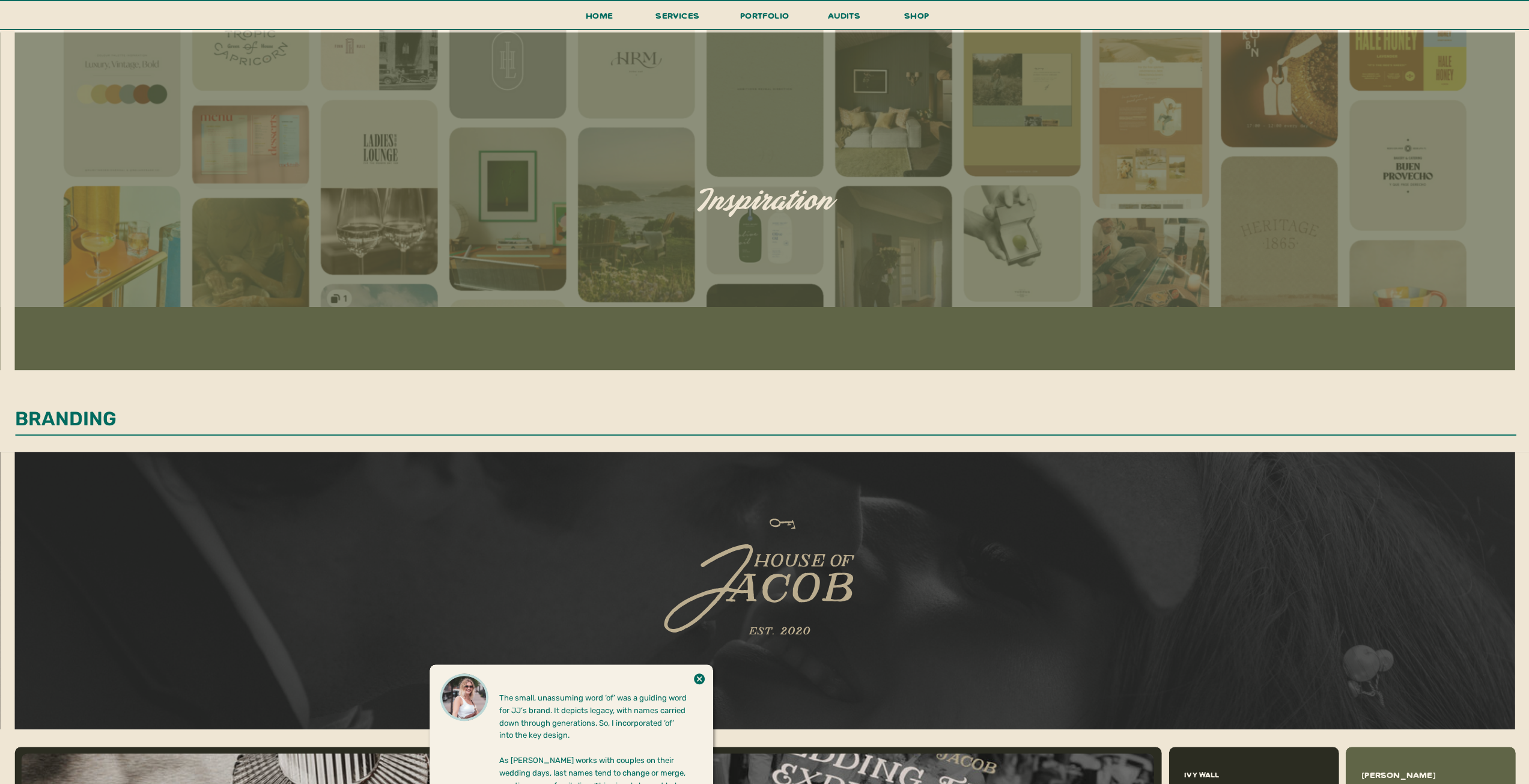
scroll to position [842, 0]
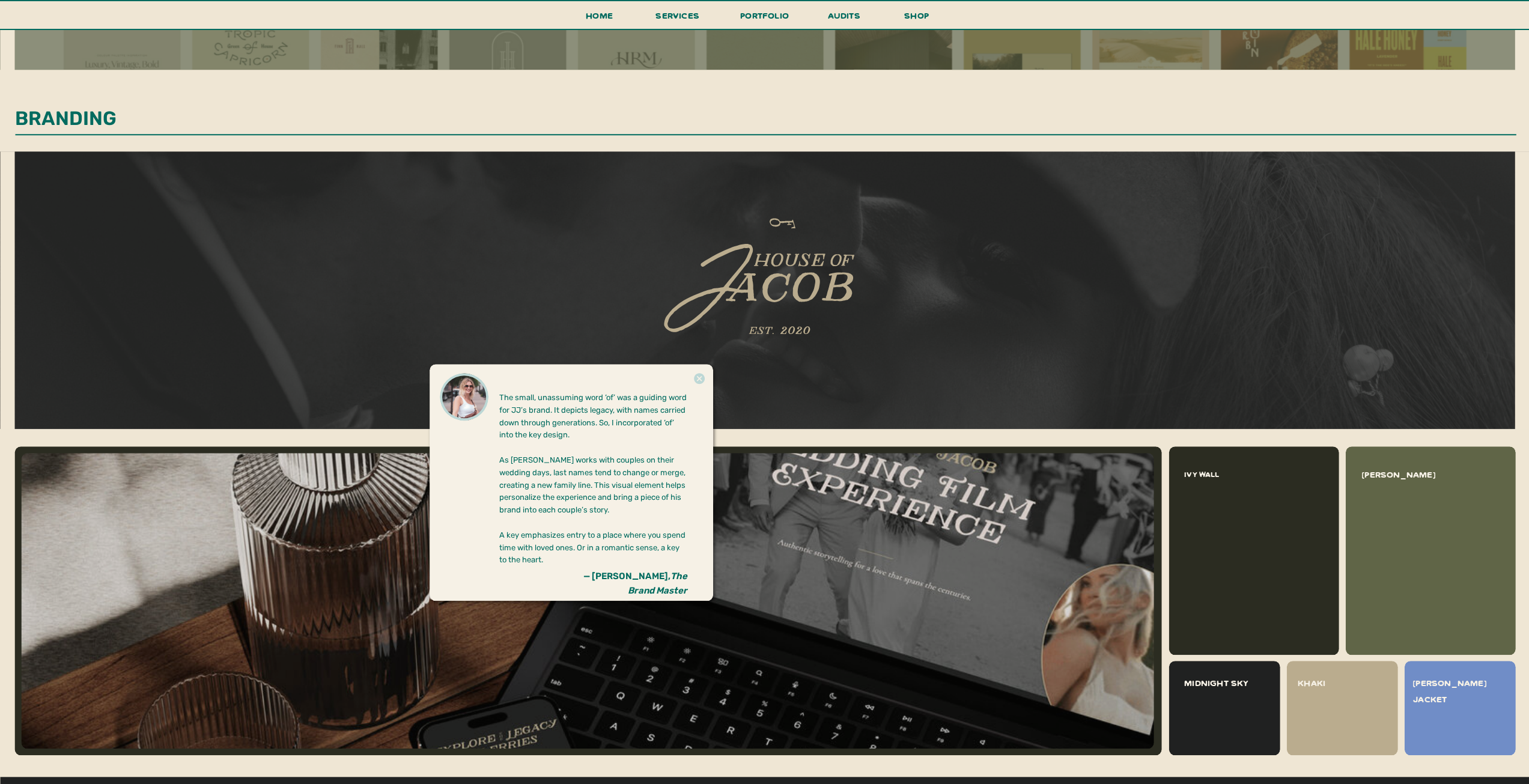
click at [702, 381] on icon at bounding box center [699, 378] width 11 height 11
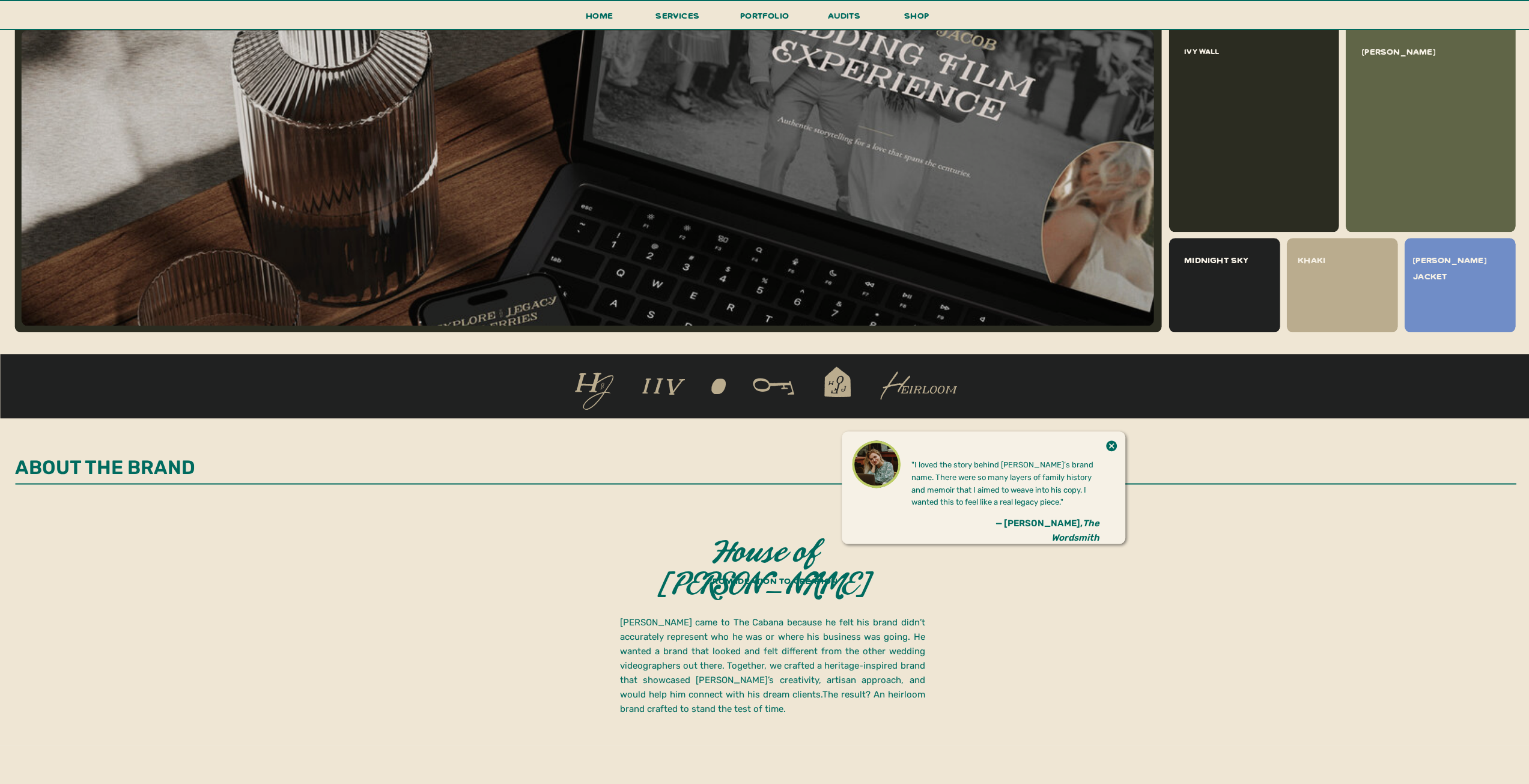
scroll to position [1322, 0]
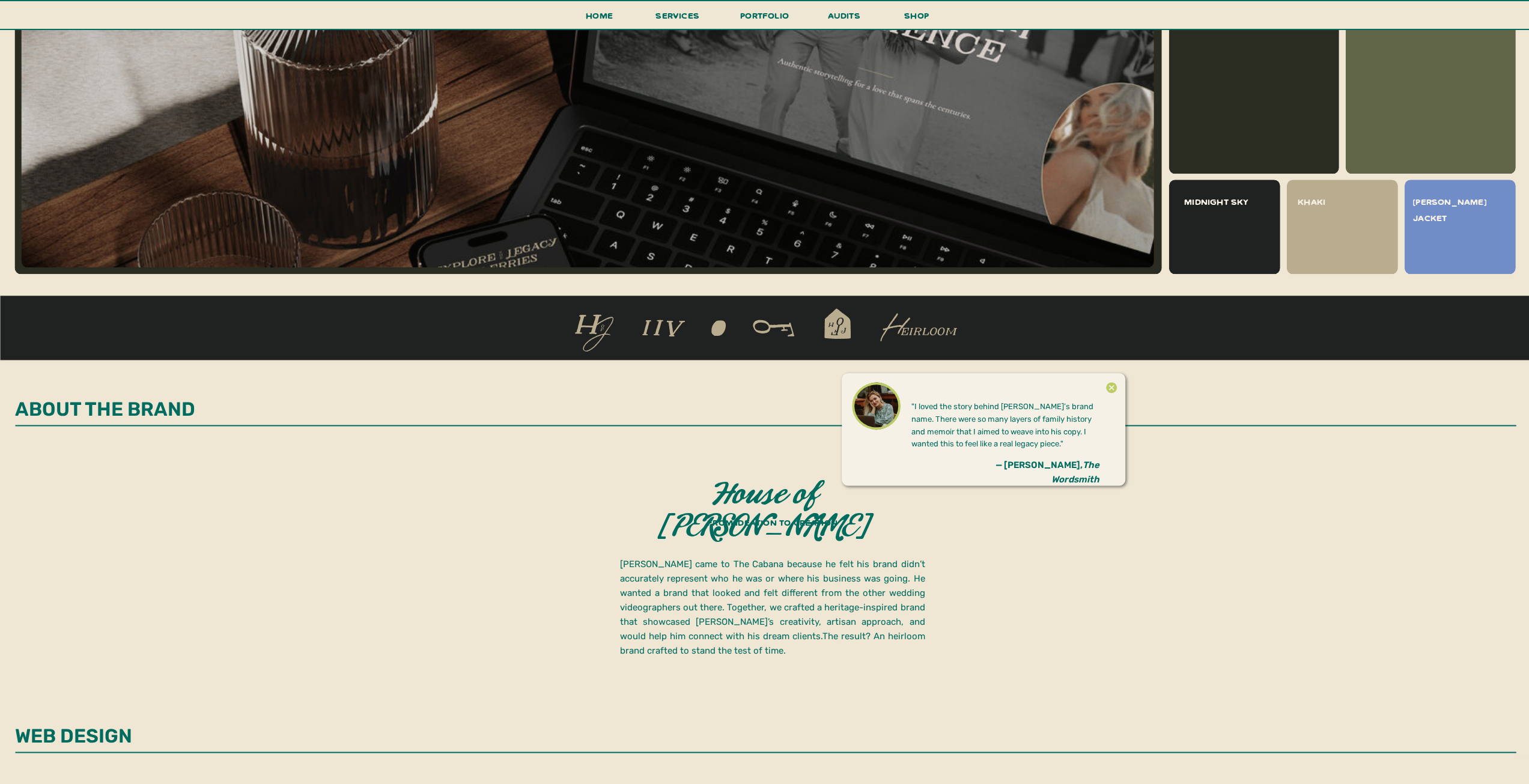
click at [1108, 394] on icon at bounding box center [1112, 388] width 14 height 24
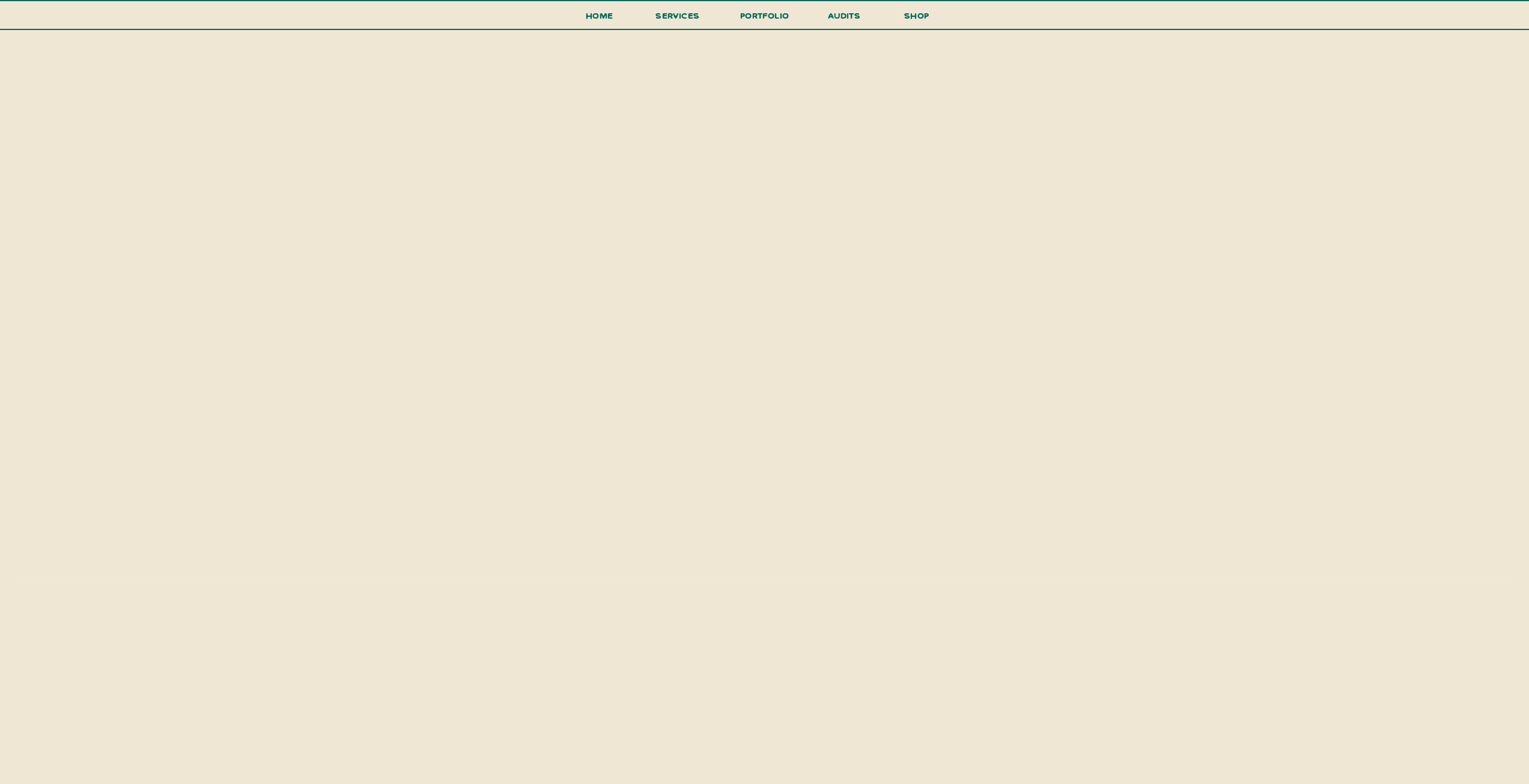
scroll to position [2343, 0]
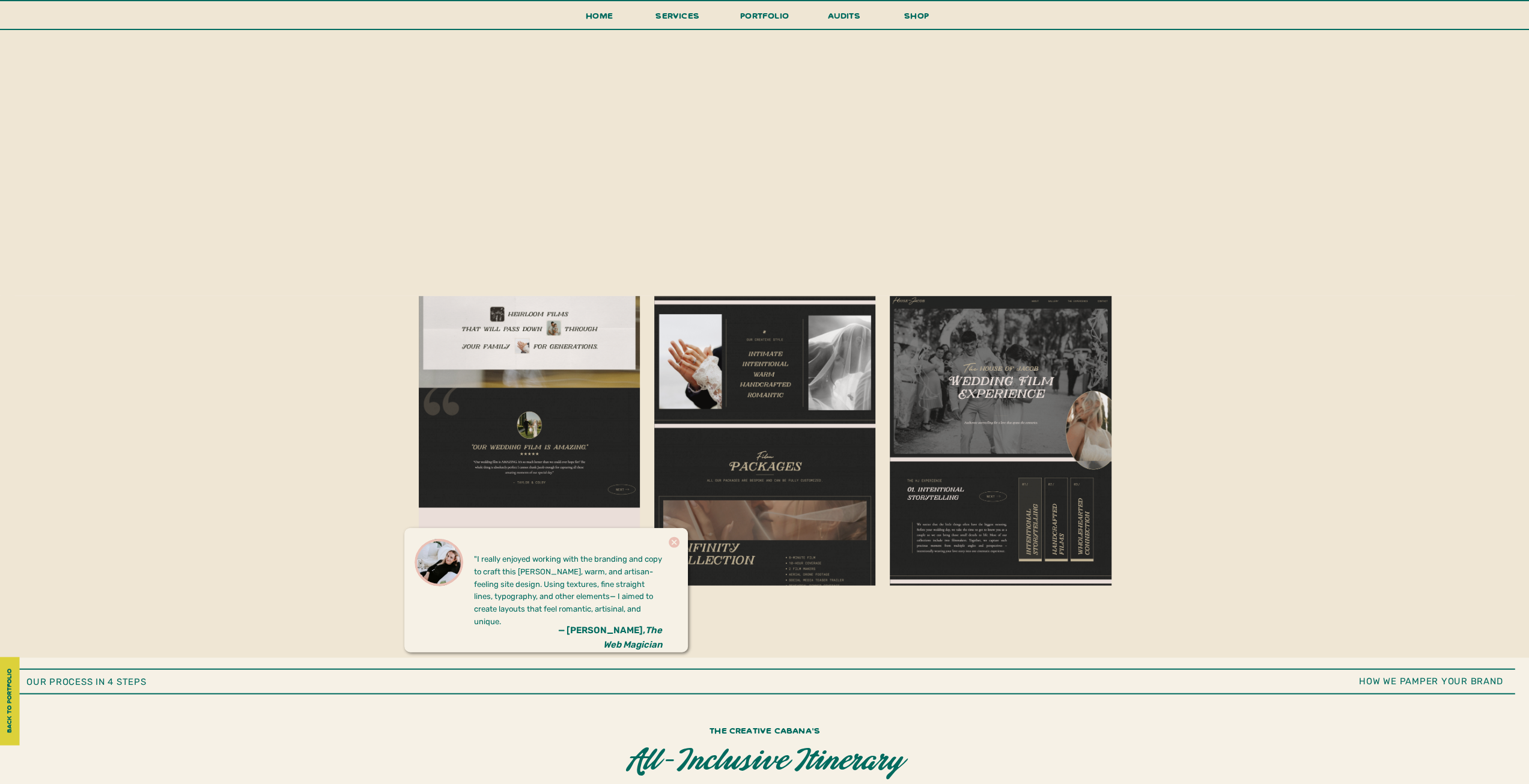
click at [674, 546] on icon at bounding box center [674, 542] width 11 height 11
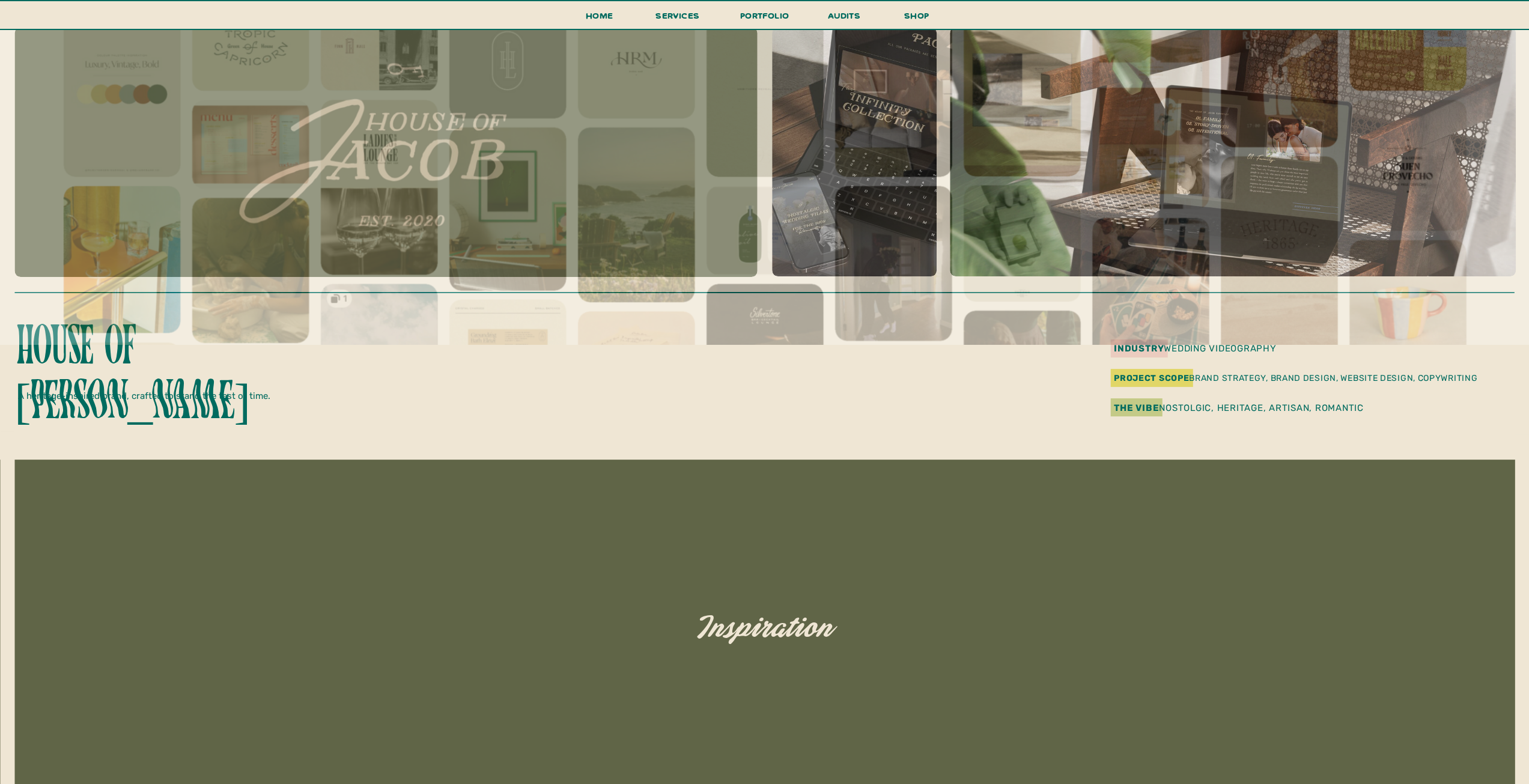
scroll to position [0, 0]
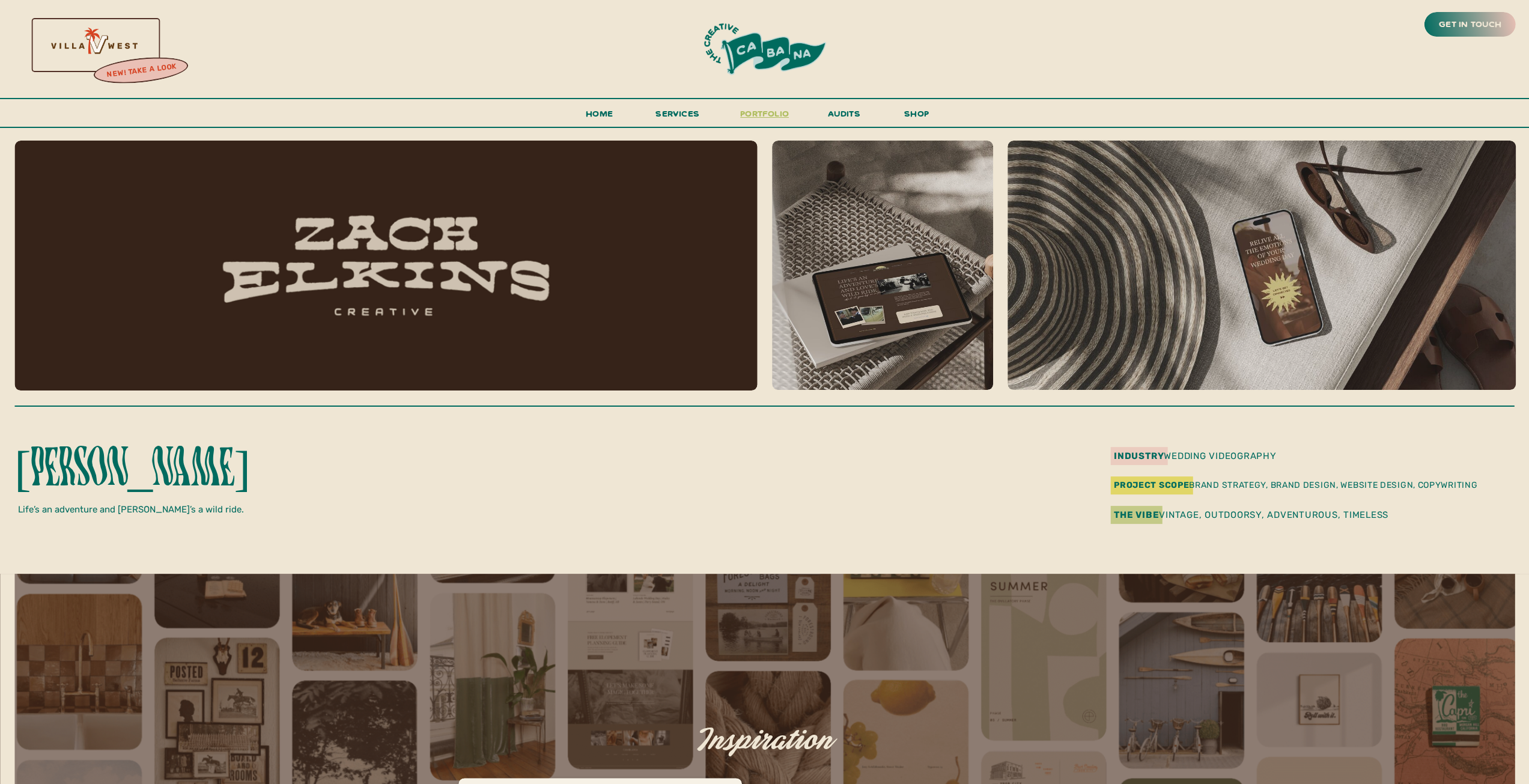
click at [772, 107] on h3 "portfolio" at bounding box center [764, 116] width 57 height 22
